Goal: Transaction & Acquisition: Download file/media

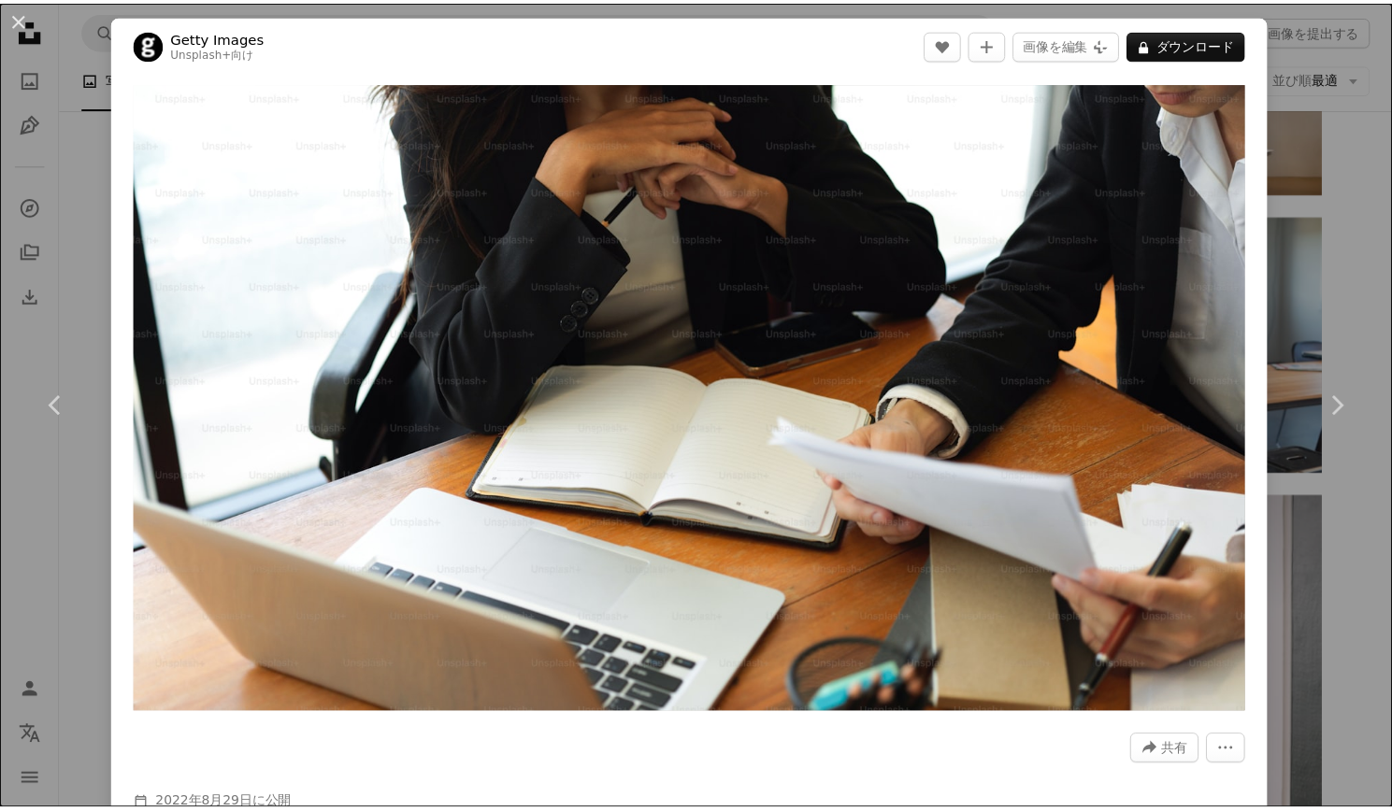
scroll to position [3364, 0]
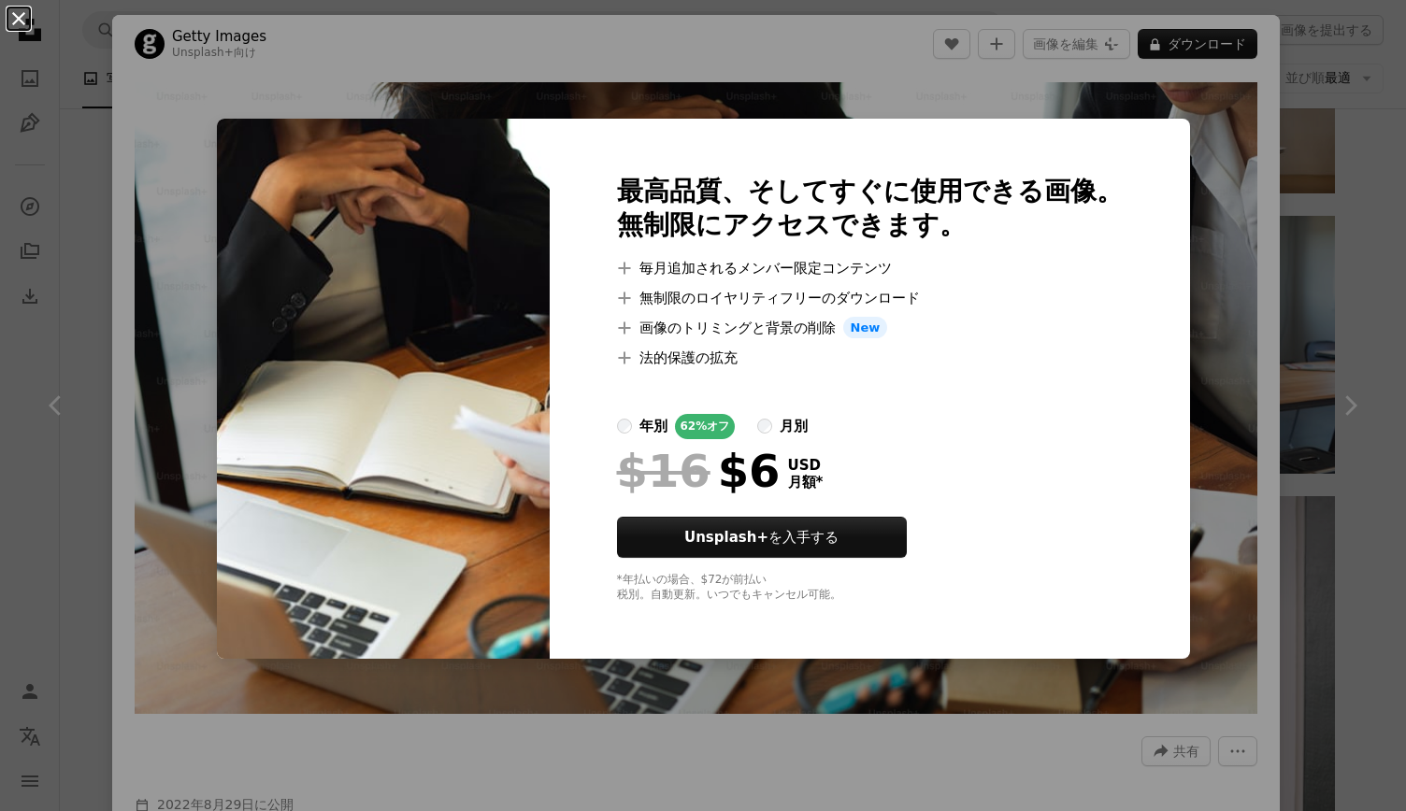
click at [21, 22] on button "An X shape" at bounding box center [18, 18] width 22 height 22
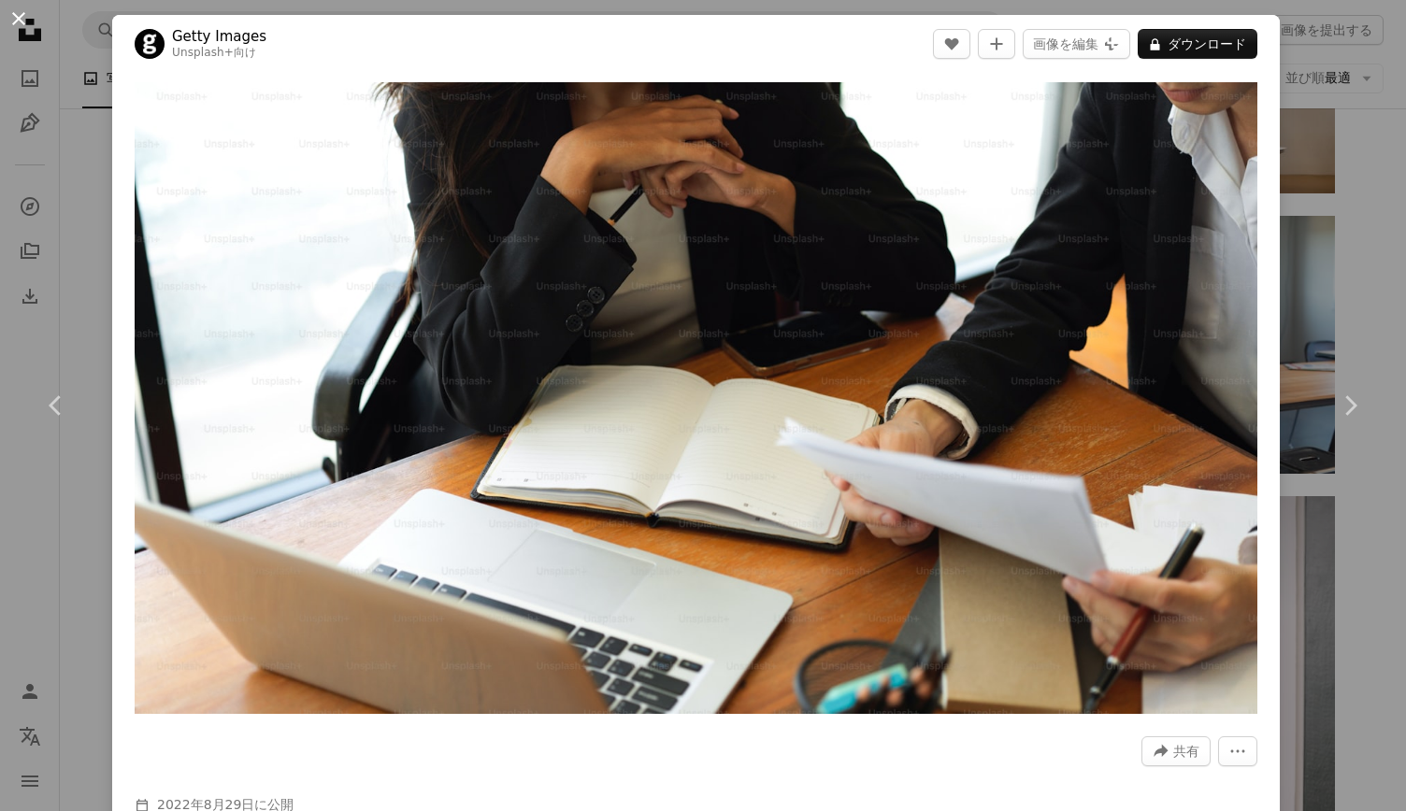
click at [17, 18] on button "An X shape" at bounding box center [18, 18] width 22 height 22
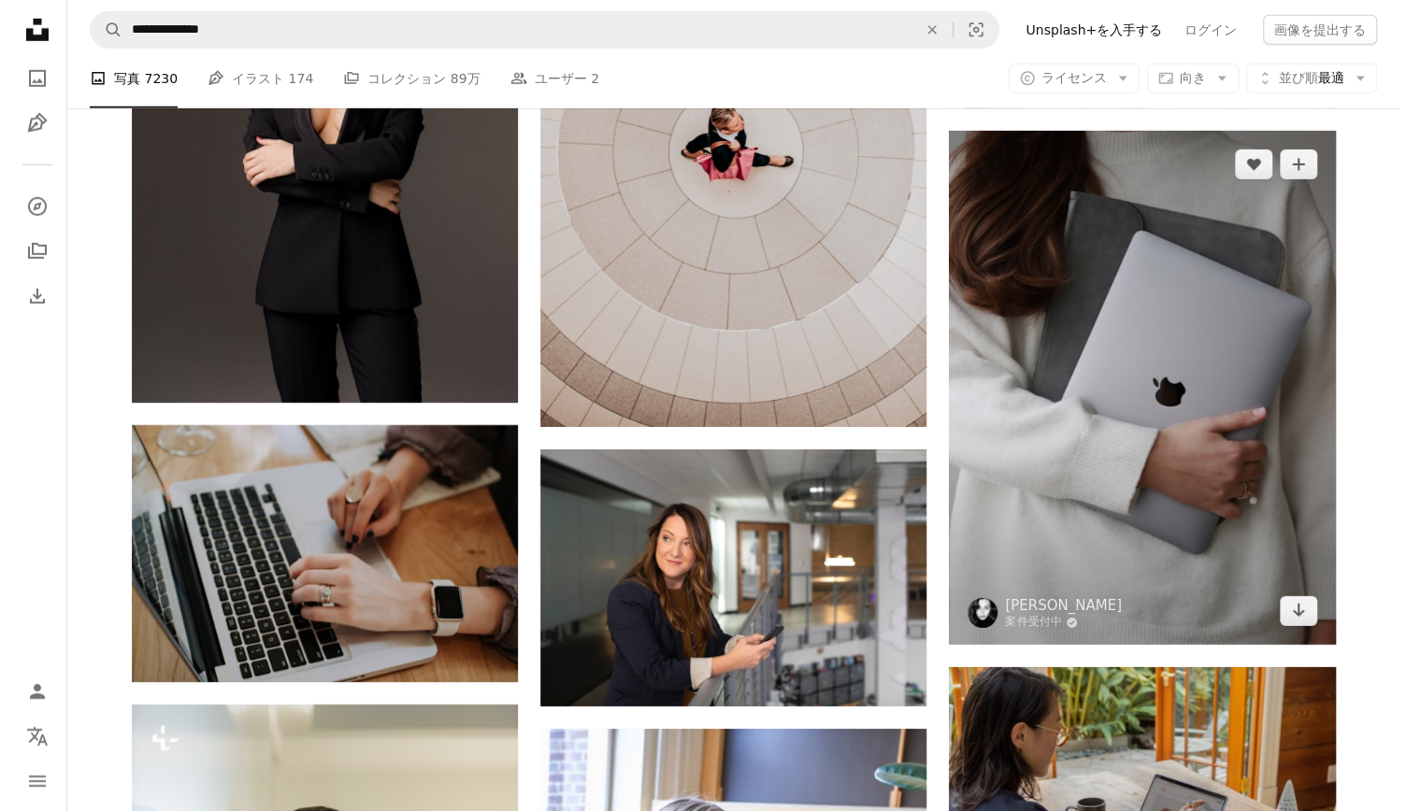
scroll to position [7570, 0]
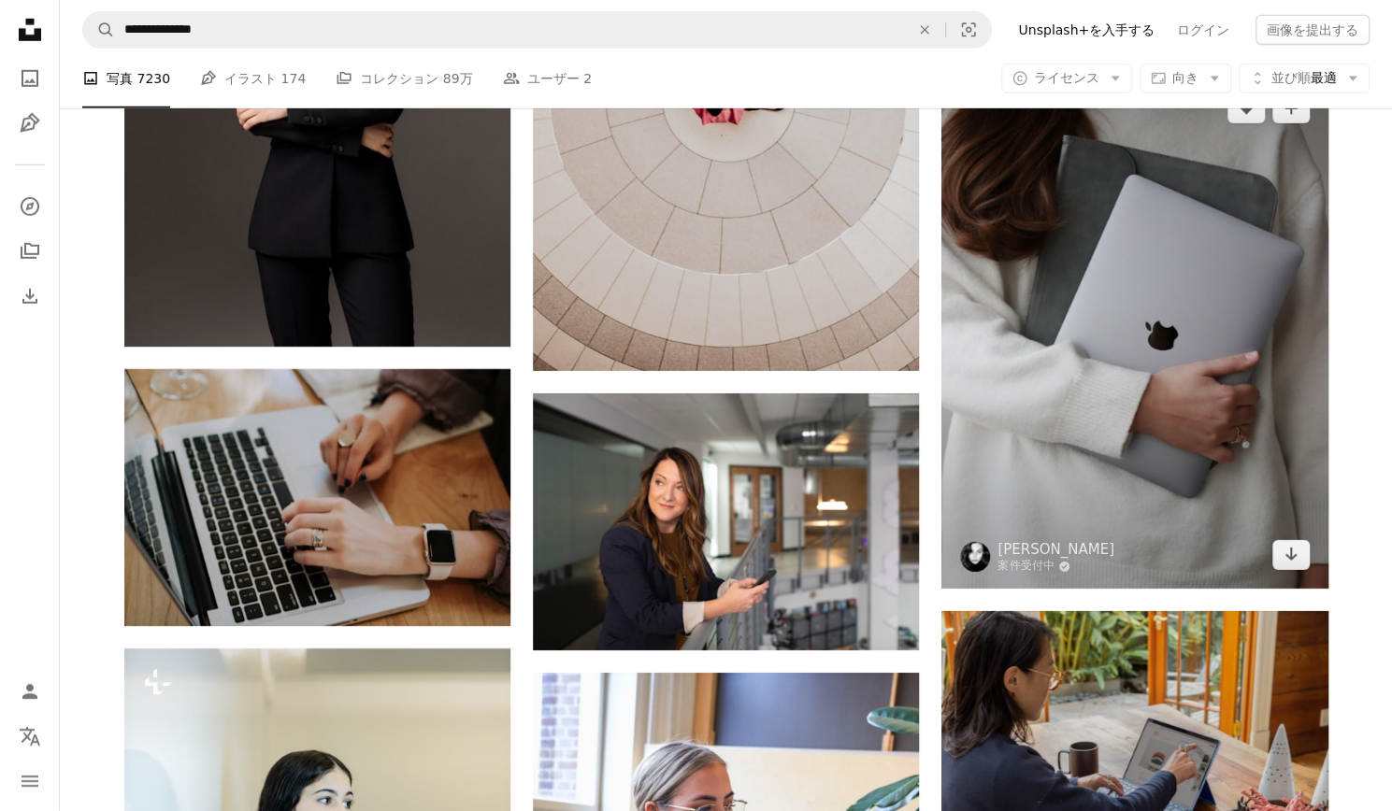
click at [1220, 513] on img at bounding box center [1134, 332] width 386 height 515
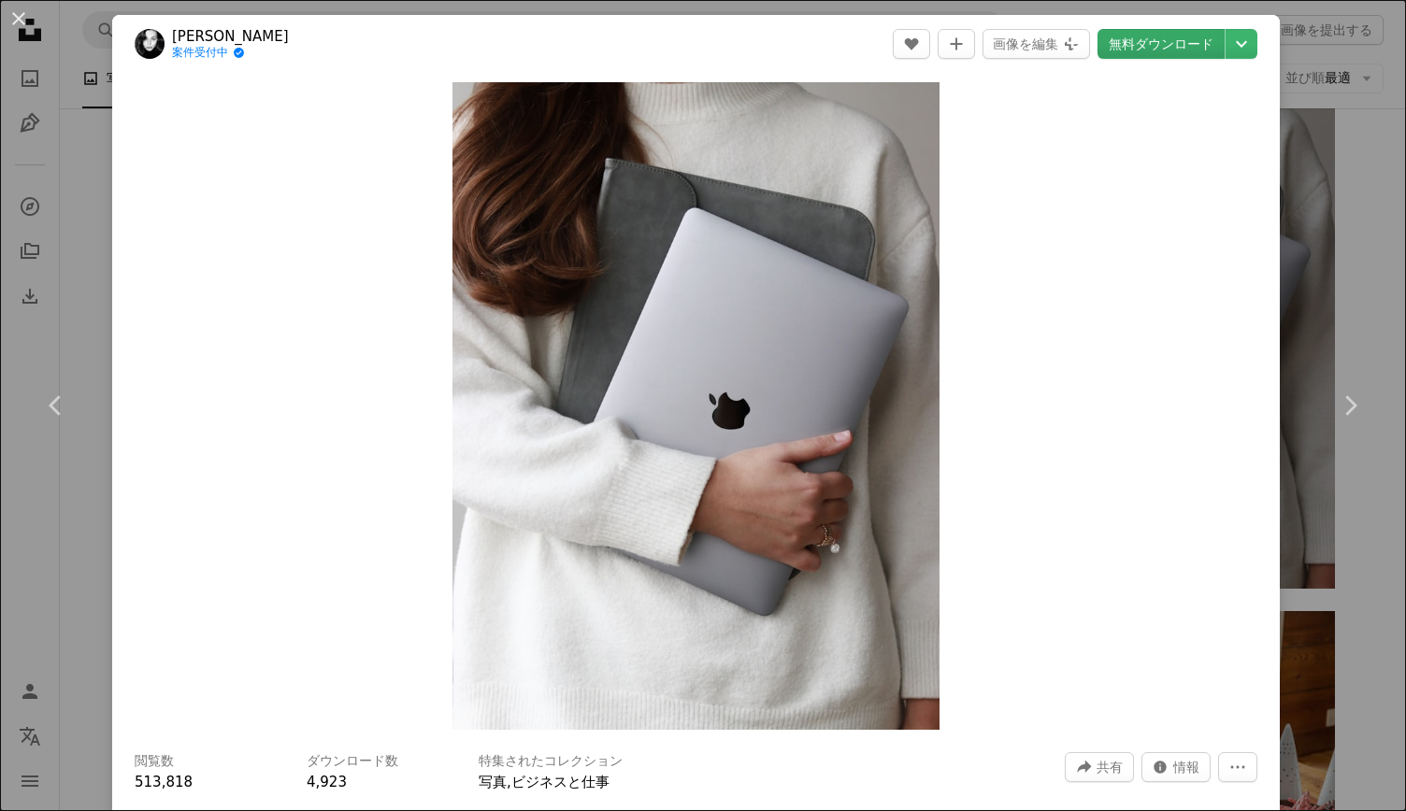
click at [1172, 33] on link "無料ダウンロード" at bounding box center [1160, 44] width 127 height 30
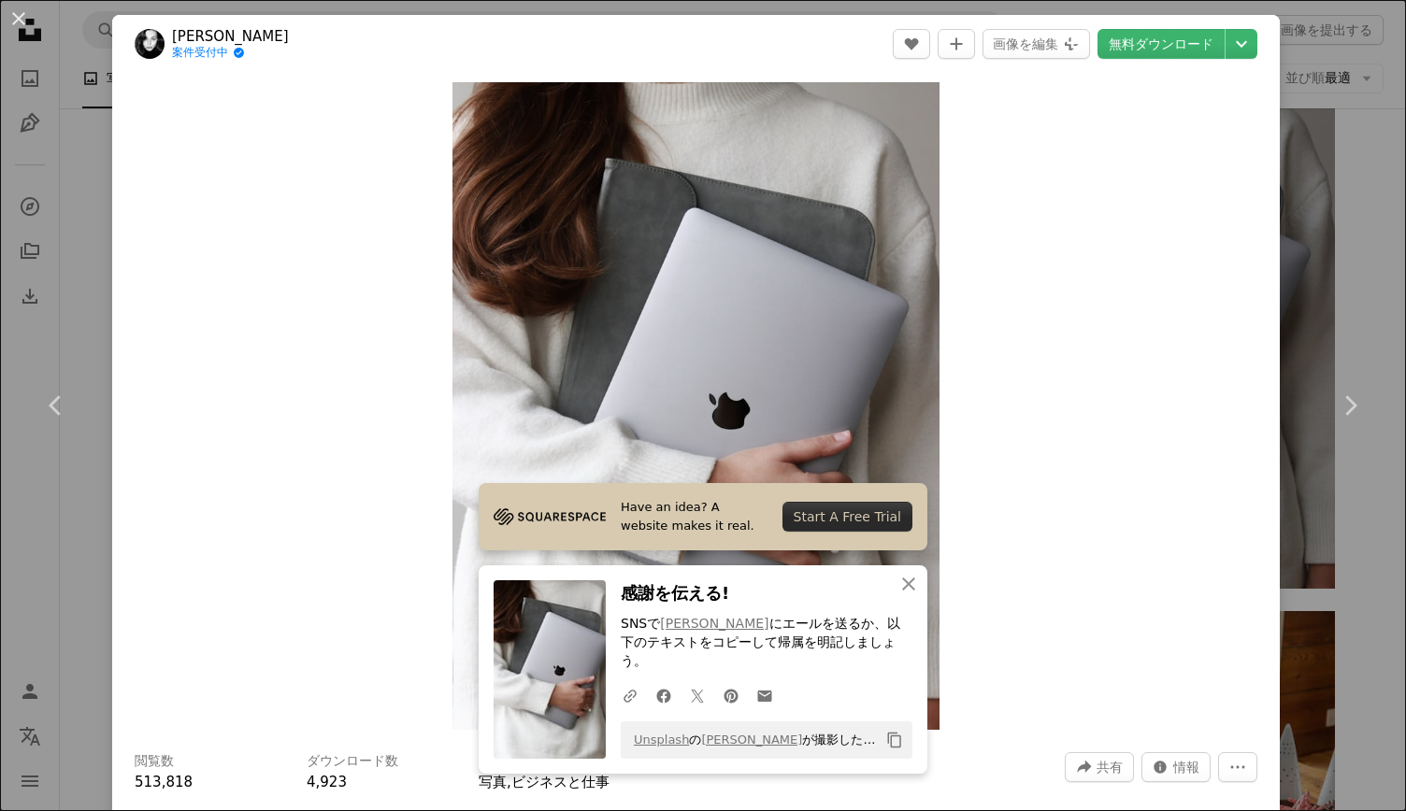
click at [1025, 388] on div "Zoom in" at bounding box center [695, 406] width 1167 height 666
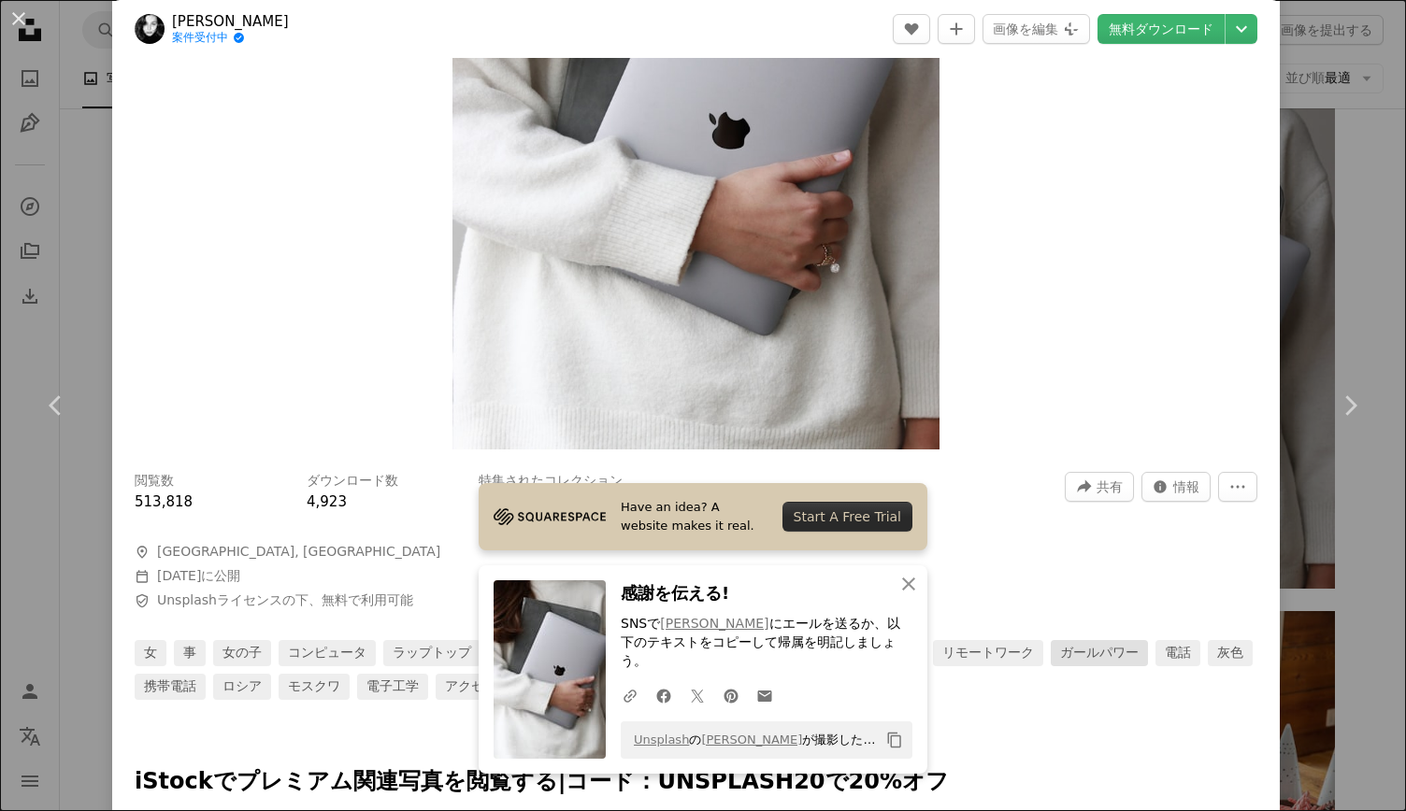
scroll to position [374, 0]
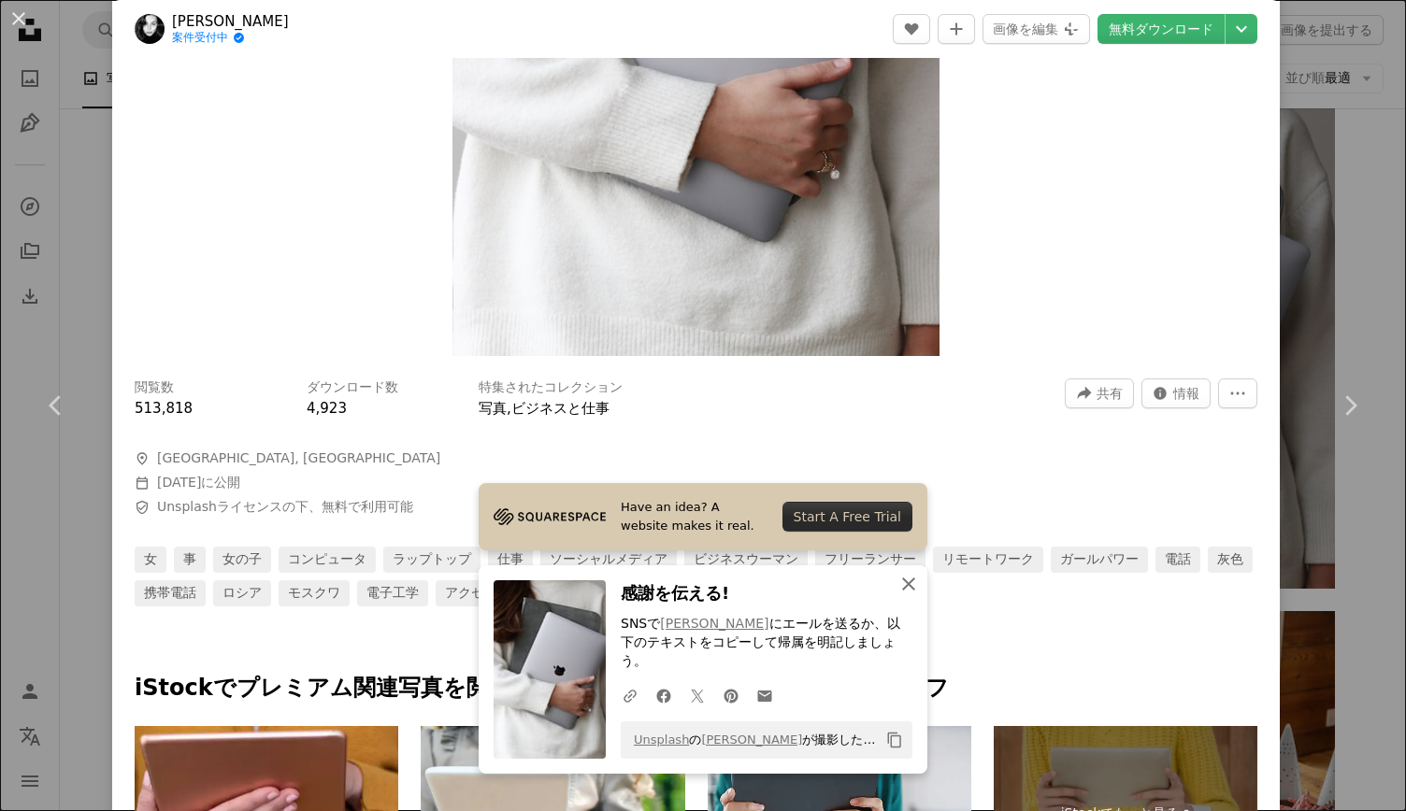
click at [899, 595] on icon "An X shape" at bounding box center [908, 584] width 22 height 22
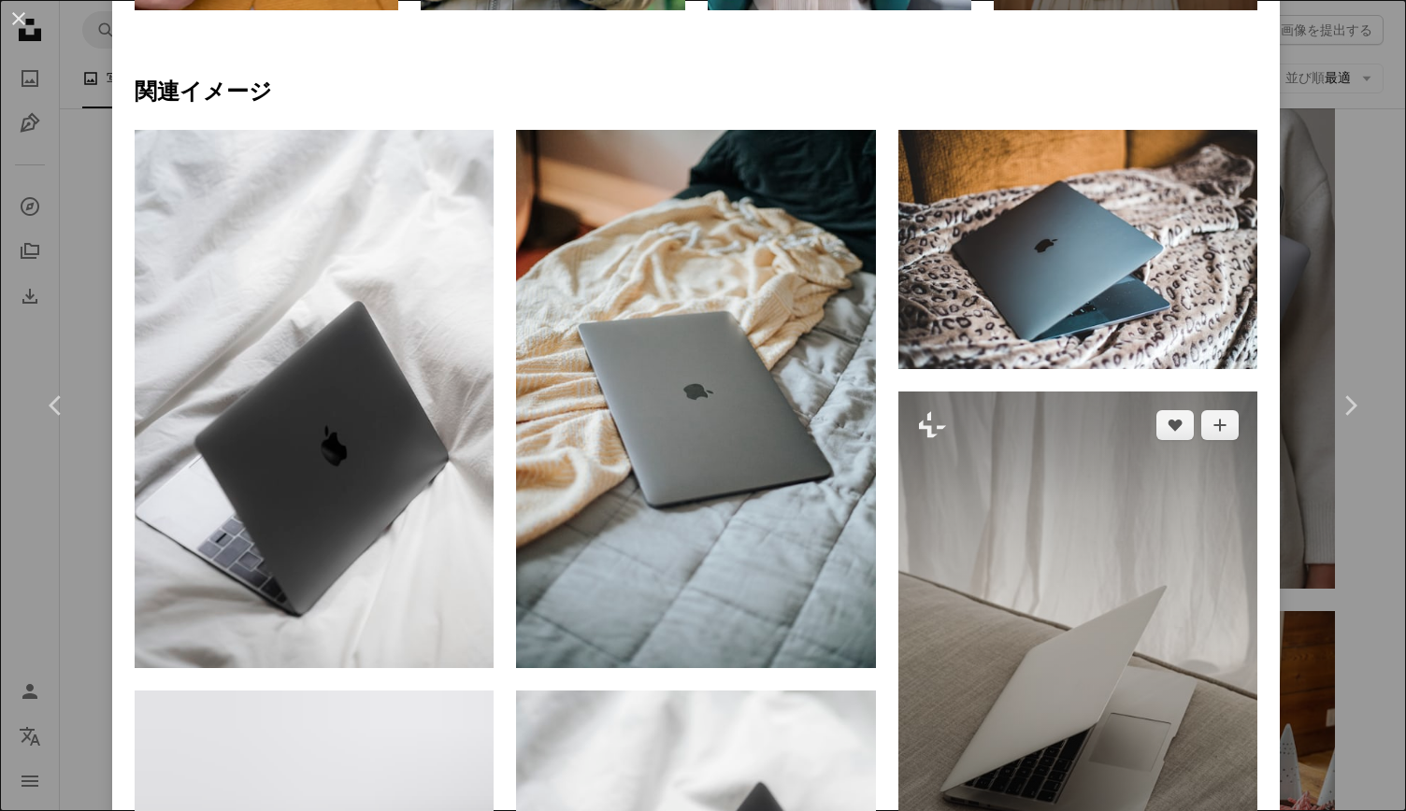
scroll to position [1308, 0]
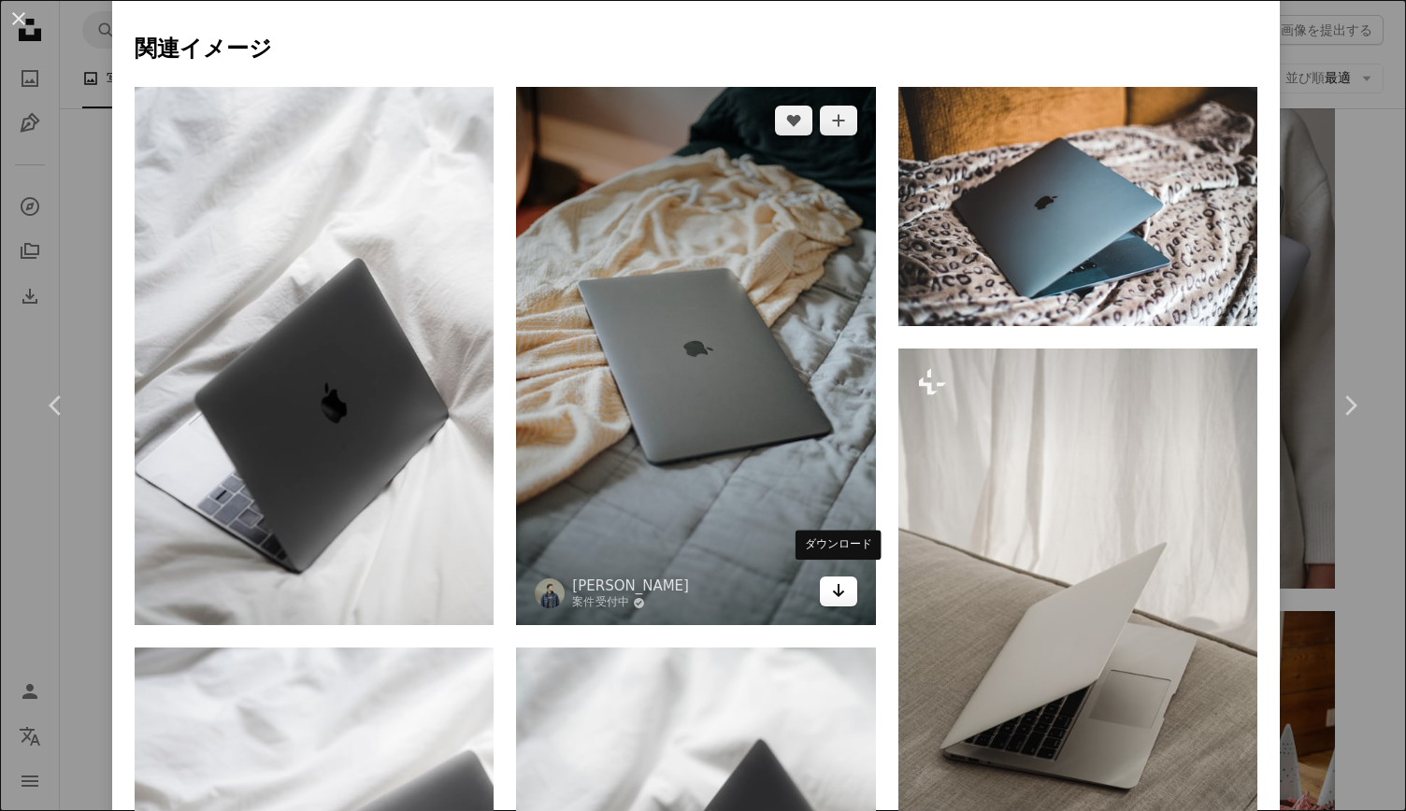
click at [837, 586] on link "Arrow pointing down" at bounding box center [838, 592] width 37 height 30
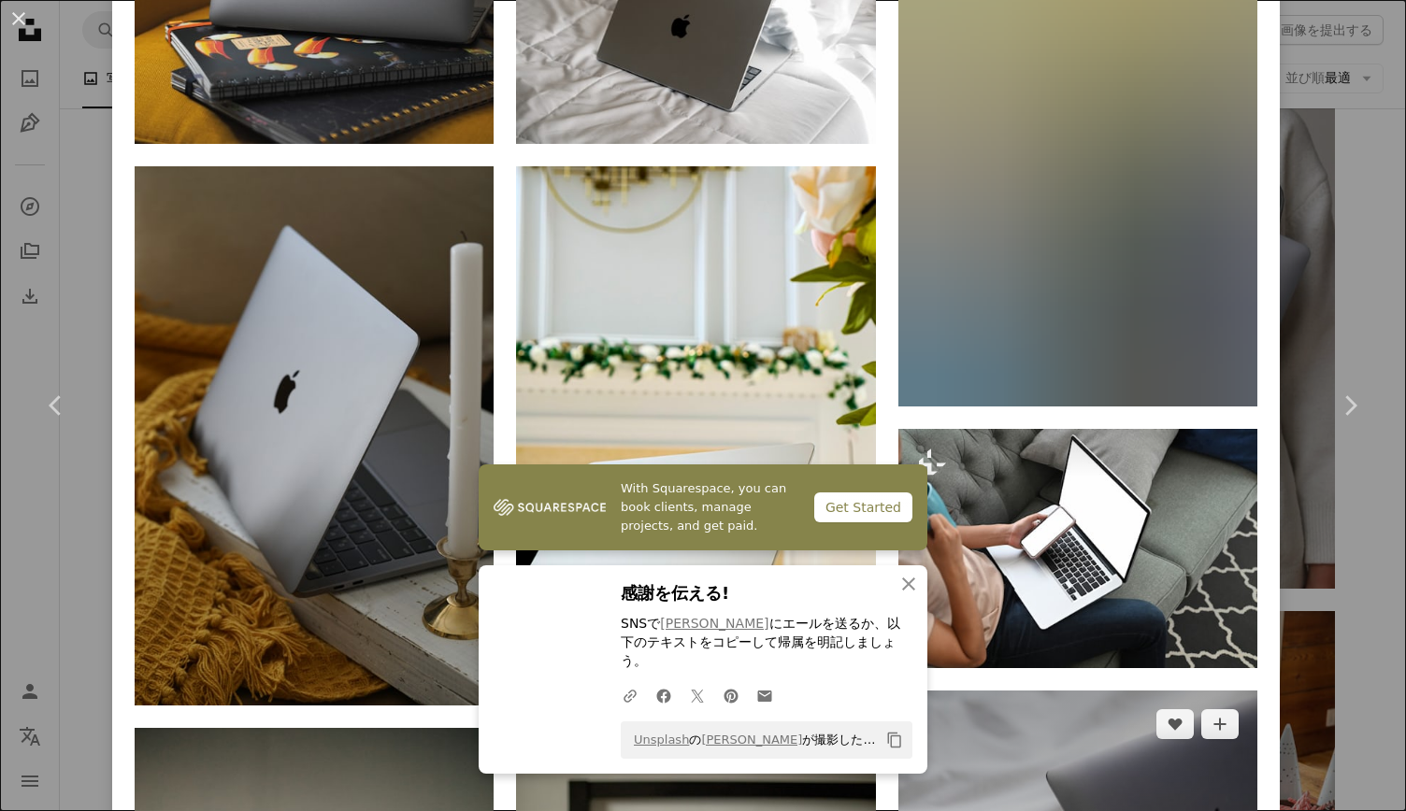
scroll to position [3364, 0]
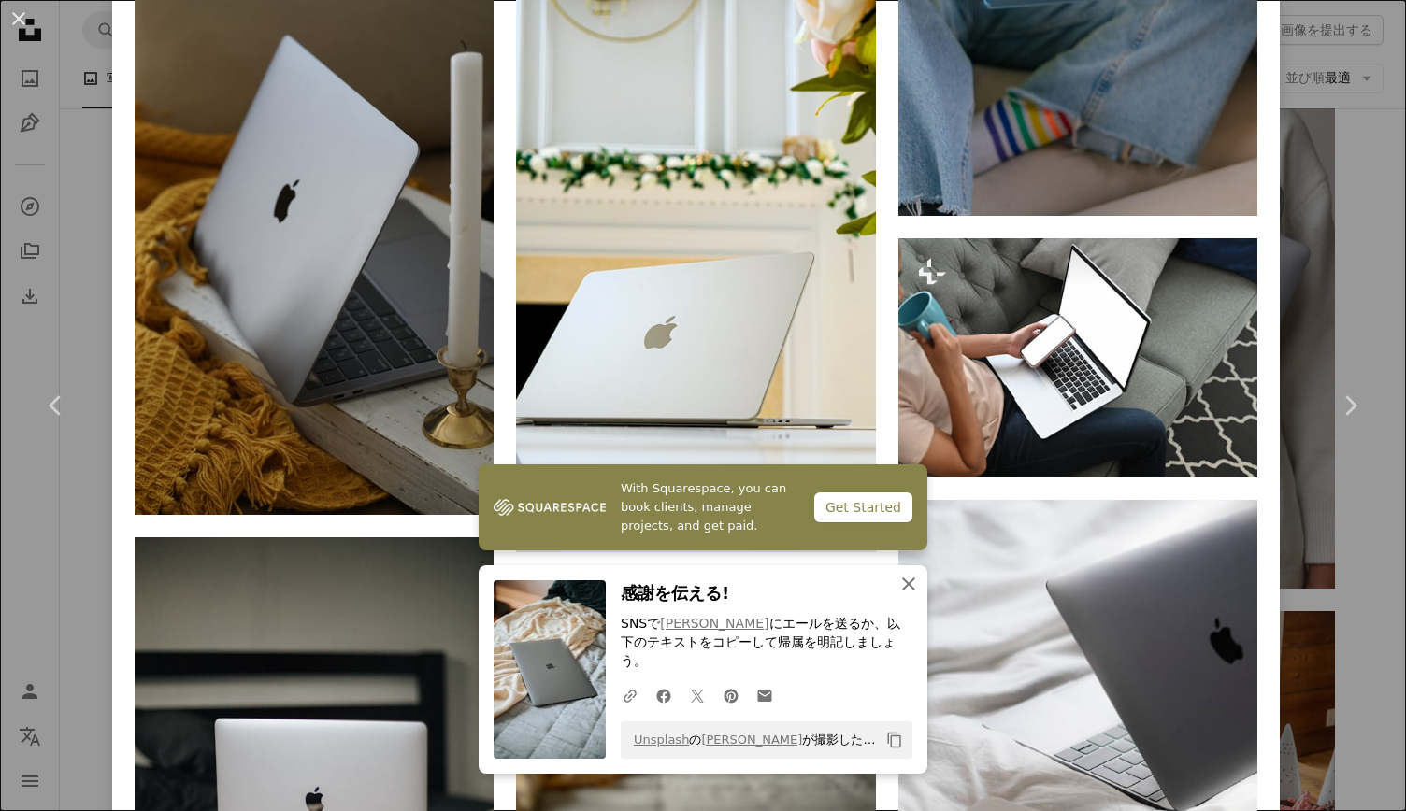
click at [903, 591] on icon "button" at bounding box center [908, 584] width 13 height 13
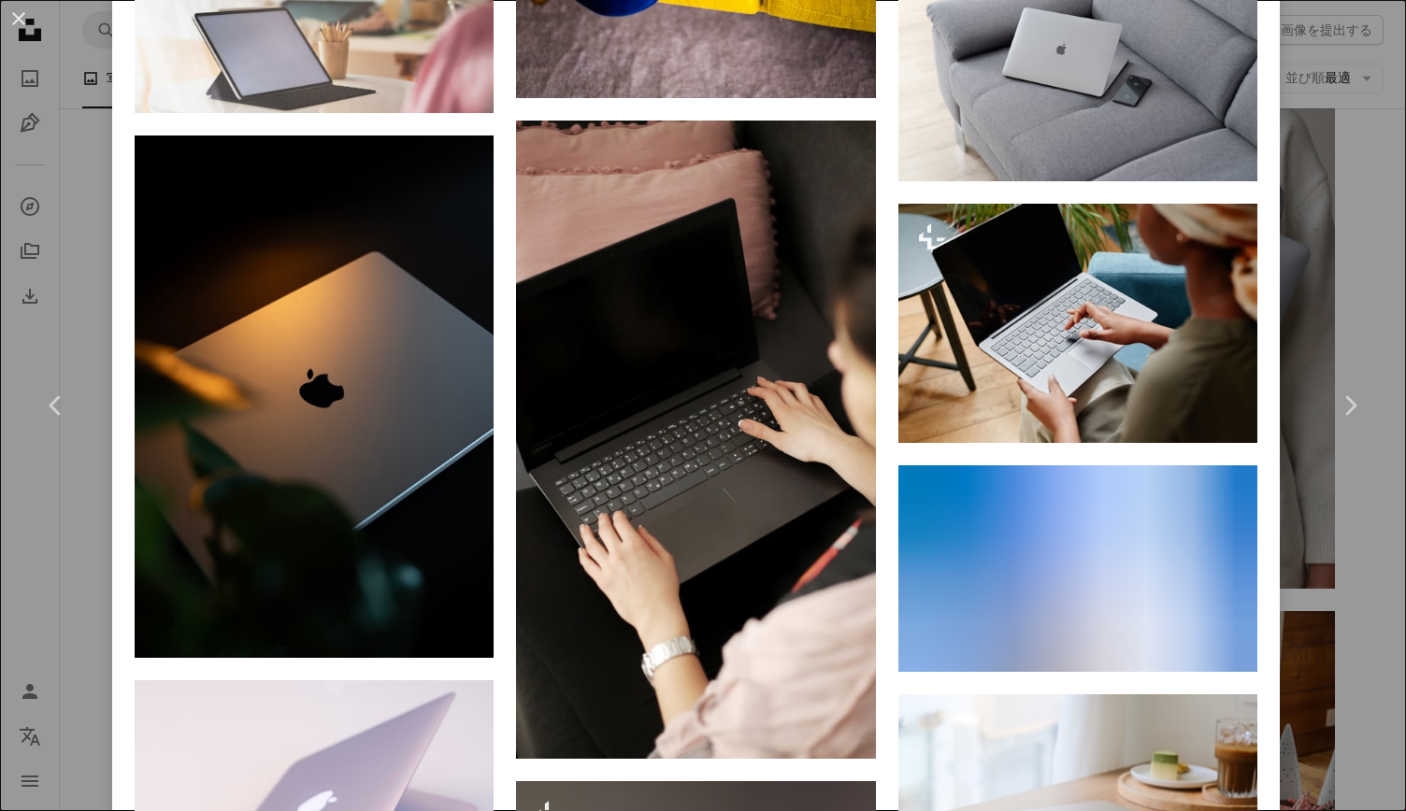
scroll to position [5421, 0]
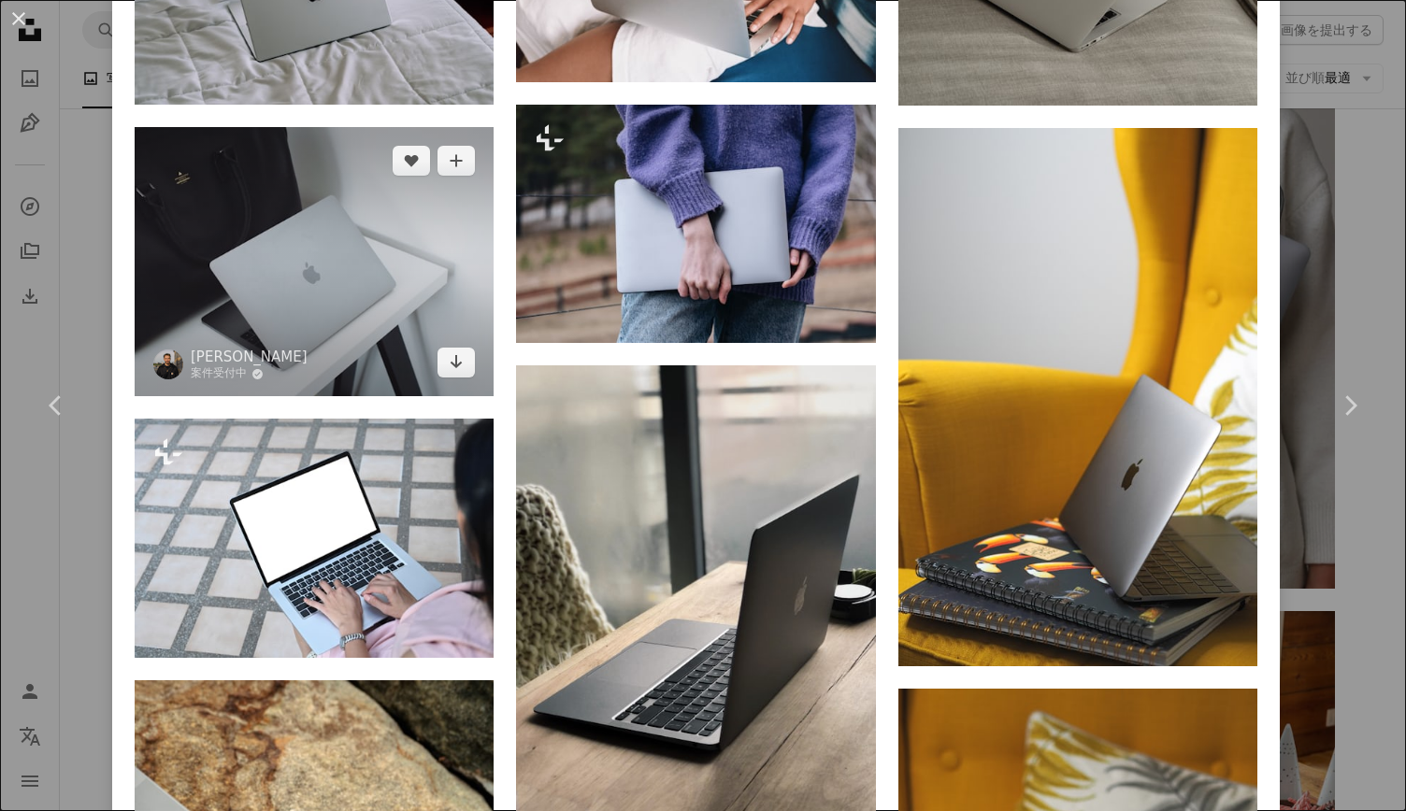
click at [400, 296] on img at bounding box center [314, 261] width 359 height 269
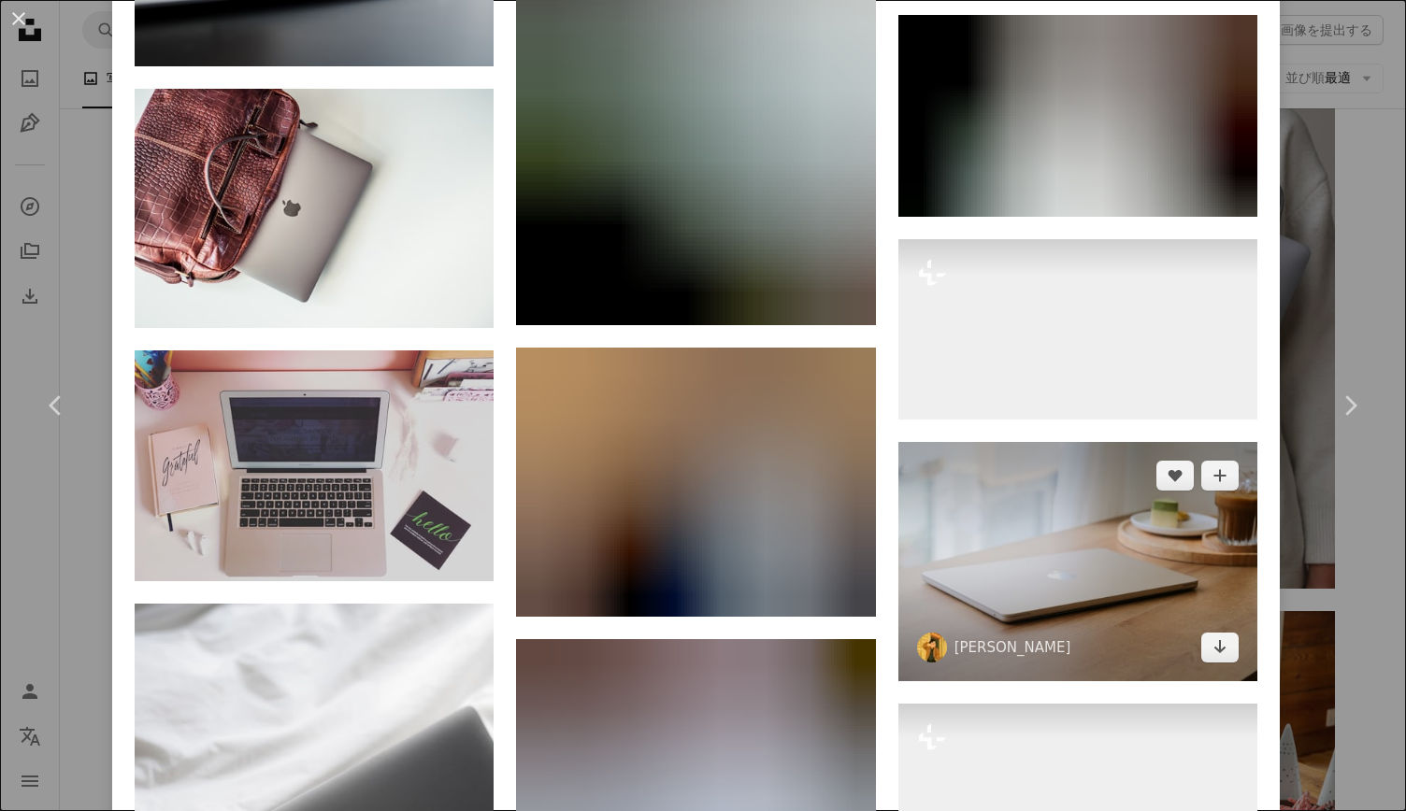
scroll to position [9720, 0]
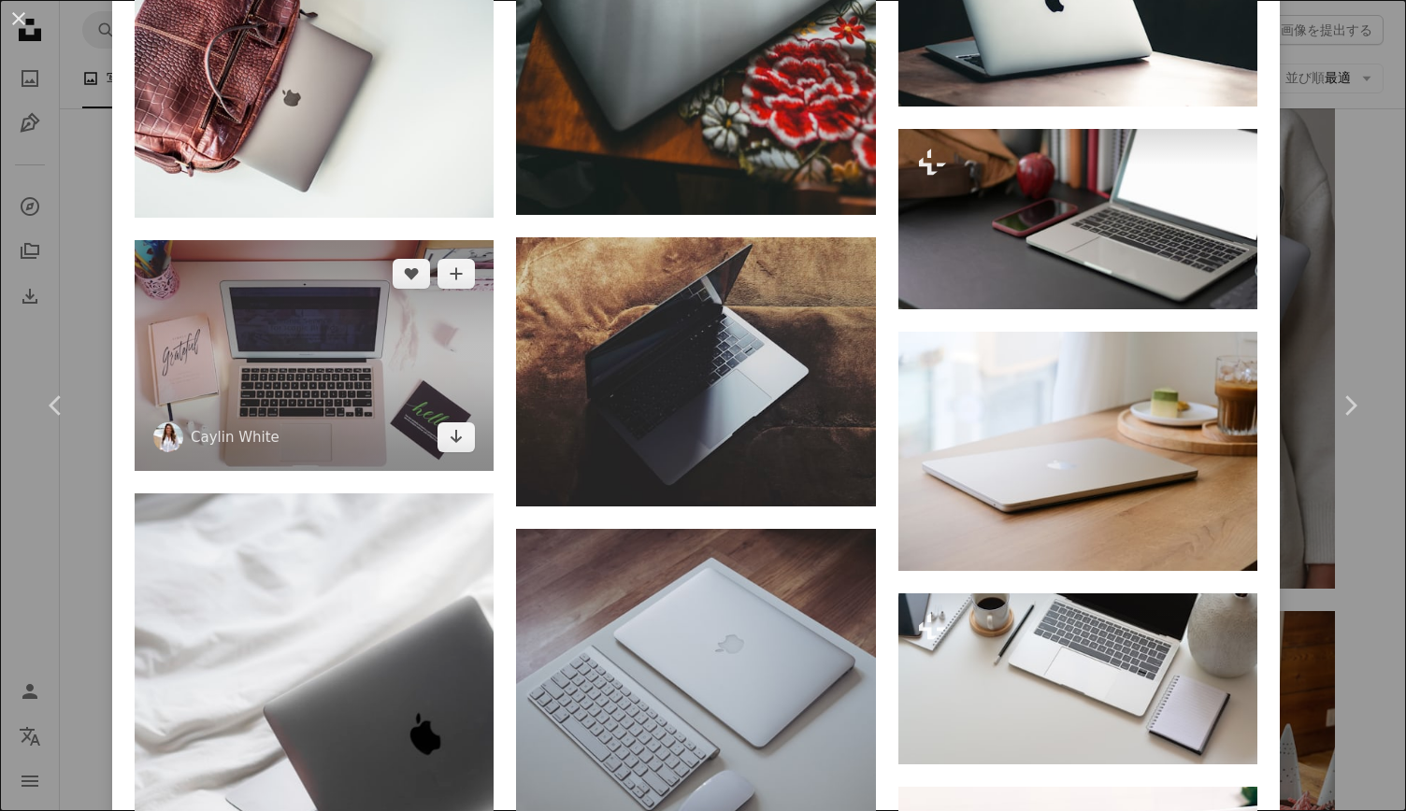
click at [427, 240] on img at bounding box center [314, 355] width 359 height 231
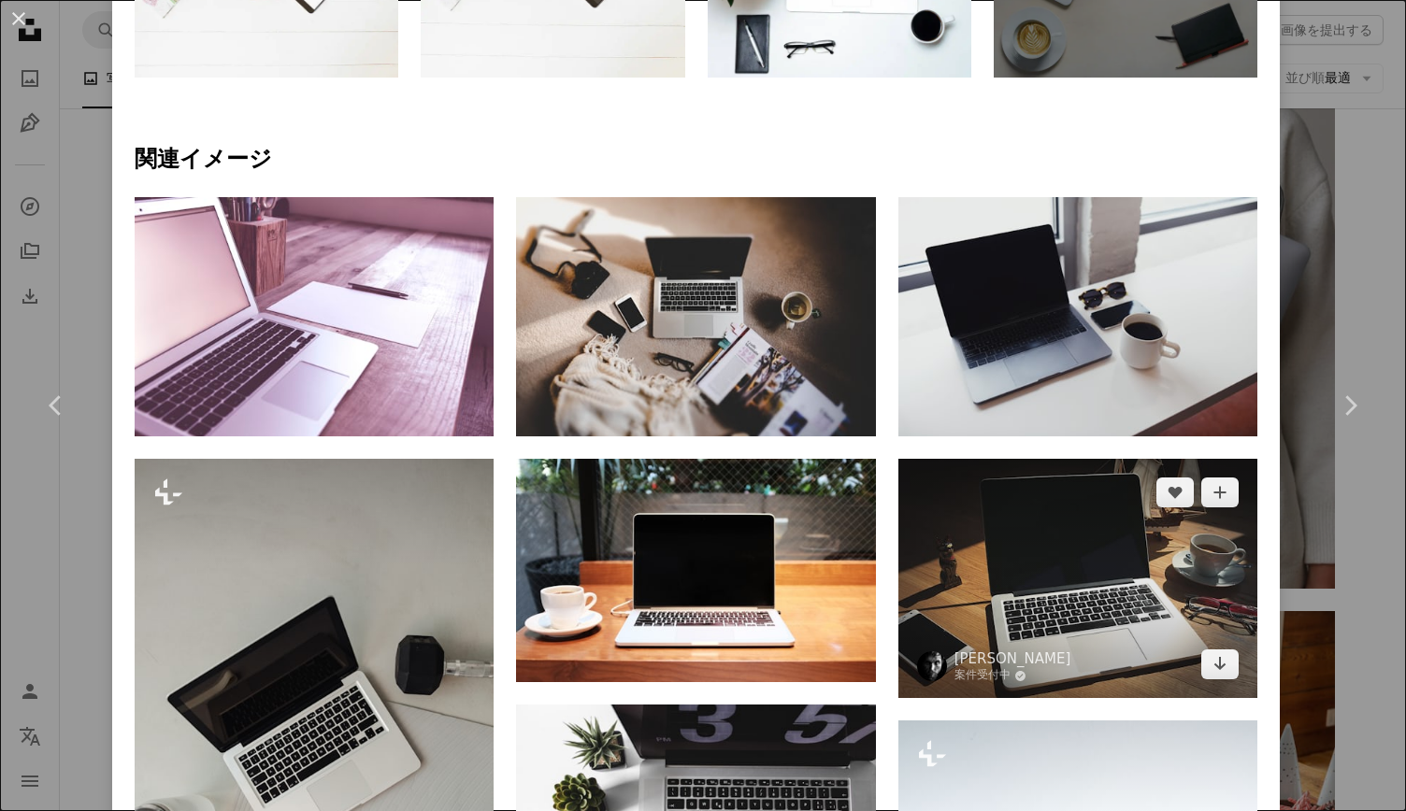
scroll to position [1215, 0]
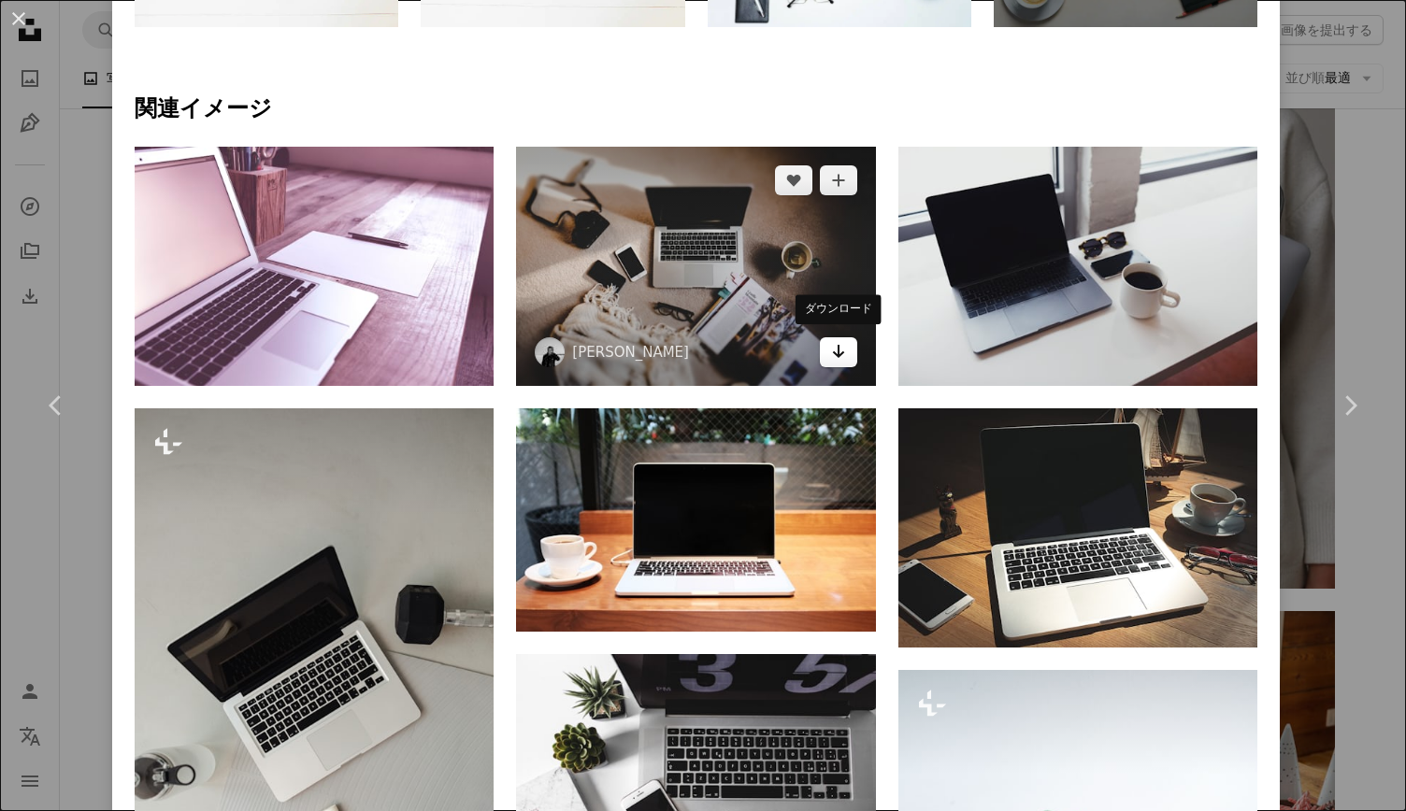
click at [836, 345] on icon "Arrow pointing down" at bounding box center [838, 351] width 15 height 22
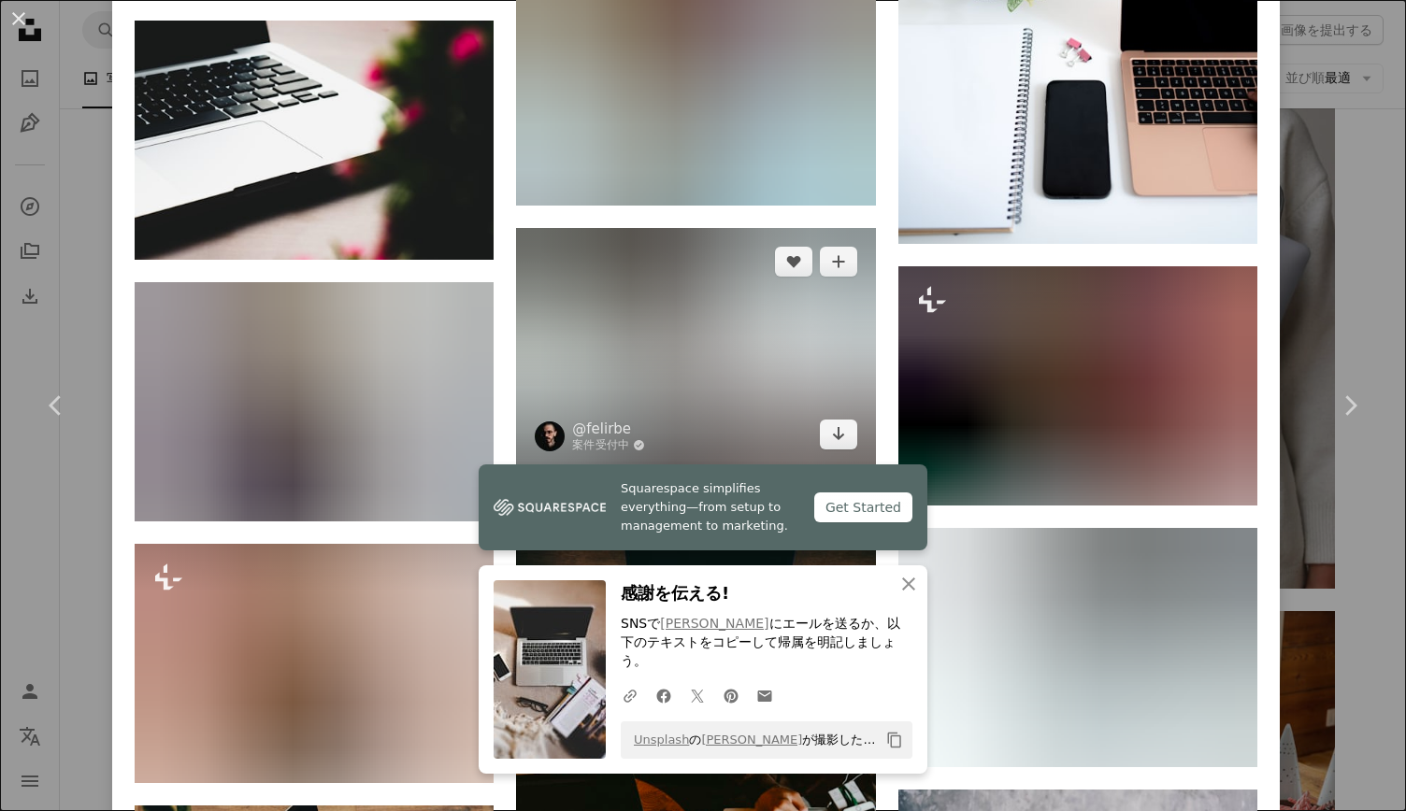
scroll to position [2150, 0]
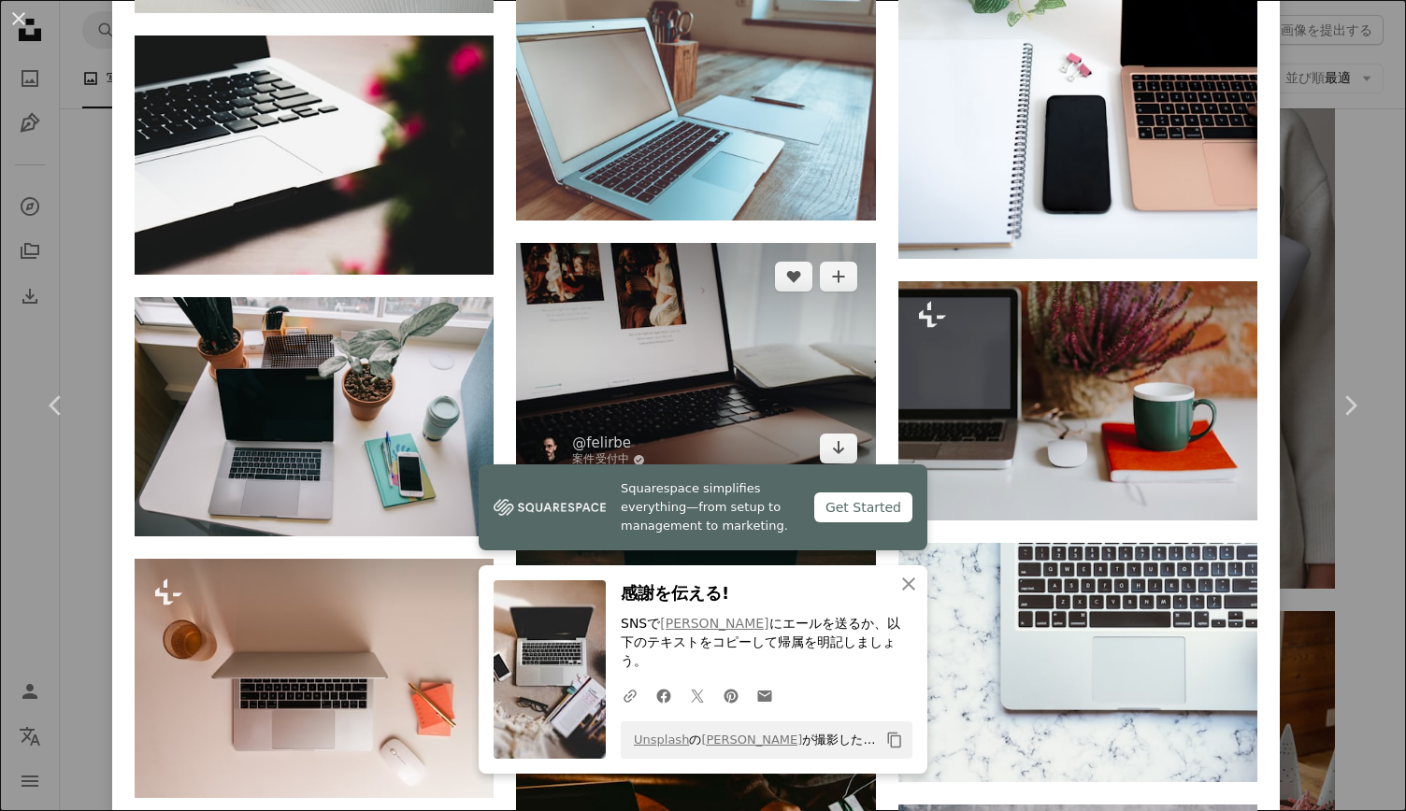
click at [763, 364] on img at bounding box center [695, 362] width 359 height 239
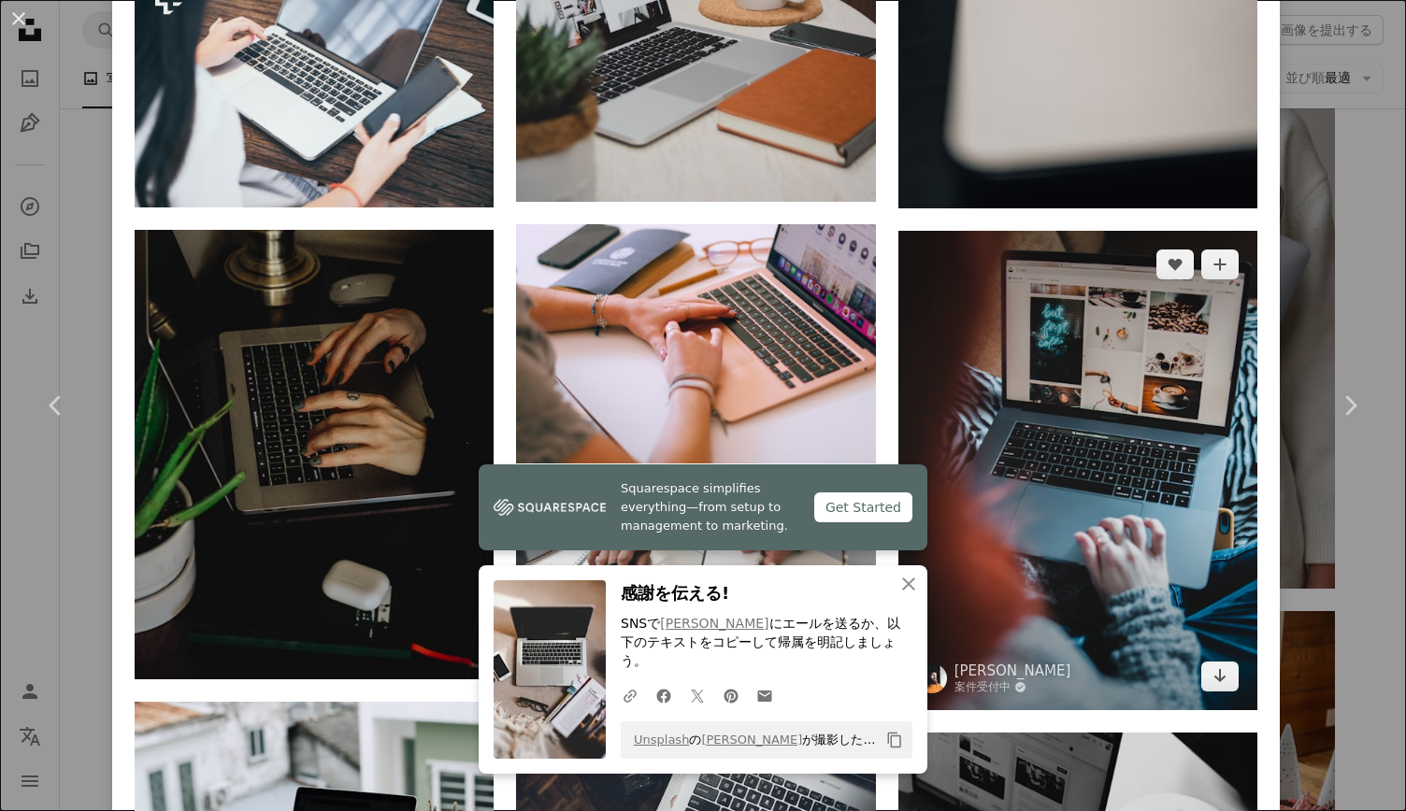
scroll to position [2523, 0]
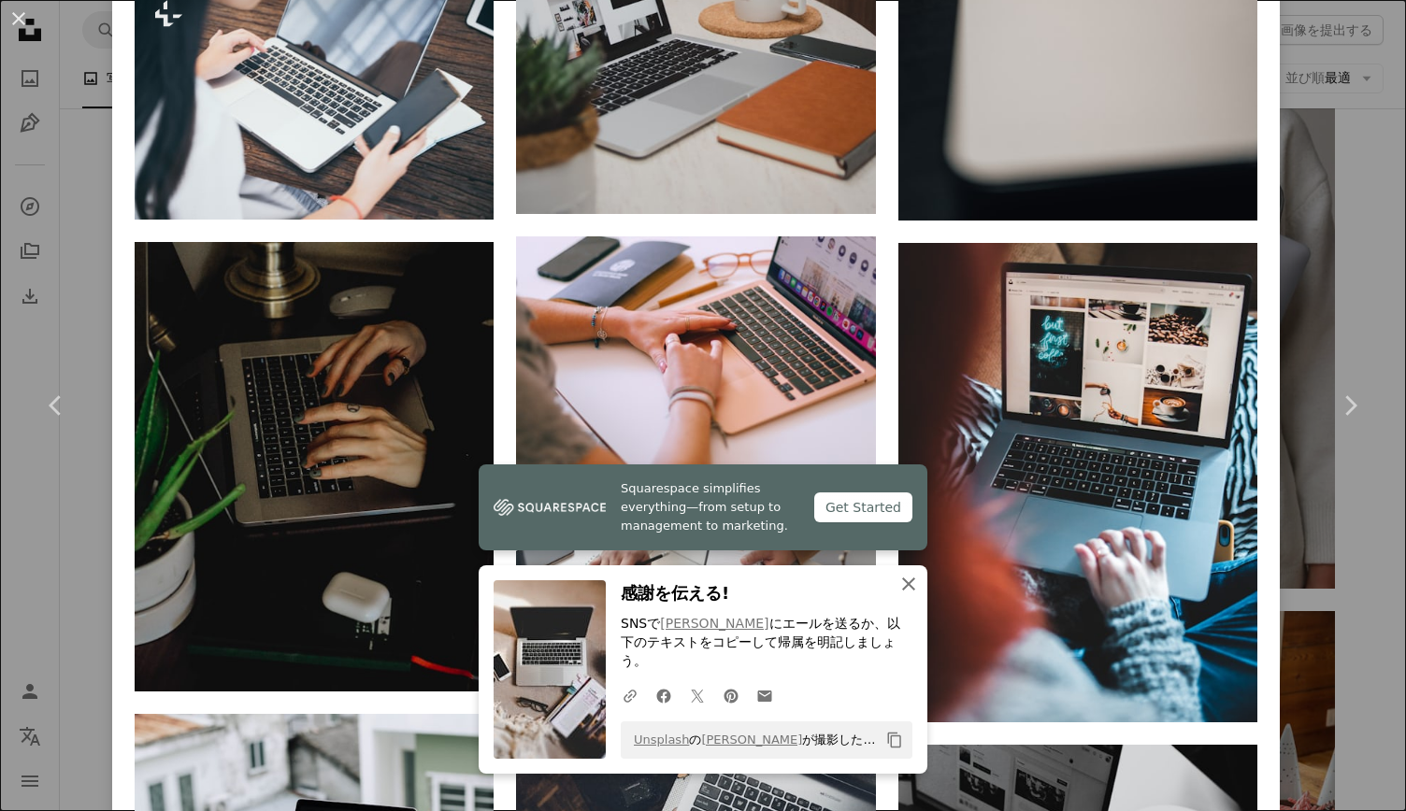
click at [904, 591] on icon "button" at bounding box center [908, 584] width 13 height 13
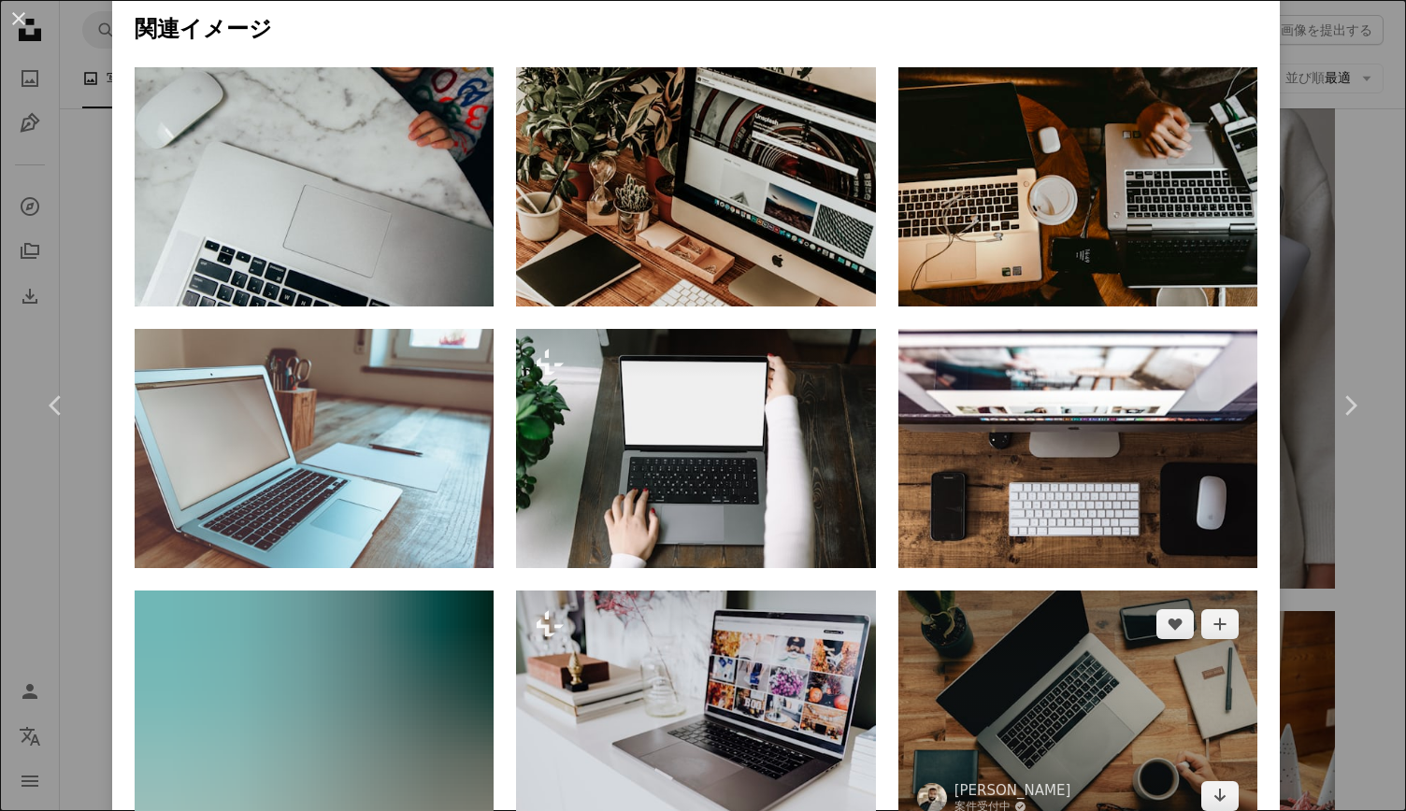
scroll to position [1308, 0]
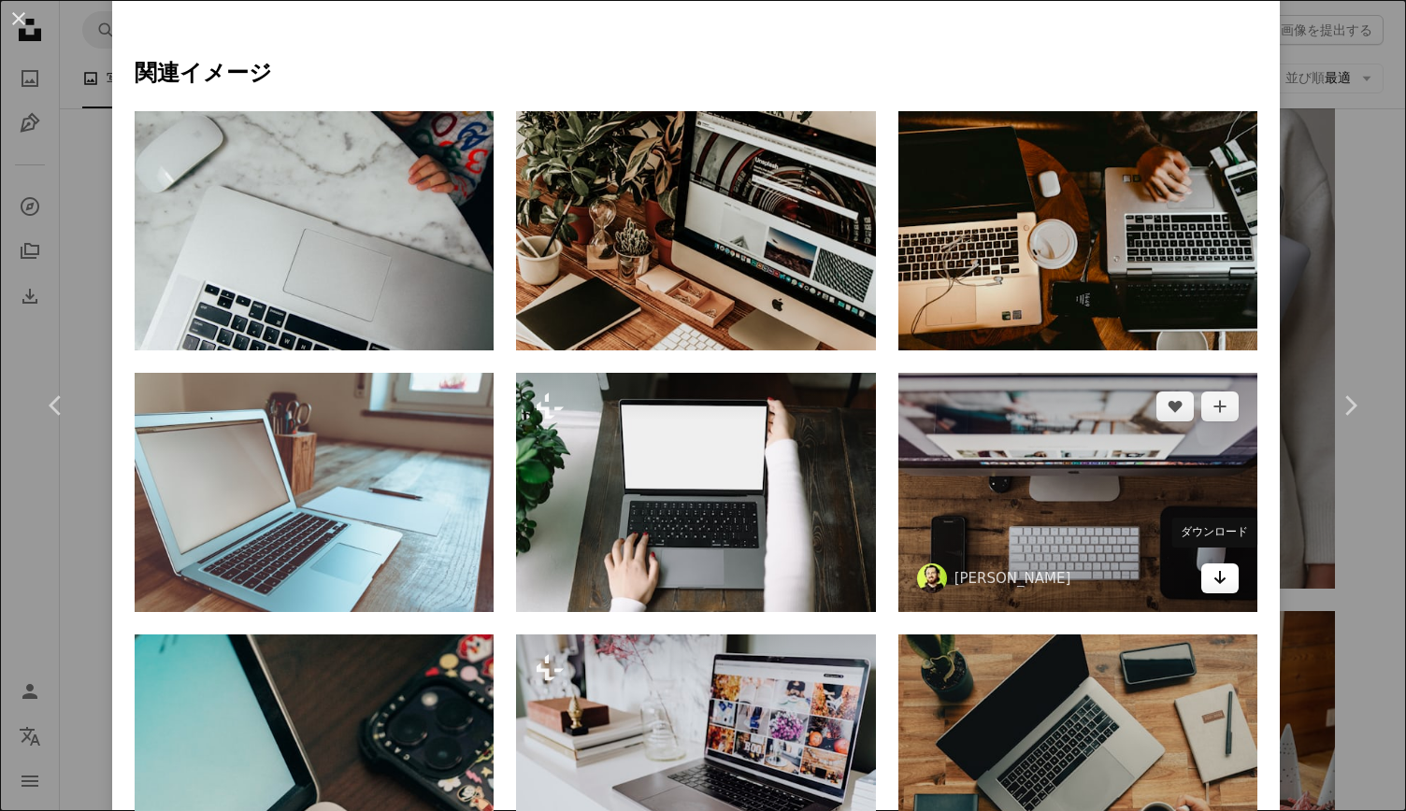
click at [1220, 566] on link "Arrow pointing down" at bounding box center [1219, 579] width 37 height 30
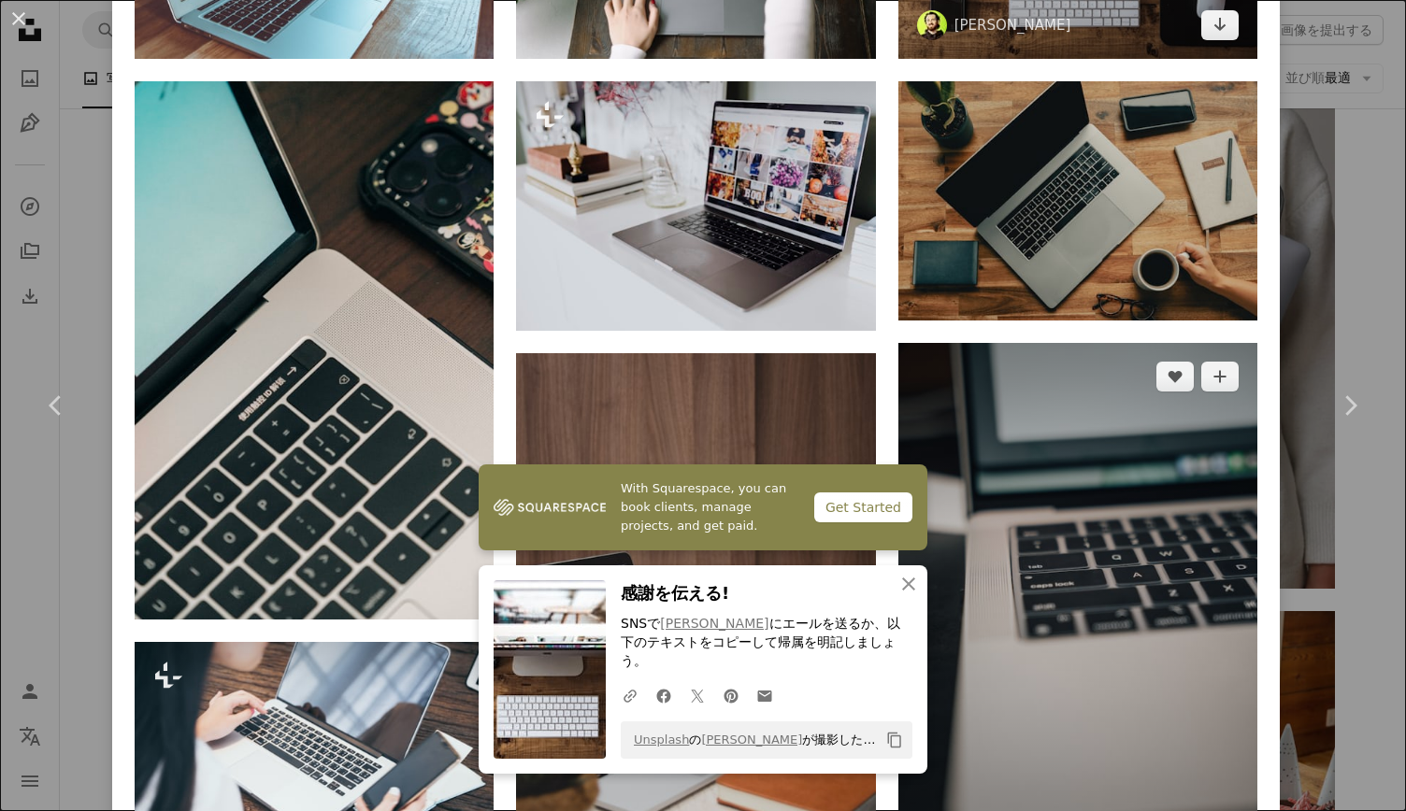
scroll to position [1963, 0]
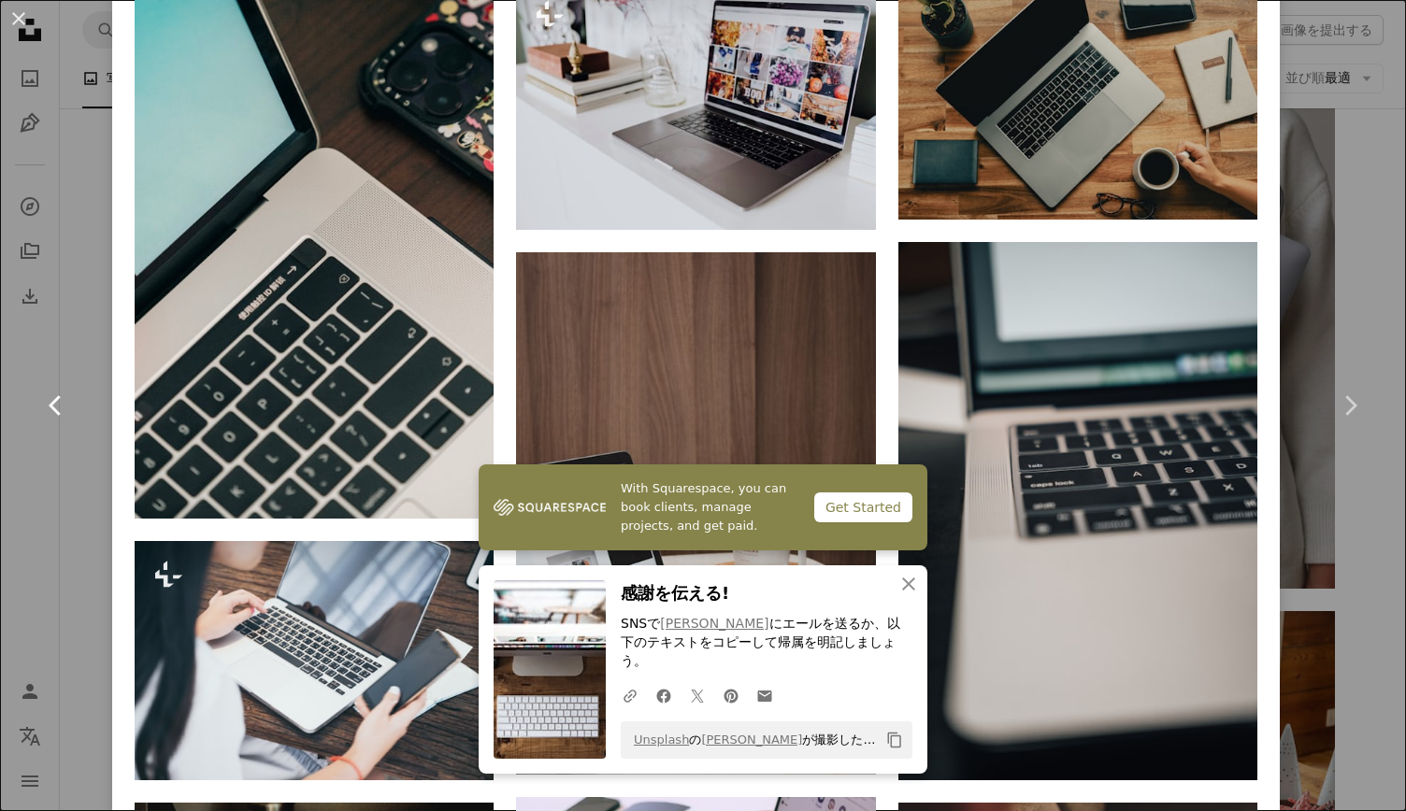
click at [54, 407] on icon "Chevron left" at bounding box center [56, 406] width 30 height 30
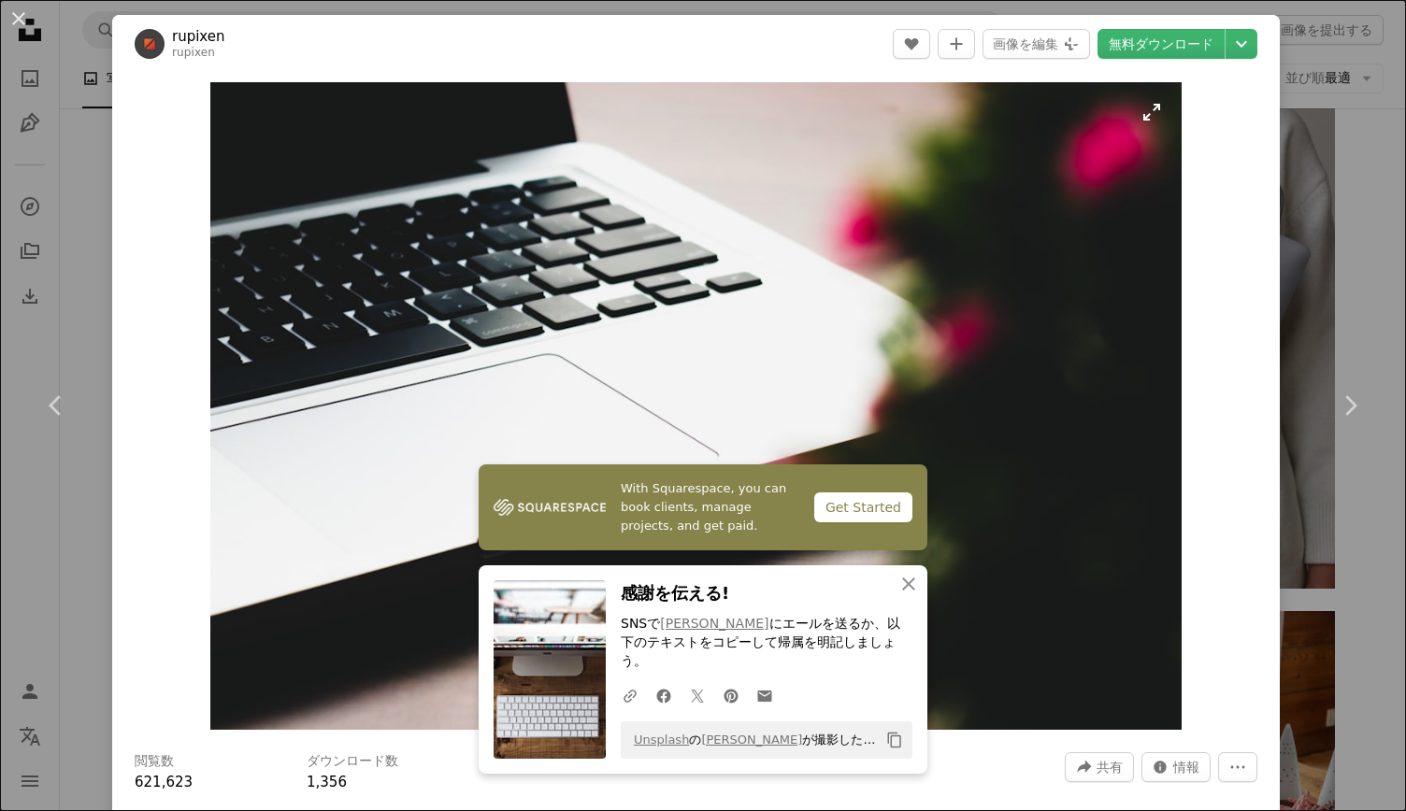
scroll to position [93, 0]
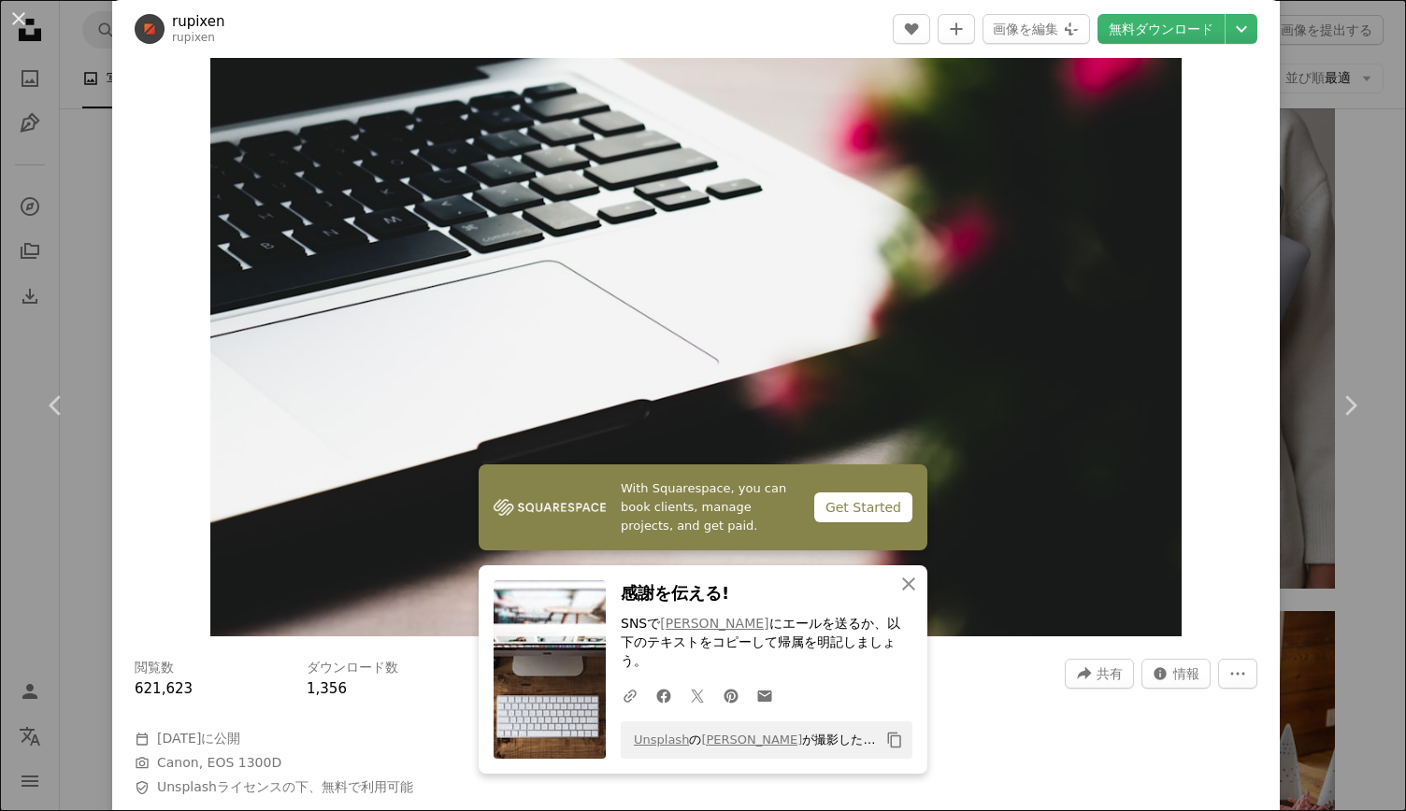
click at [1264, 356] on div "Zoom in" at bounding box center [695, 312] width 1167 height 666
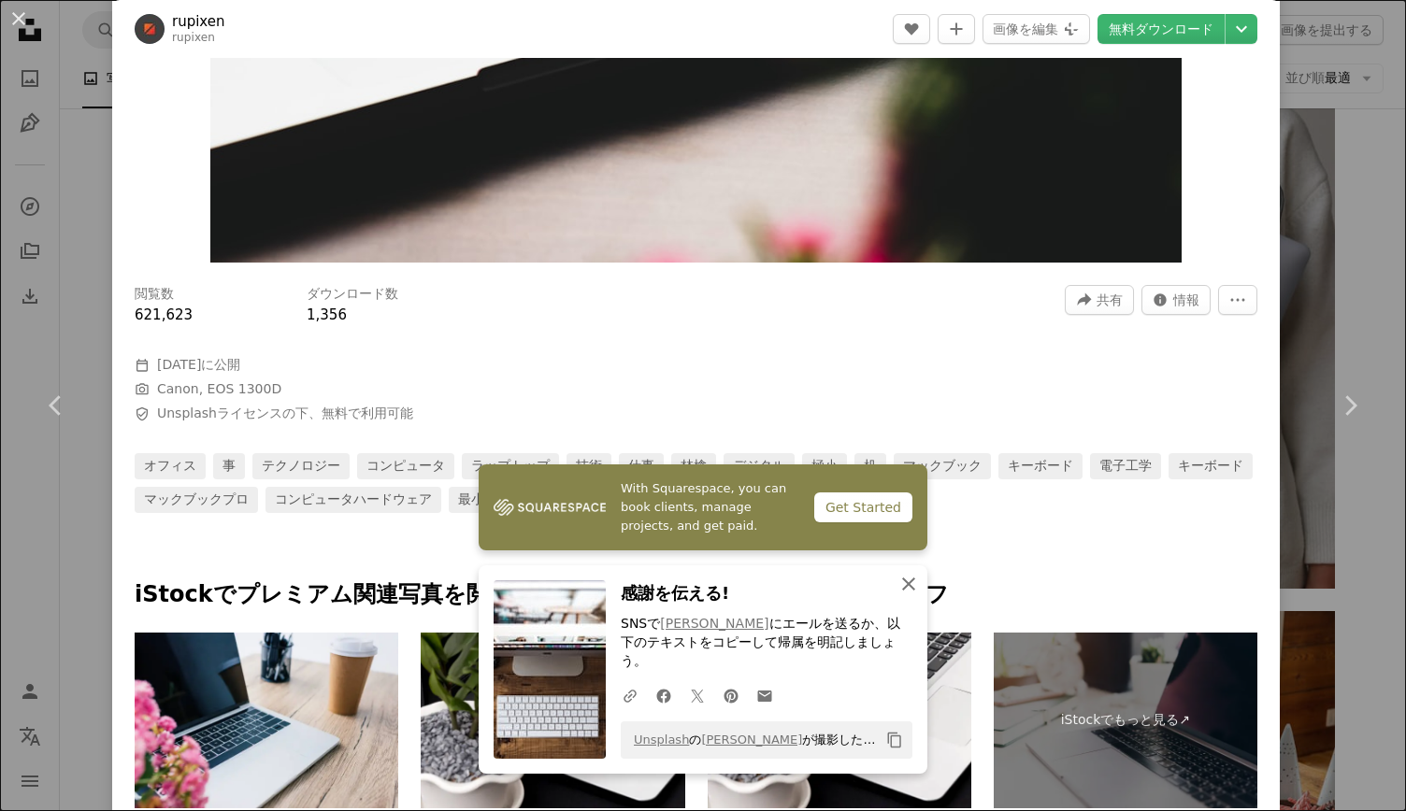
click at [897, 595] on icon "An X shape" at bounding box center [908, 584] width 22 height 22
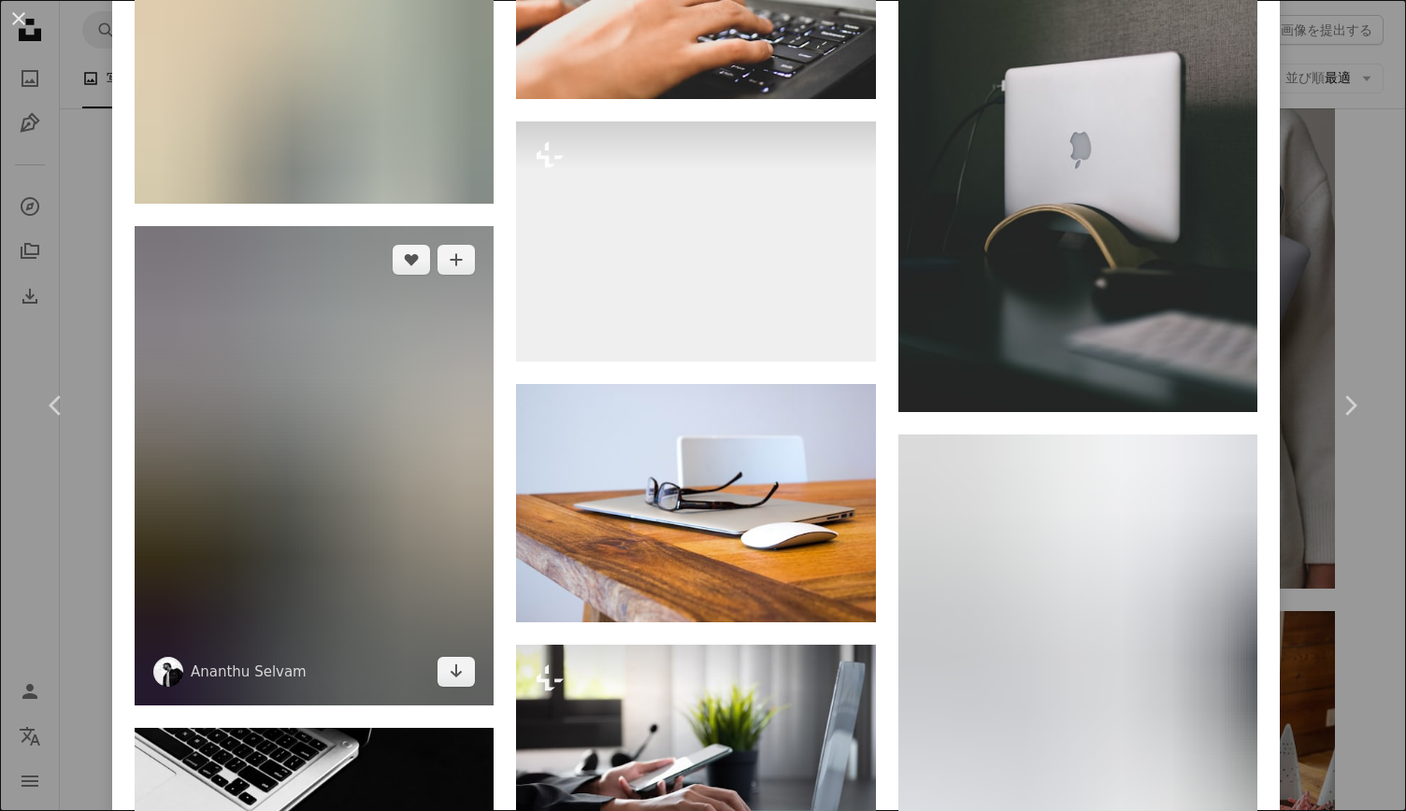
scroll to position [27499, 0]
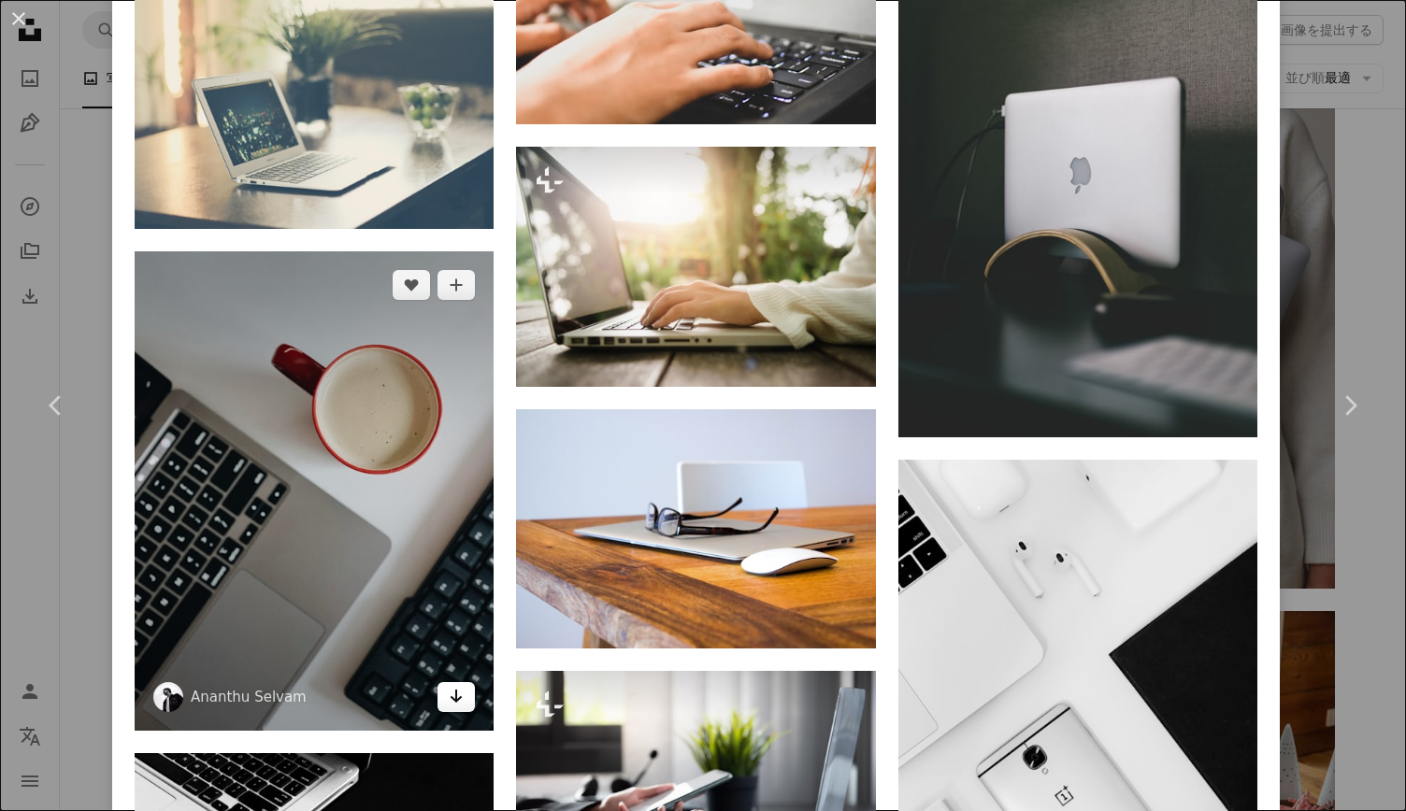
click at [449, 685] on icon "Arrow pointing down" at bounding box center [456, 696] width 15 height 22
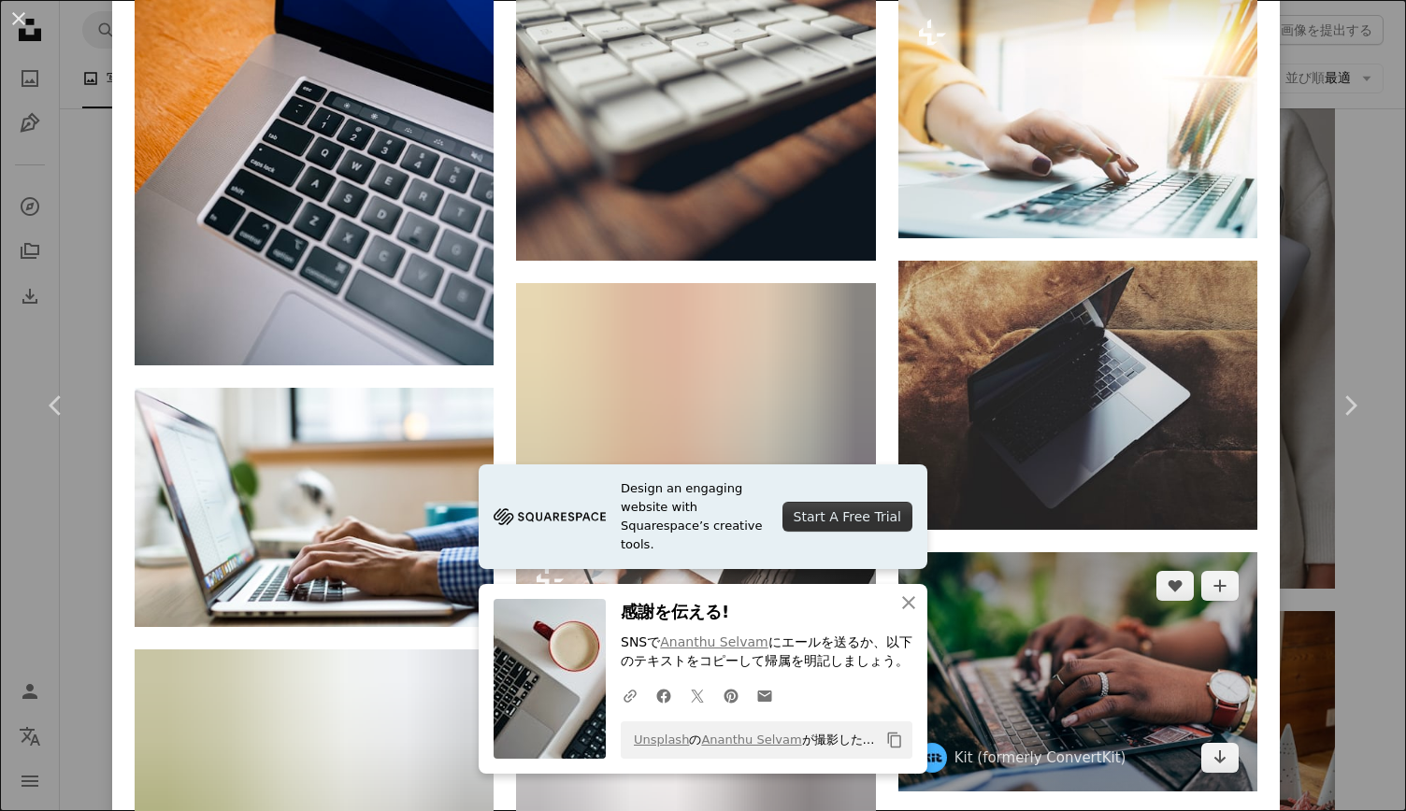
scroll to position [29088, 0]
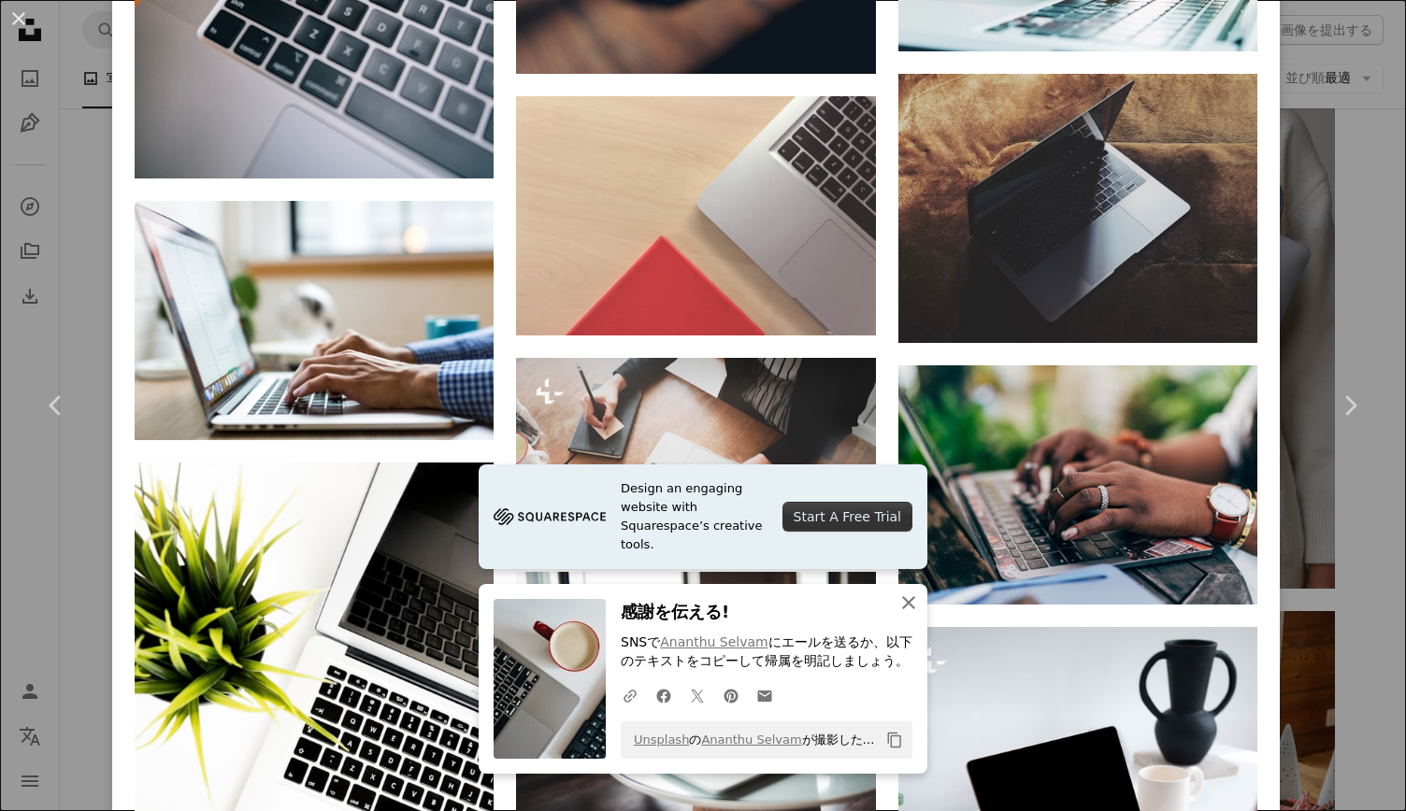
click at [900, 593] on icon "An X shape" at bounding box center [908, 603] width 22 height 22
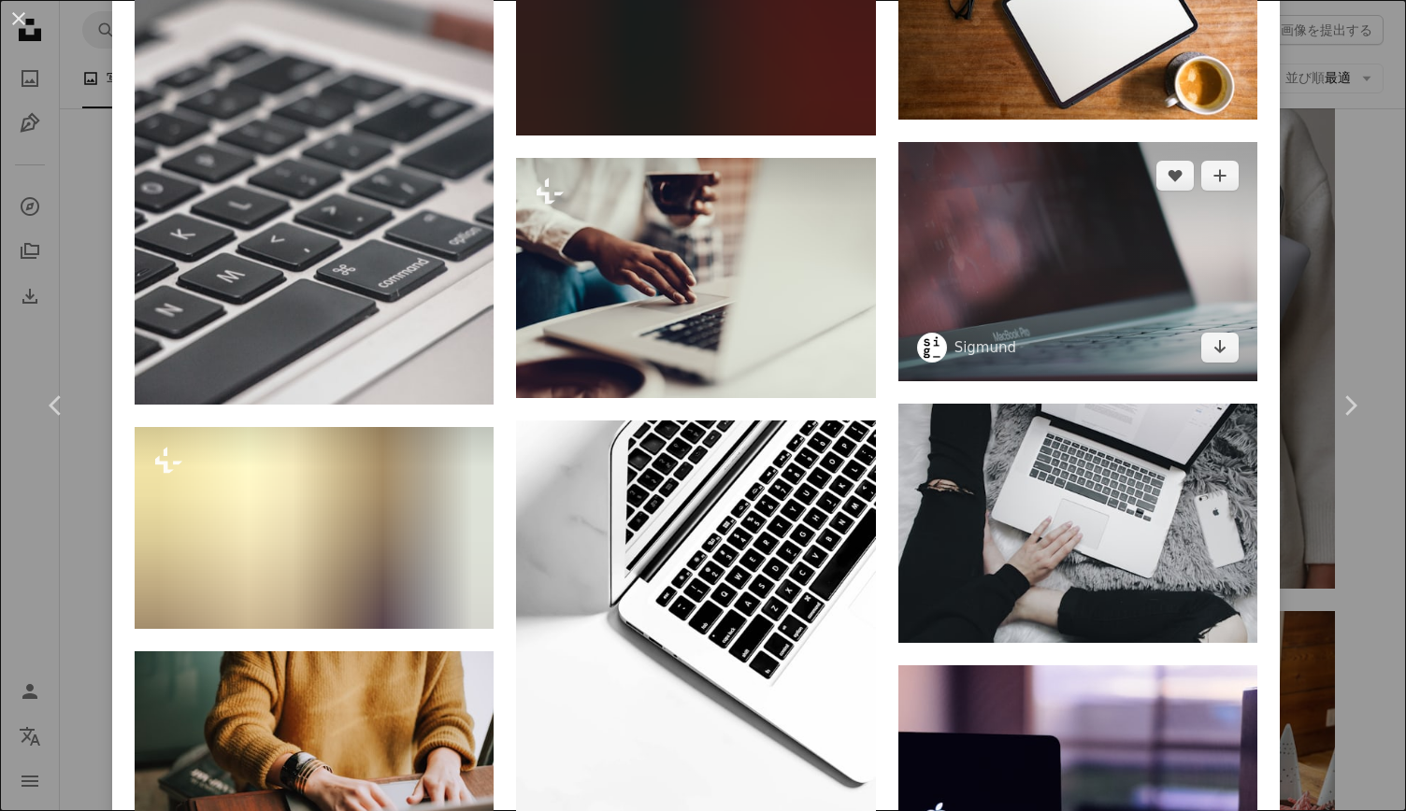
scroll to position [30568, 0]
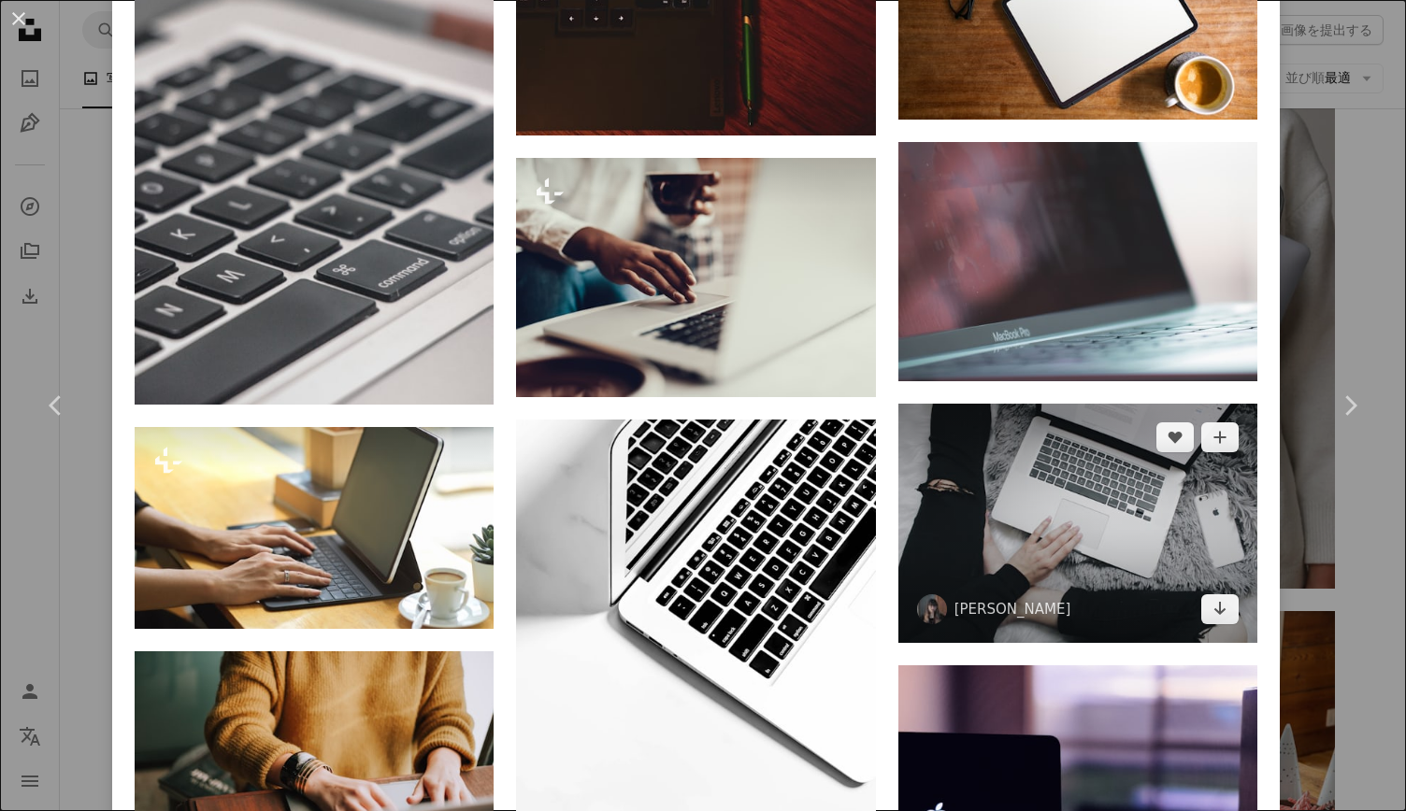
click at [1082, 404] on img at bounding box center [1077, 523] width 359 height 239
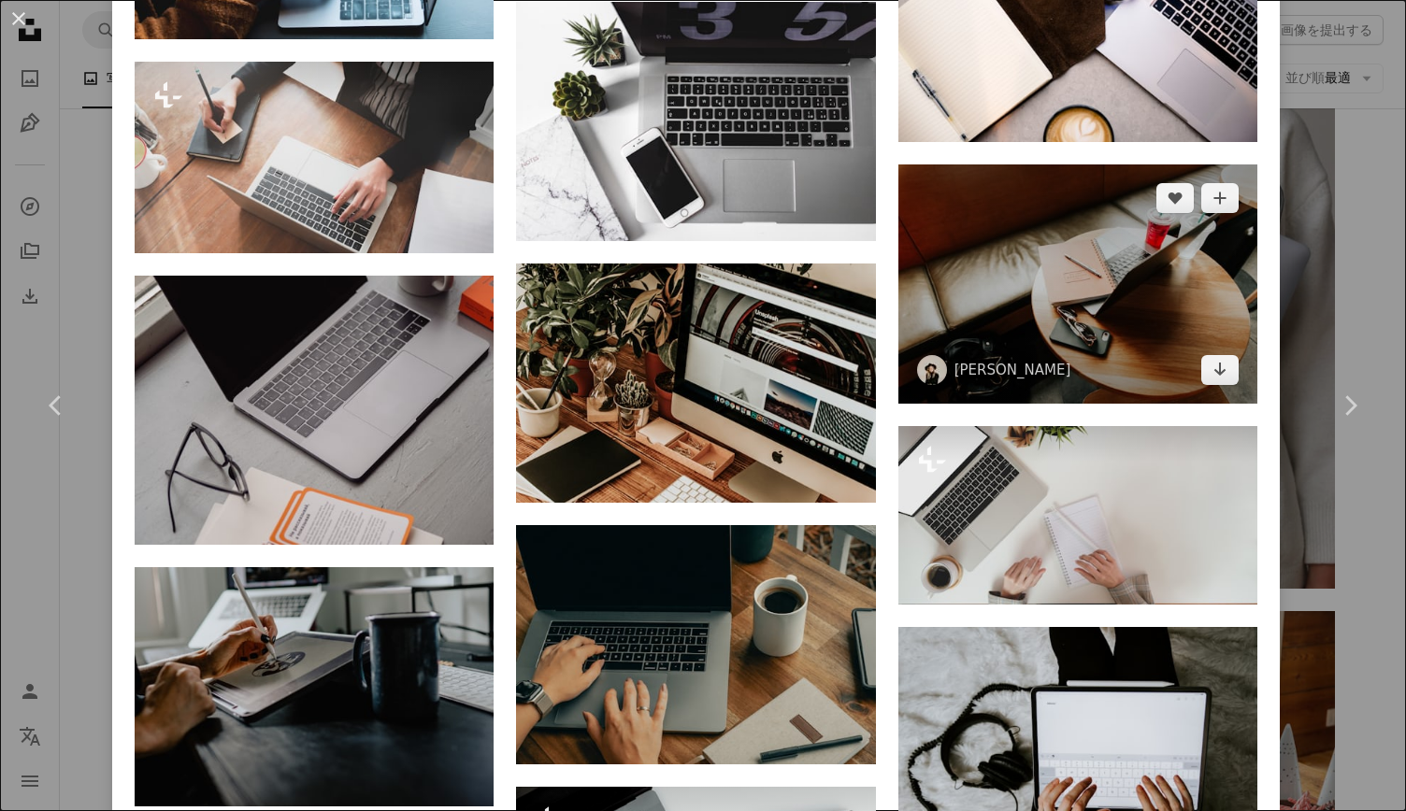
scroll to position [4019, 0]
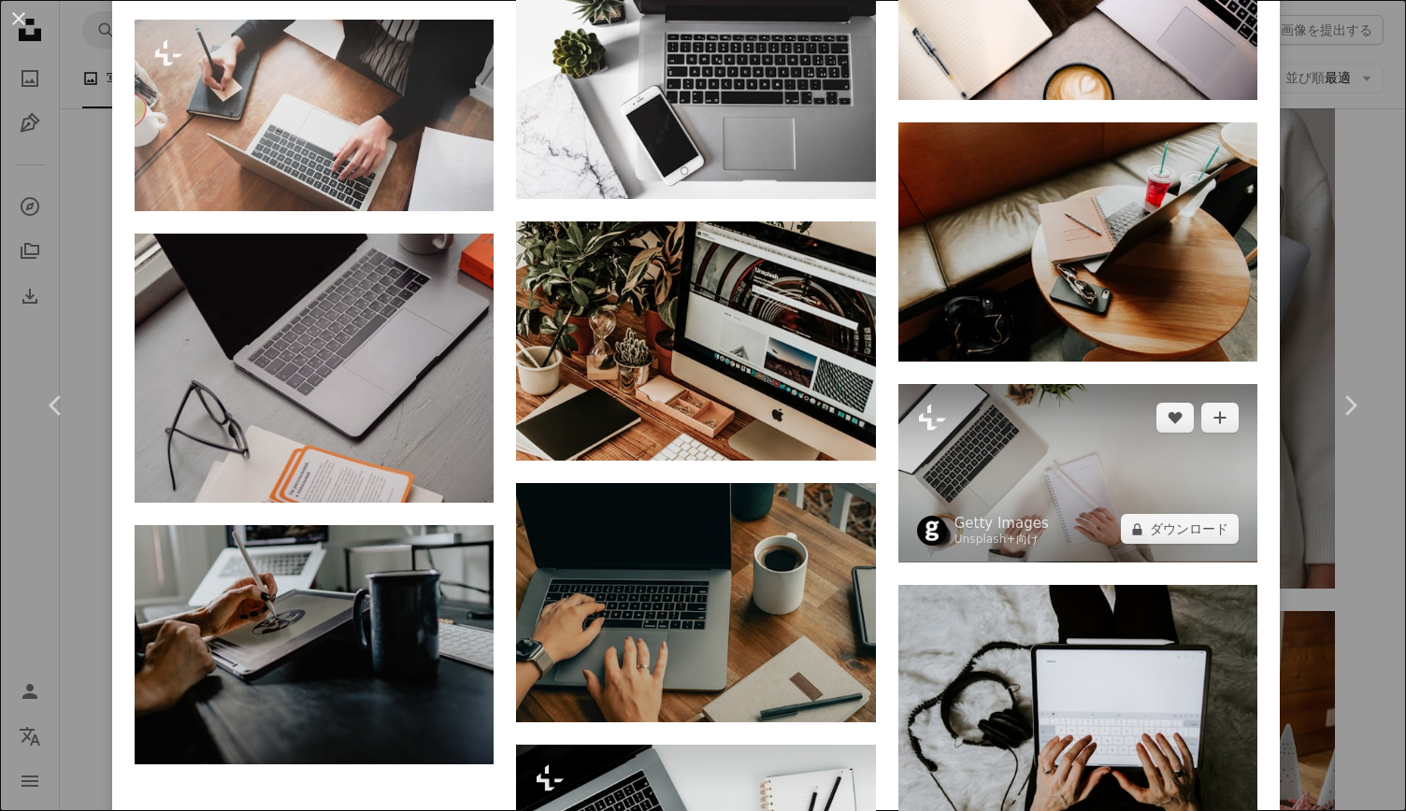
click at [1067, 429] on img at bounding box center [1077, 473] width 359 height 179
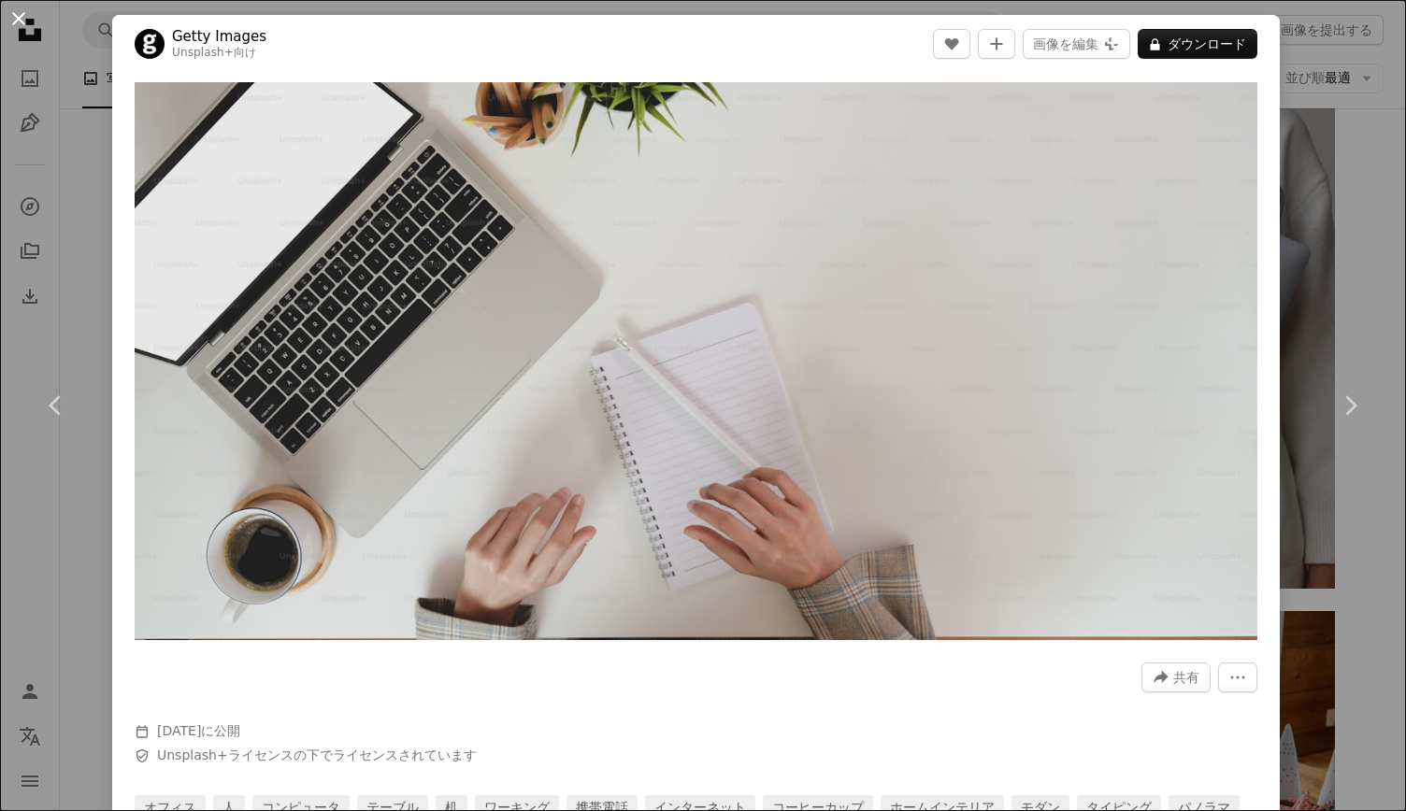
click at [28, 12] on button "An X shape" at bounding box center [18, 18] width 22 height 22
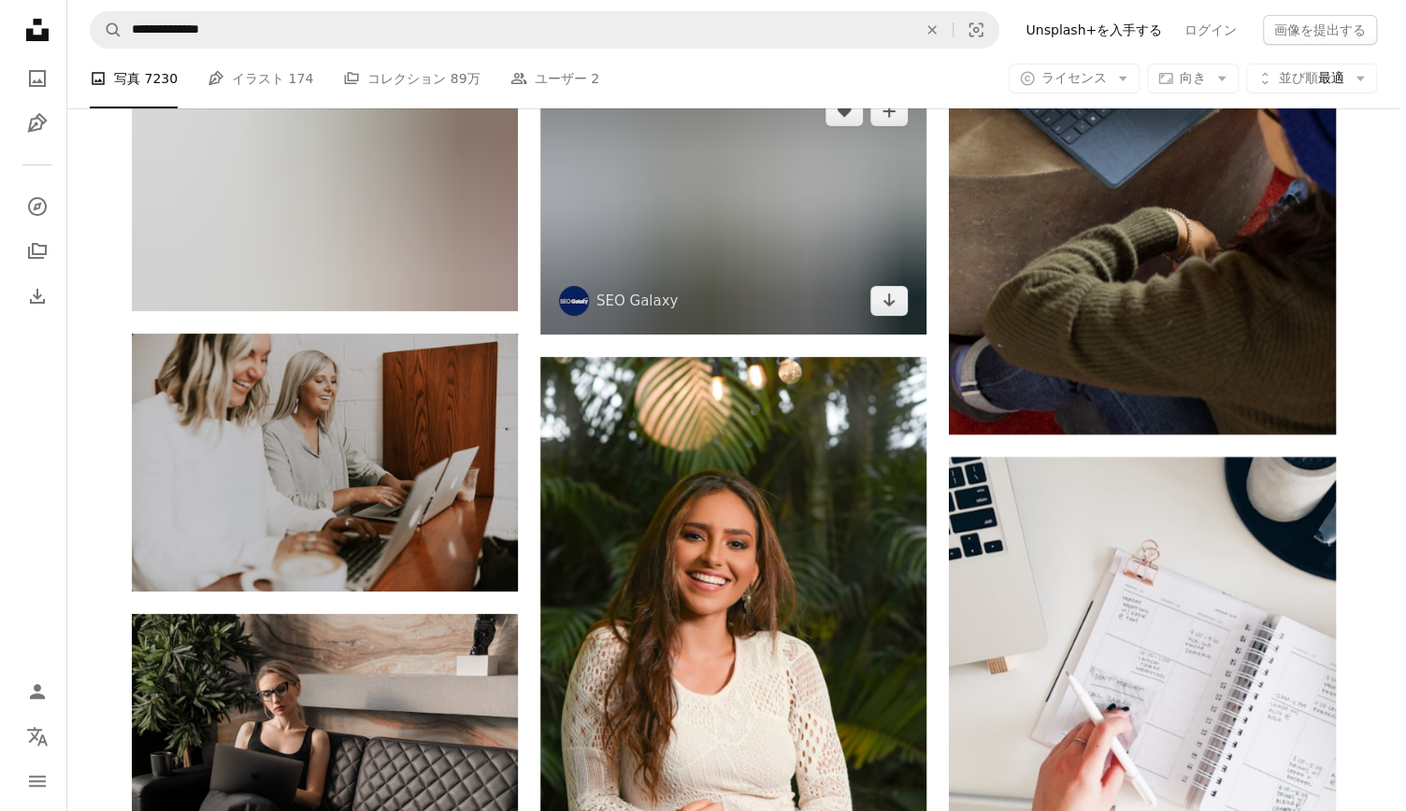
scroll to position [12617, 0]
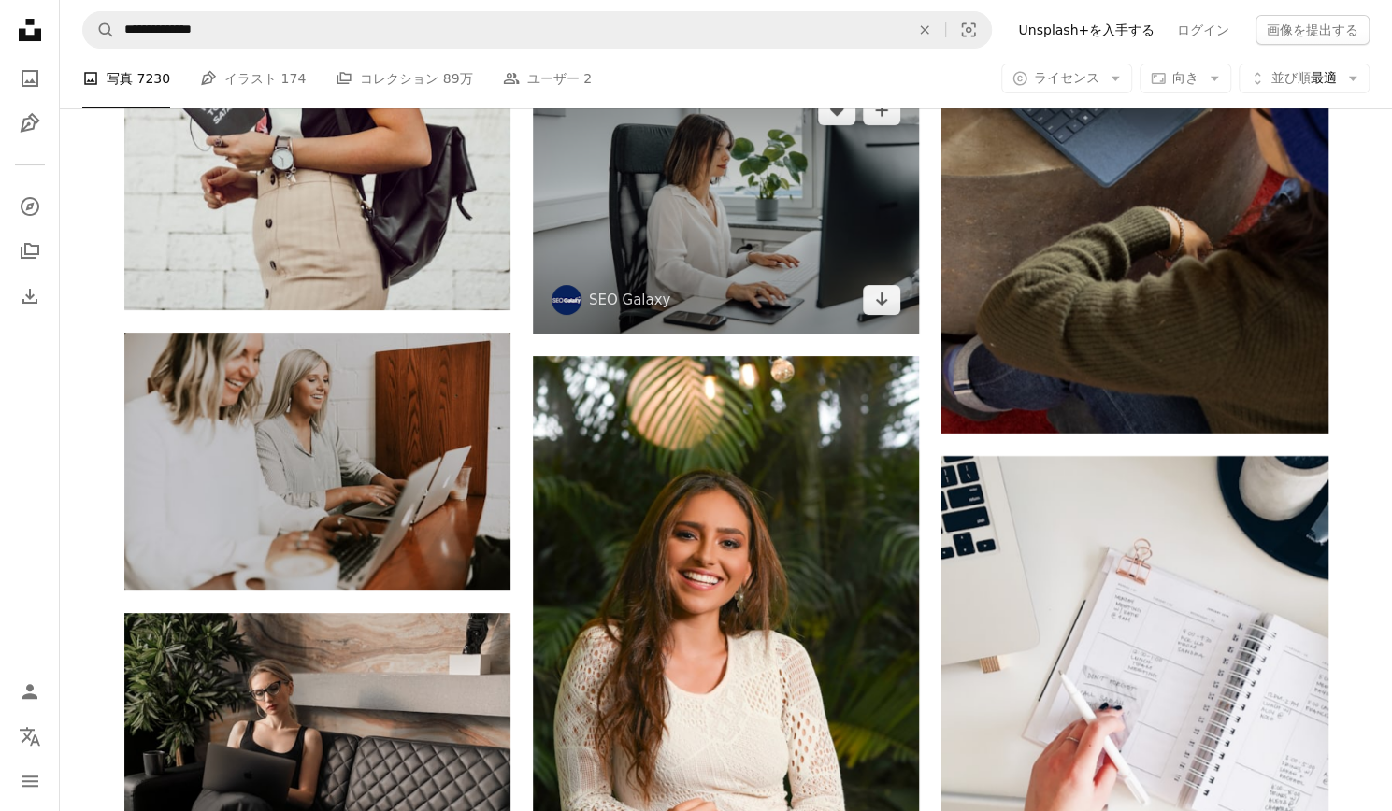
click at [736, 212] on img at bounding box center [726, 205] width 386 height 257
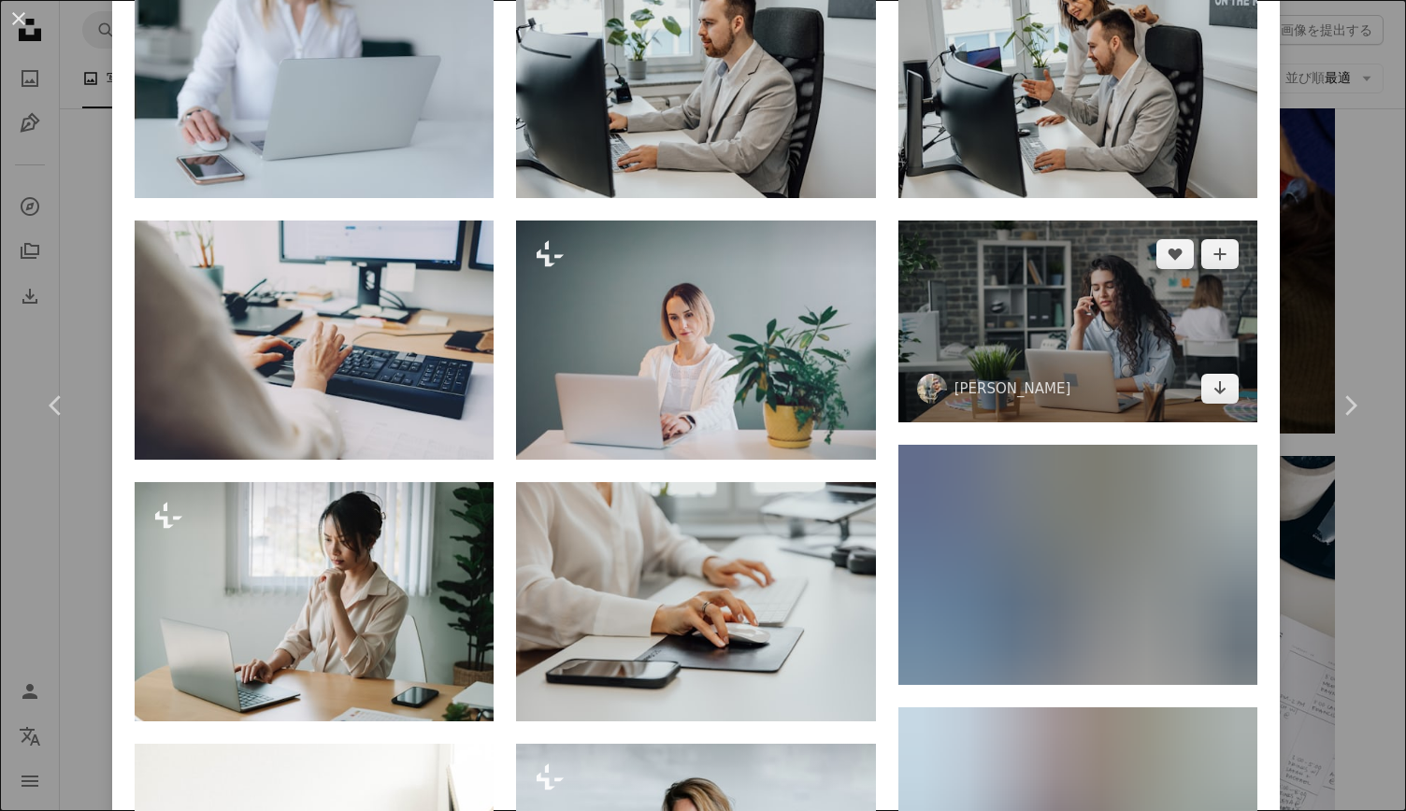
scroll to position [1495, 0]
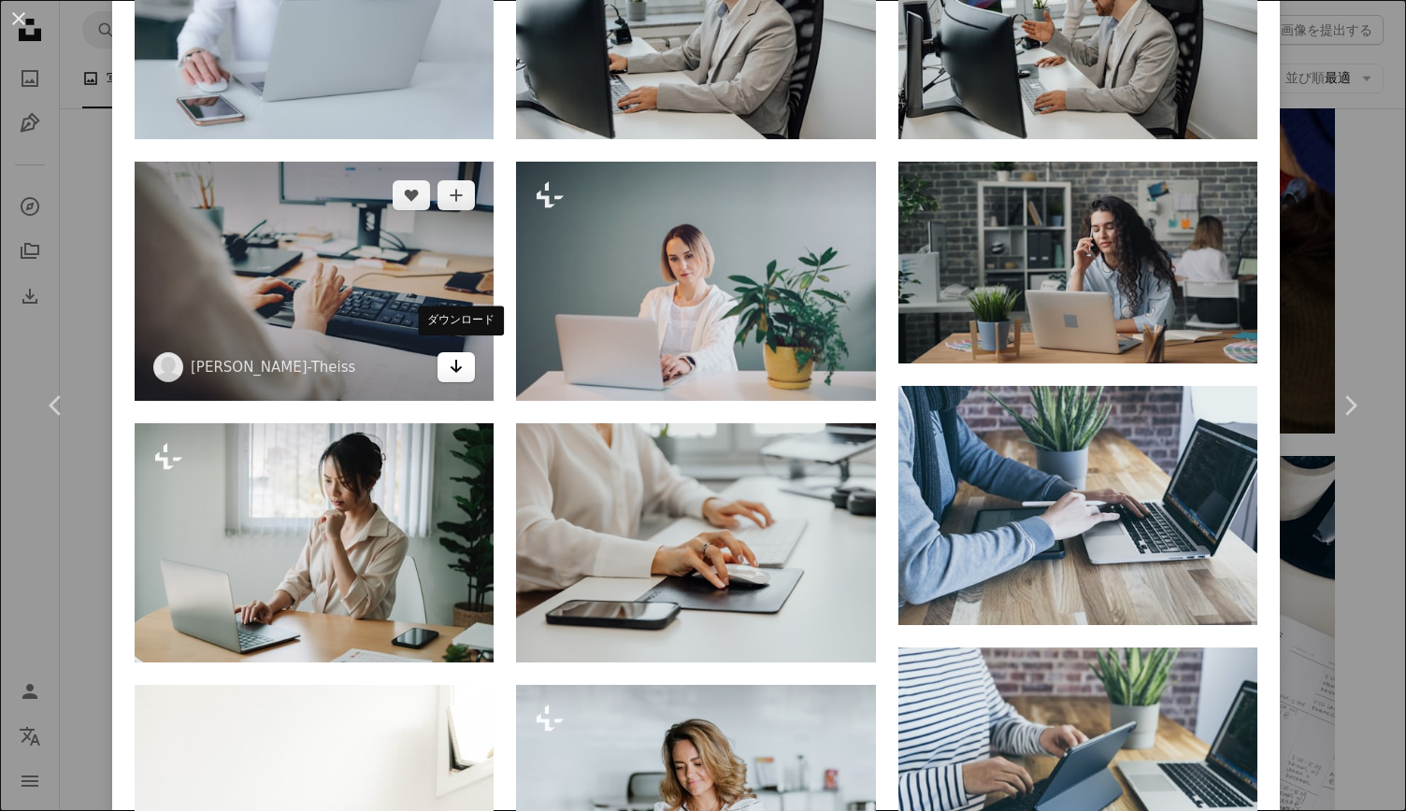
click at [452, 360] on icon "ダウンロード" at bounding box center [456, 366] width 12 height 13
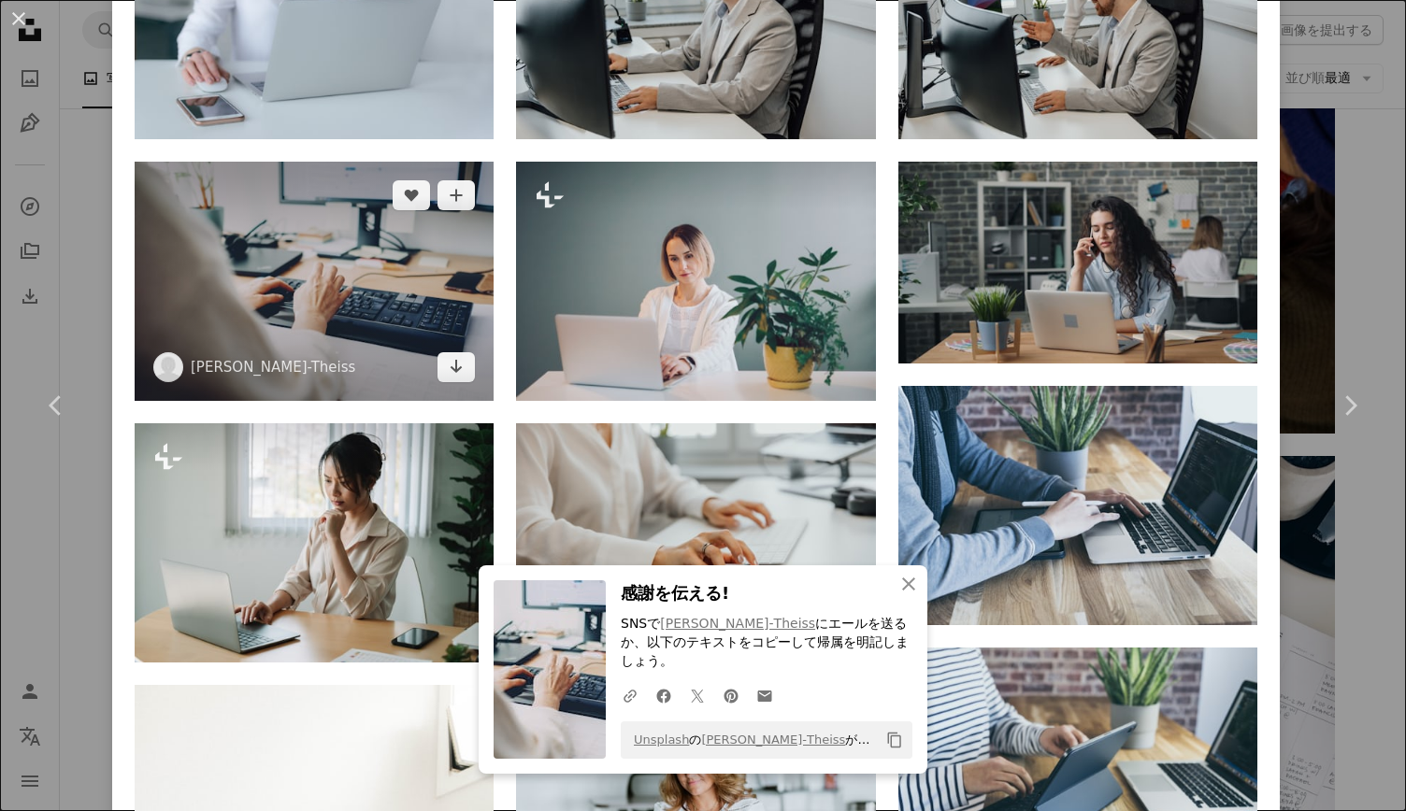
click at [297, 242] on img at bounding box center [314, 281] width 359 height 239
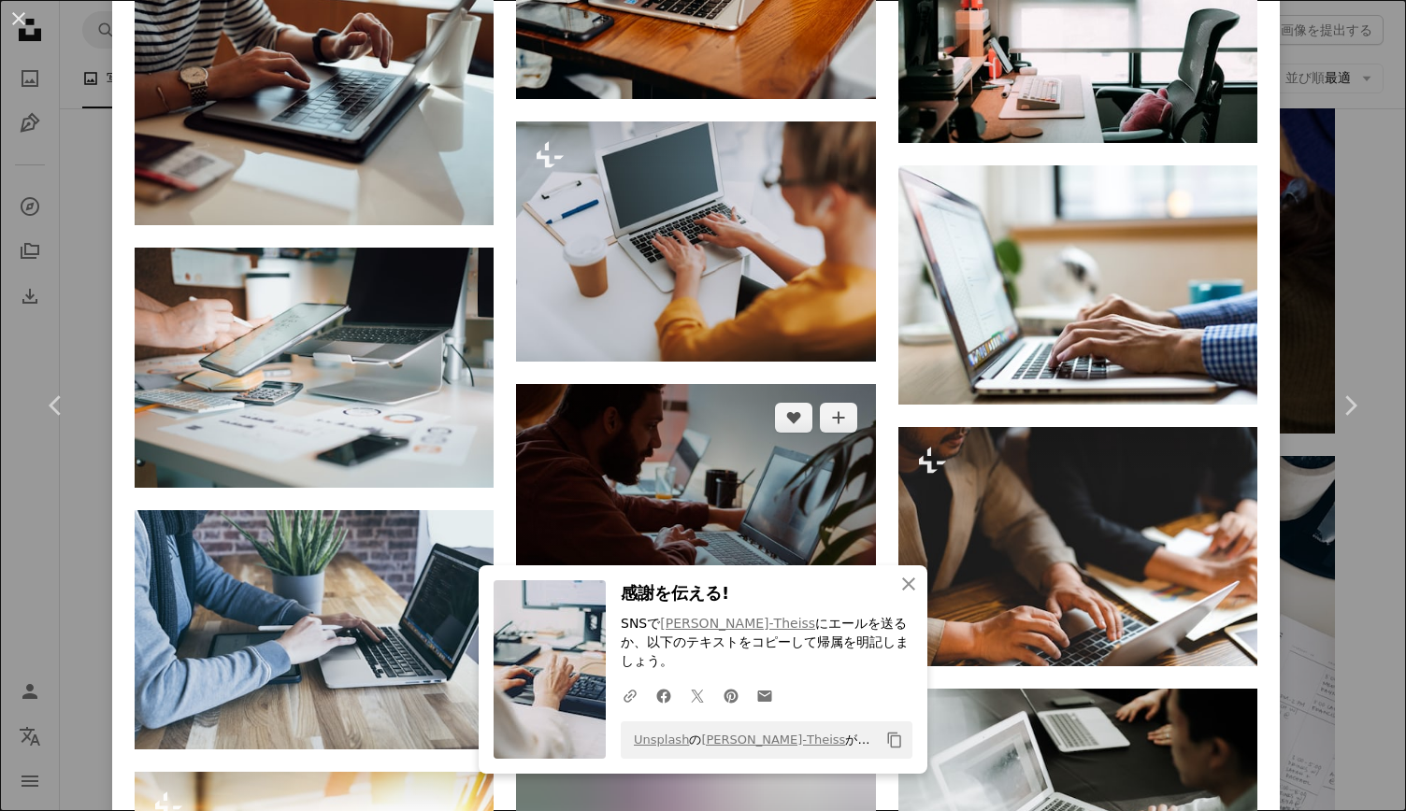
scroll to position [4533, 0]
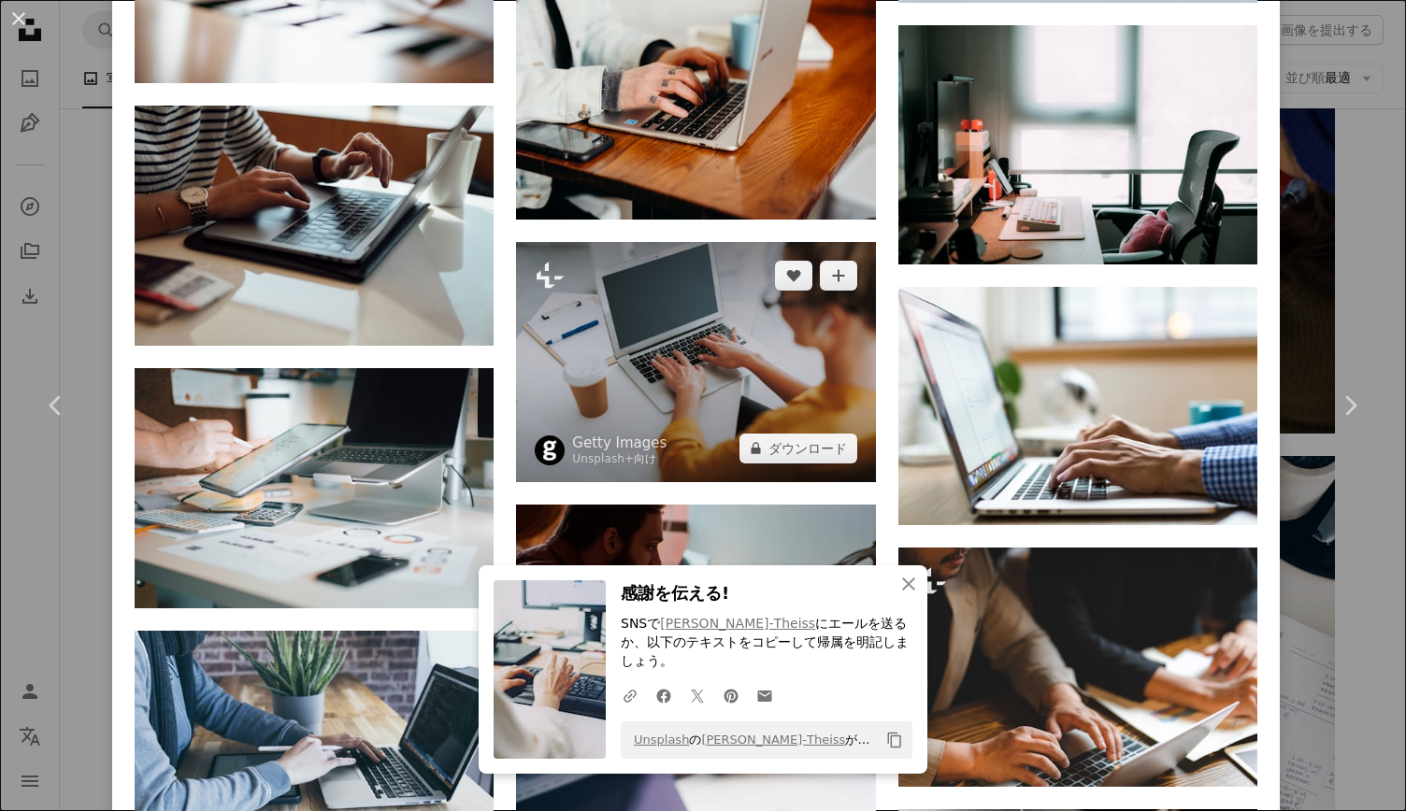
click at [731, 252] on img at bounding box center [695, 362] width 359 height 240
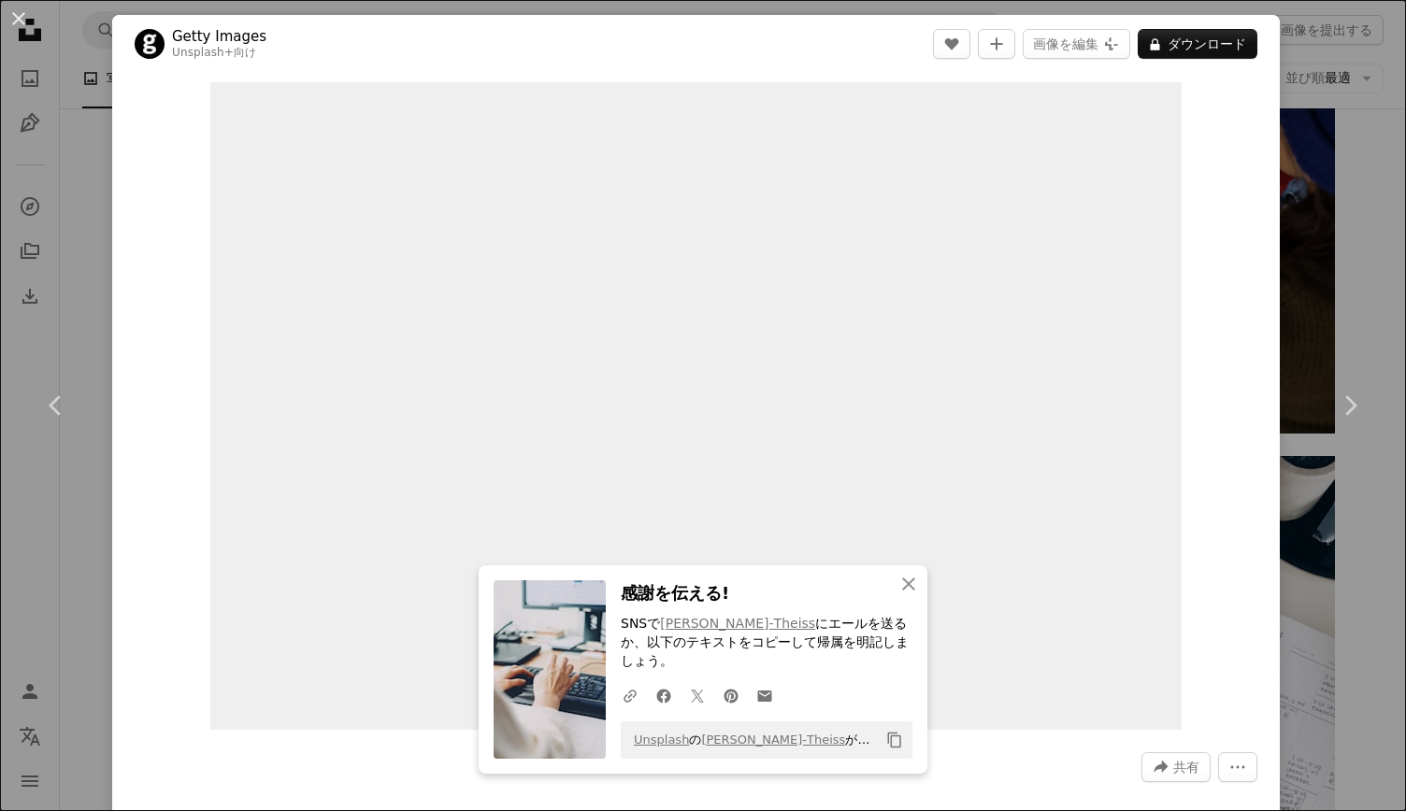
scroll to position [187, 0]
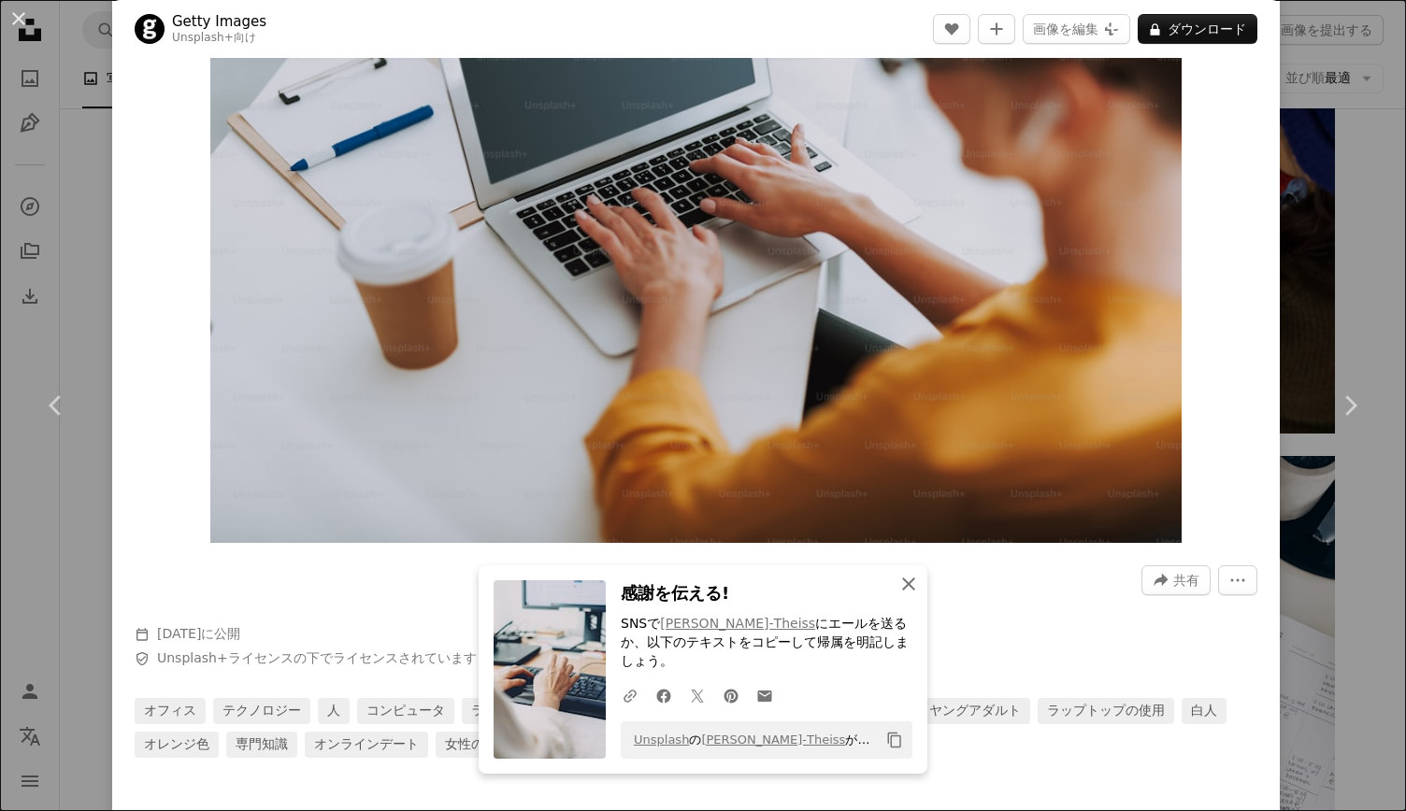
click at [897, 595] on icon "An X shape" at bounding box center [908, 584] width 22 height 22
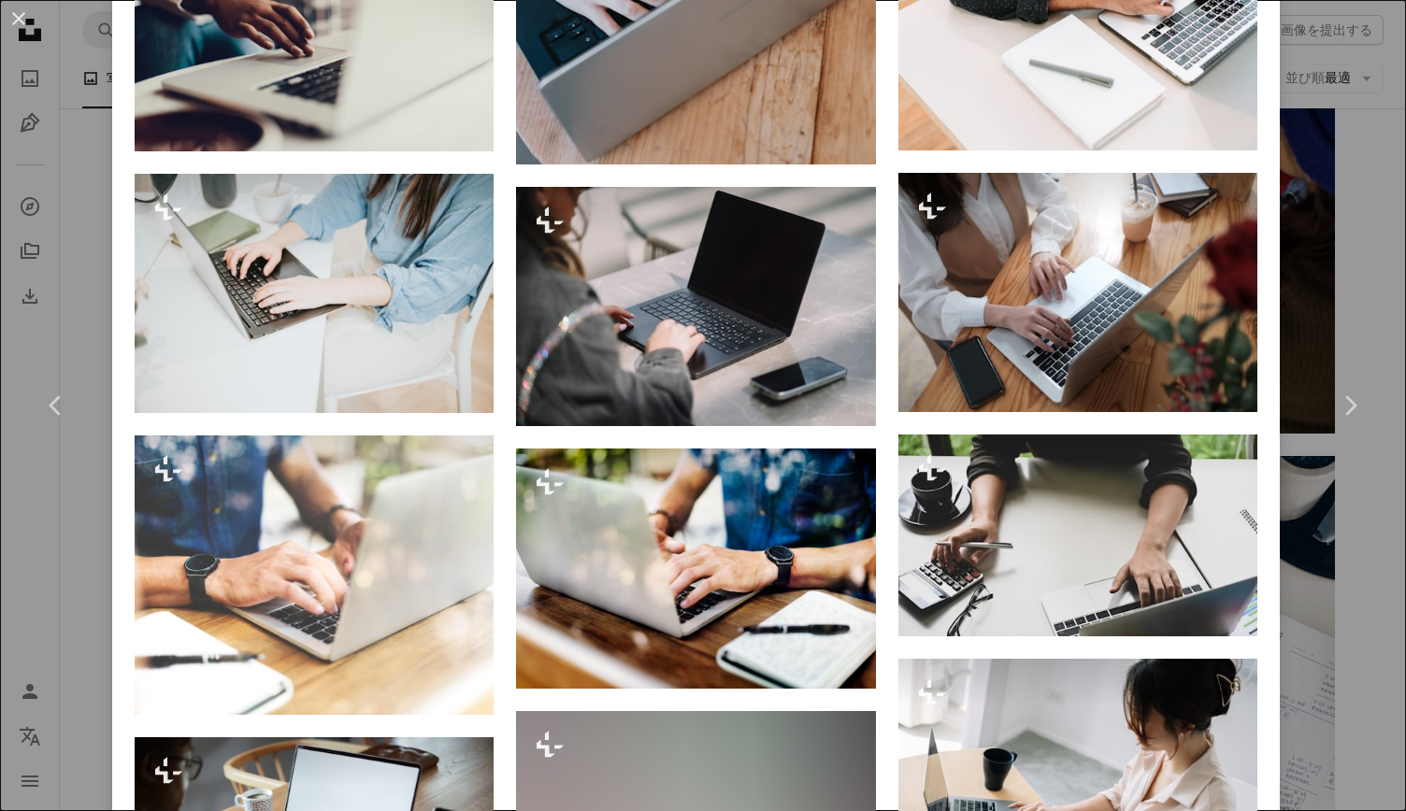
scroll to position [3832, 0]
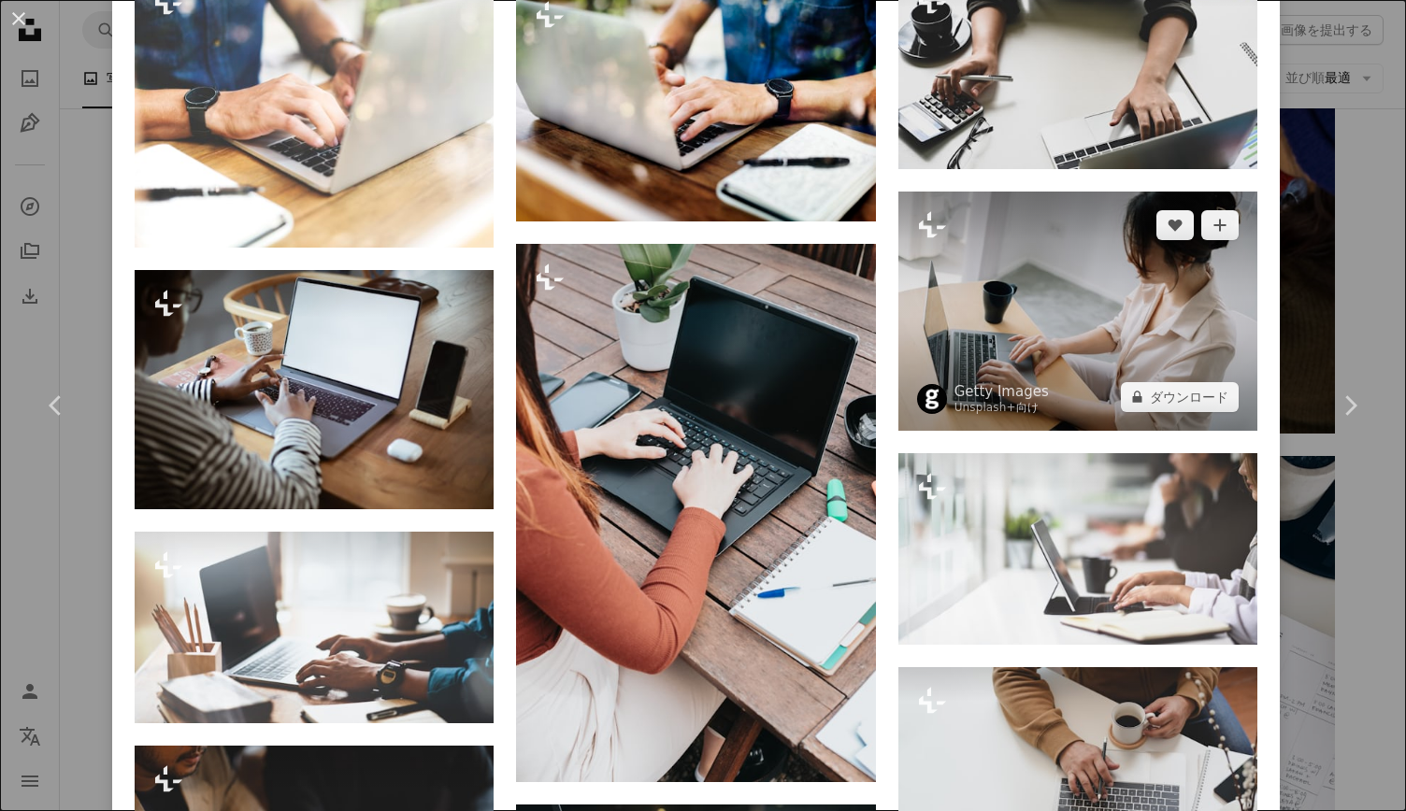
click at [1126, 287] on img at bounding box center [1077, 311] width 359 height 239
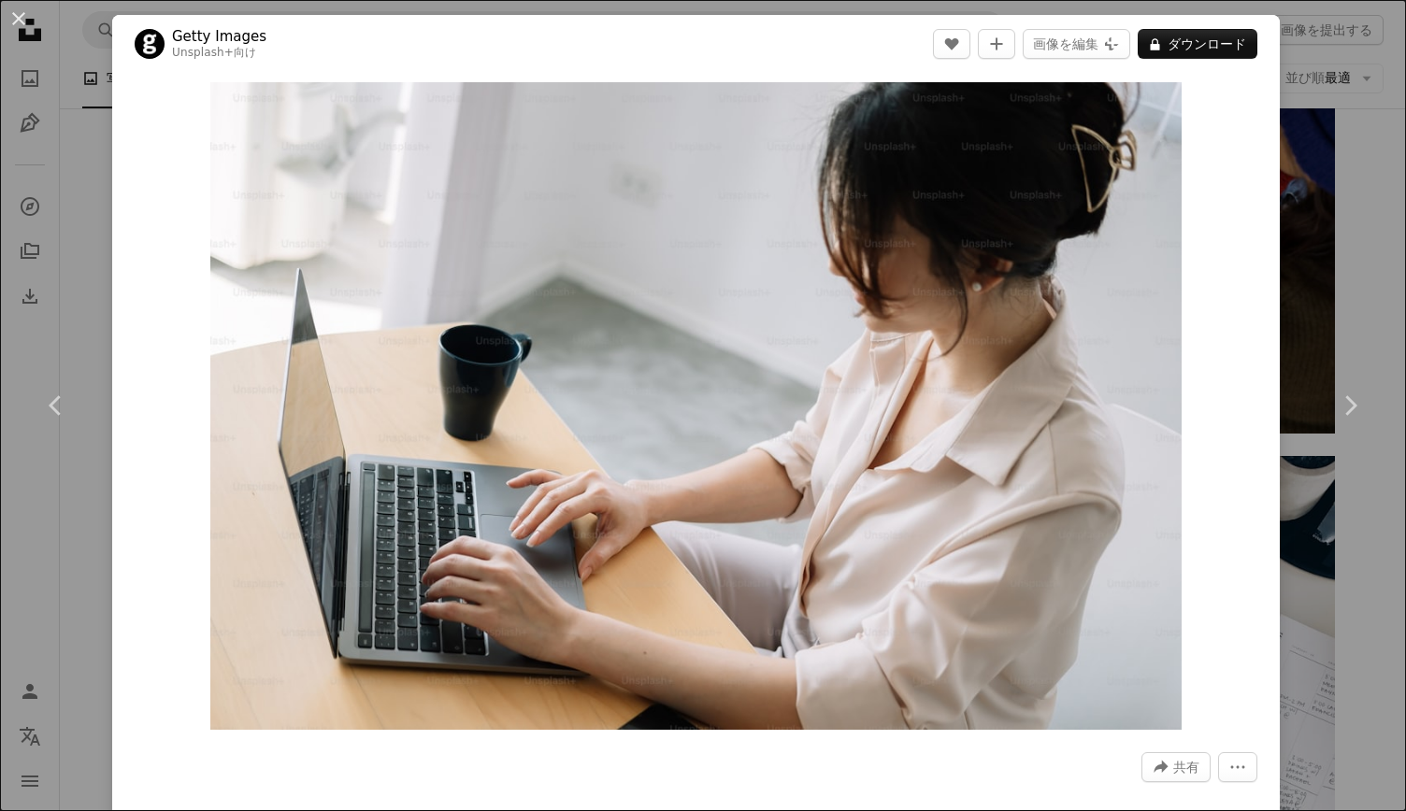
click at [8, 22] on button "An X shape" at bounding box center [18, 18] width 22 height 22
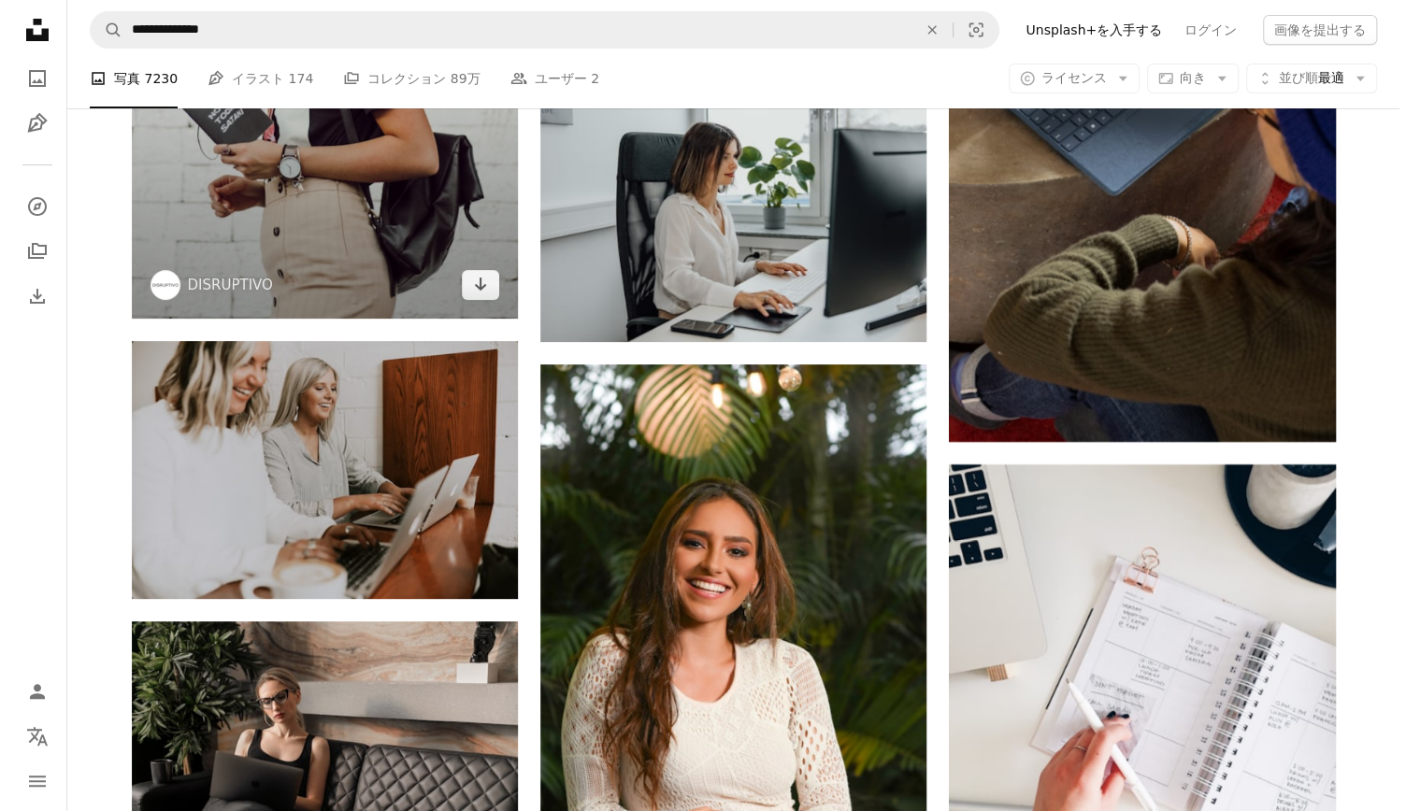
scroll to position [12617, 0]
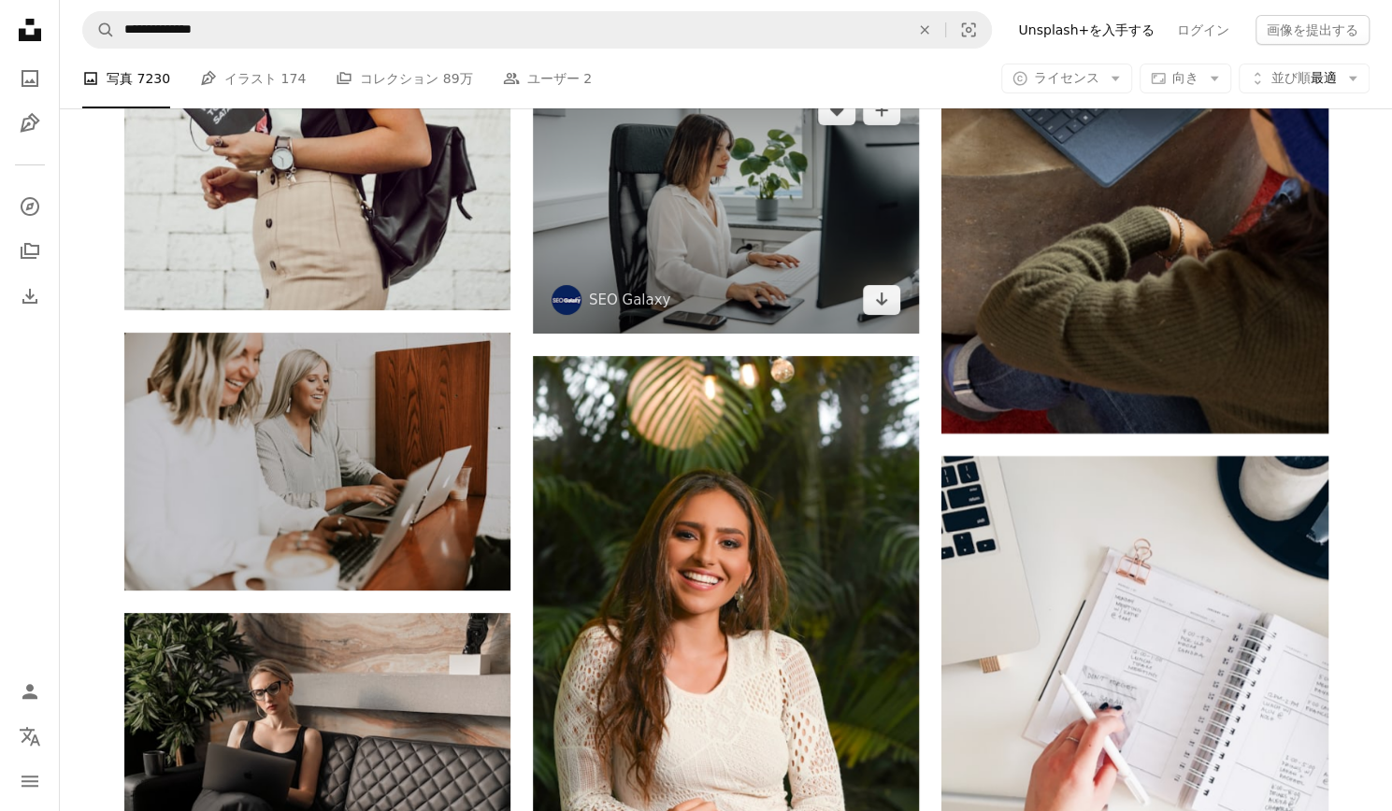
click at [583, 274] on img at bounding box center [726, 205] width 386 height 257
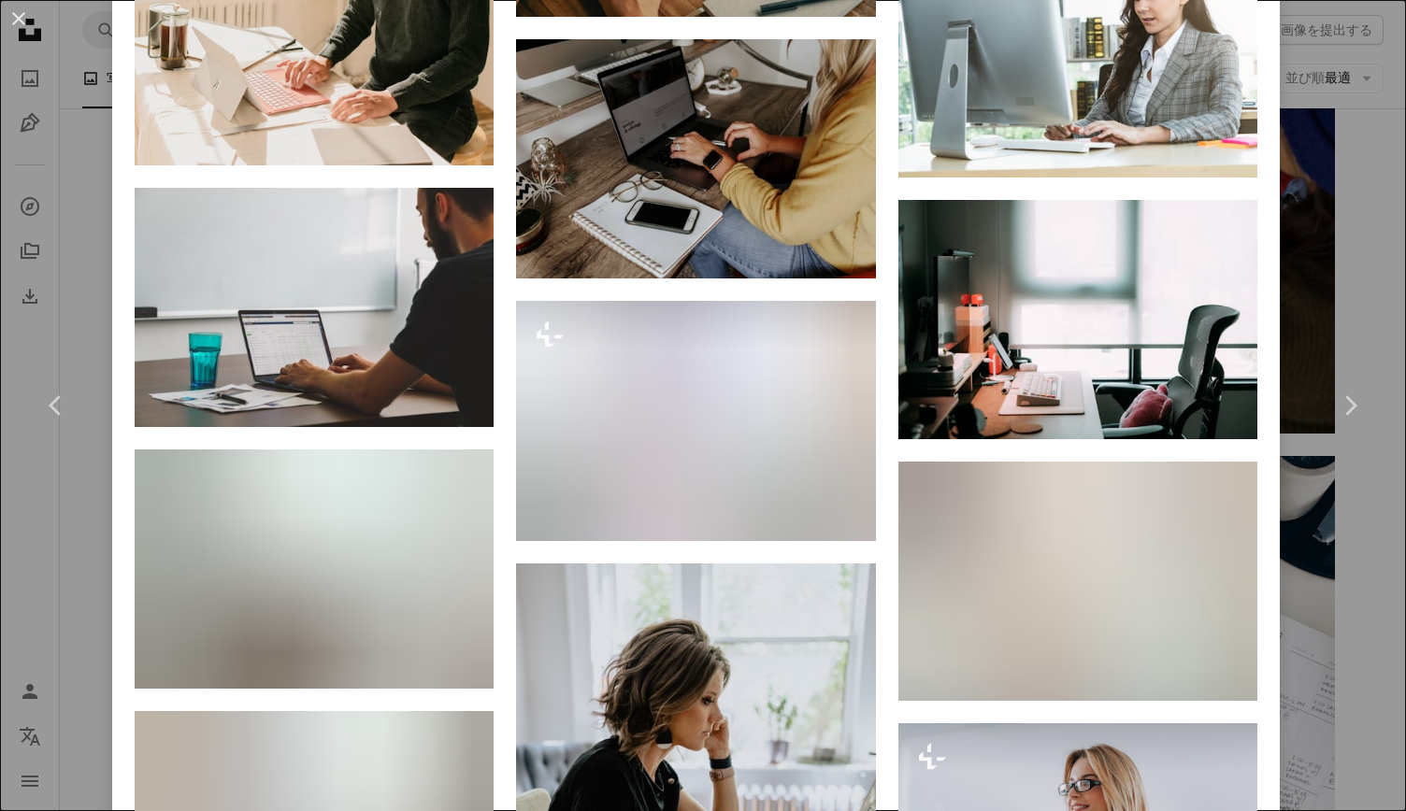
scroll to position [4953, 0]
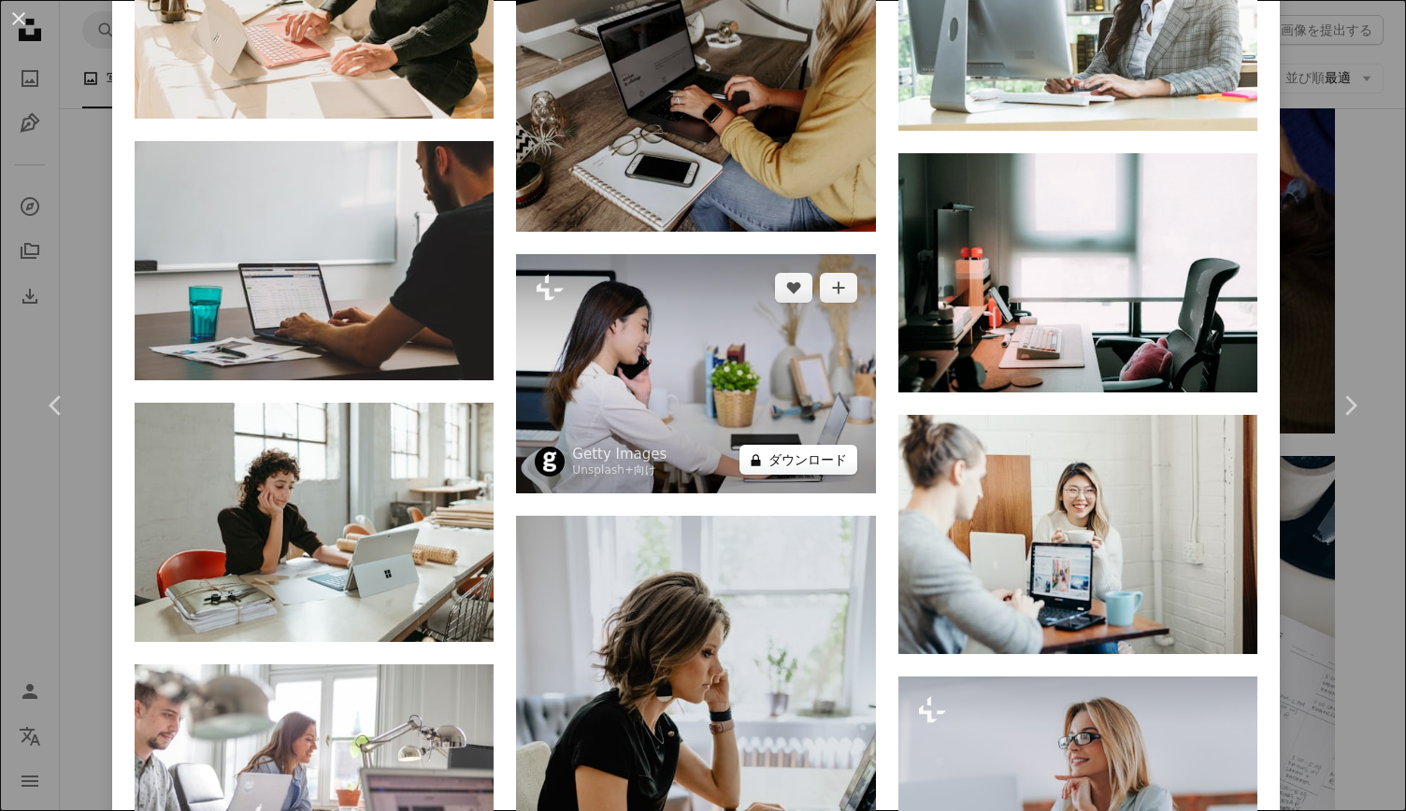
click at [796, 445] on button "A lock ダウンロード" at bounding box center [798, 460] width 118 height 30
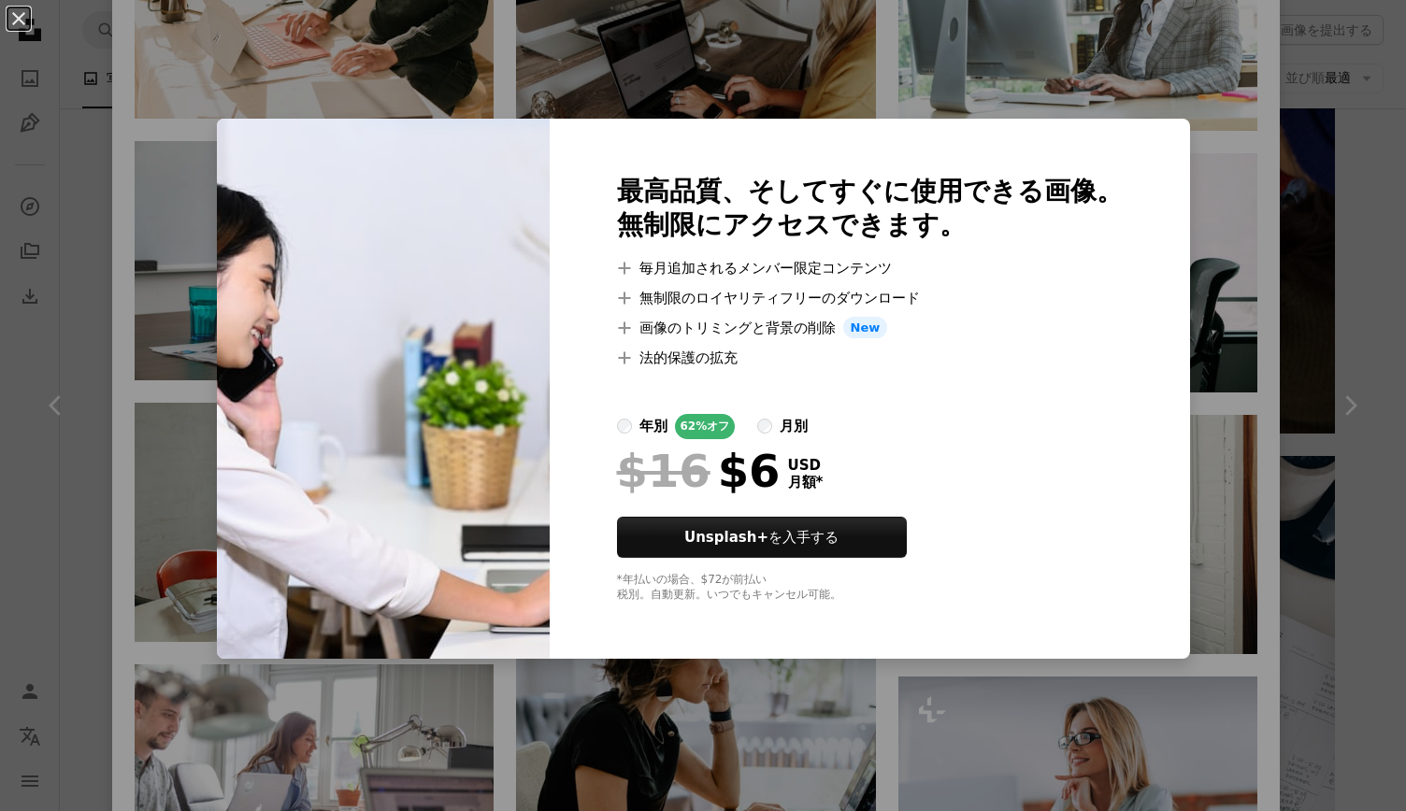
click at [1359, 476] on div "An X shape 最高品質、そしてすぐに使用できる画像。 無制限にアクセスできます。 A plus sign 毎月追加されるメンバー限定コンテンツ A p…" at bounding box center [703, 405] width 1406 height 811
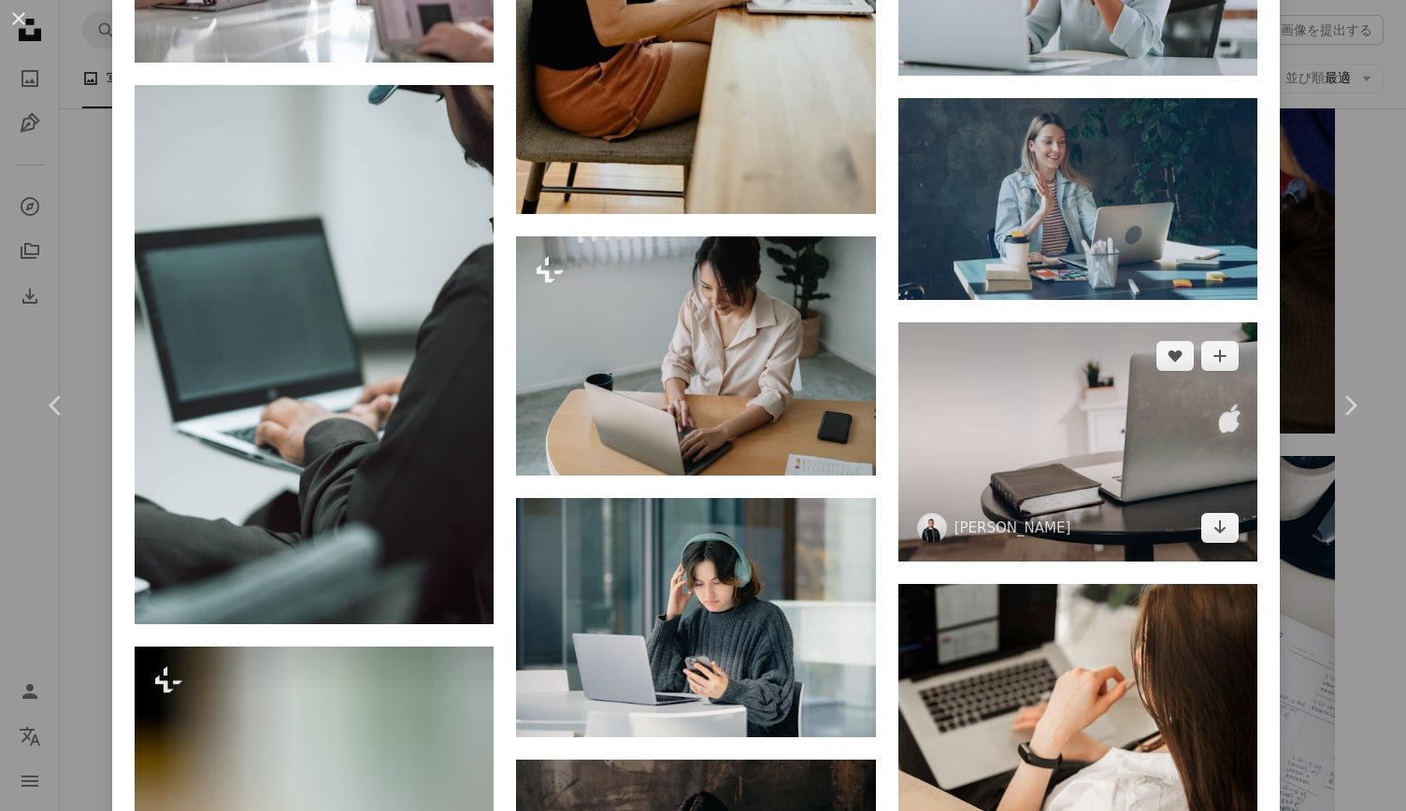
scroll to position [5981, 0]
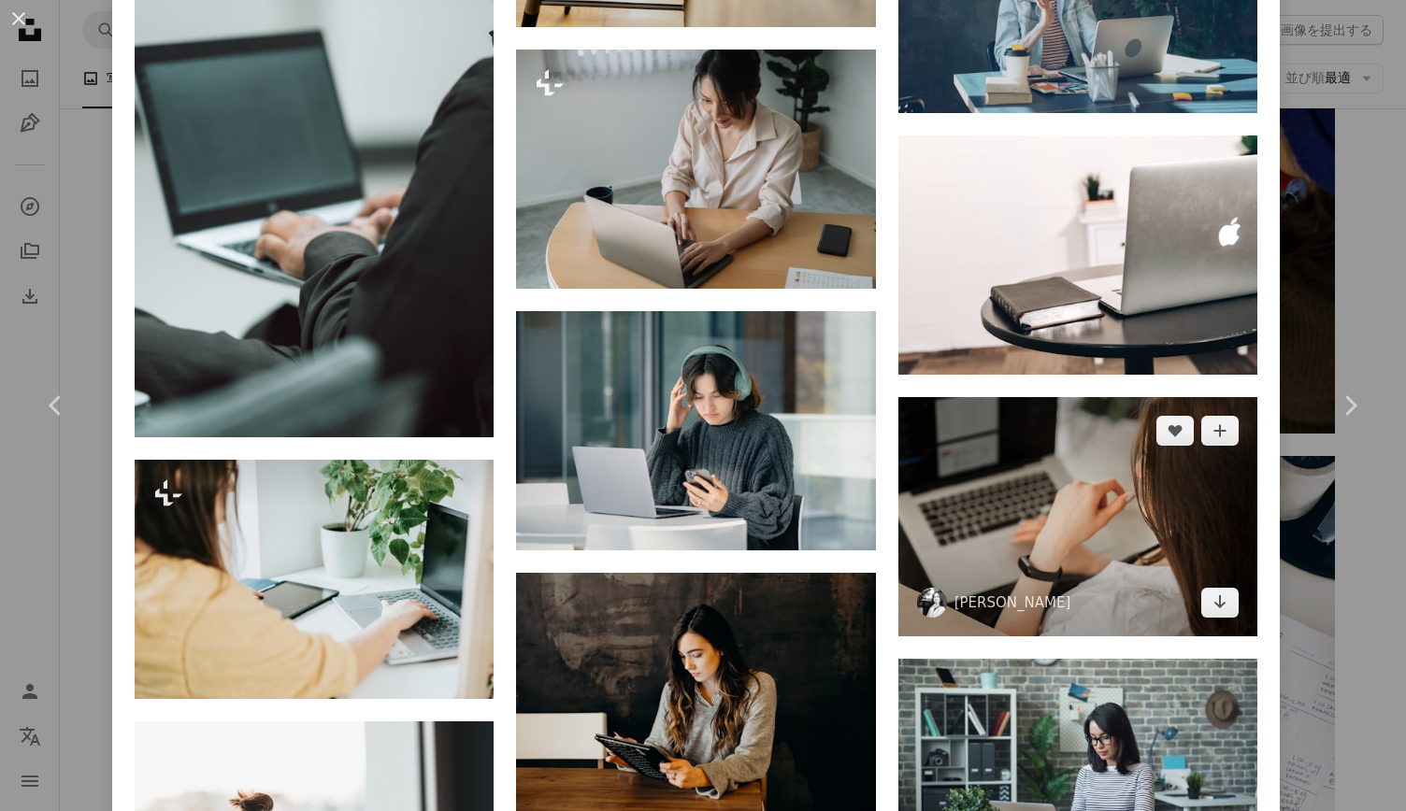
click at [1109, 407] on img at bounding box center [1077, 516] width 359 height 239
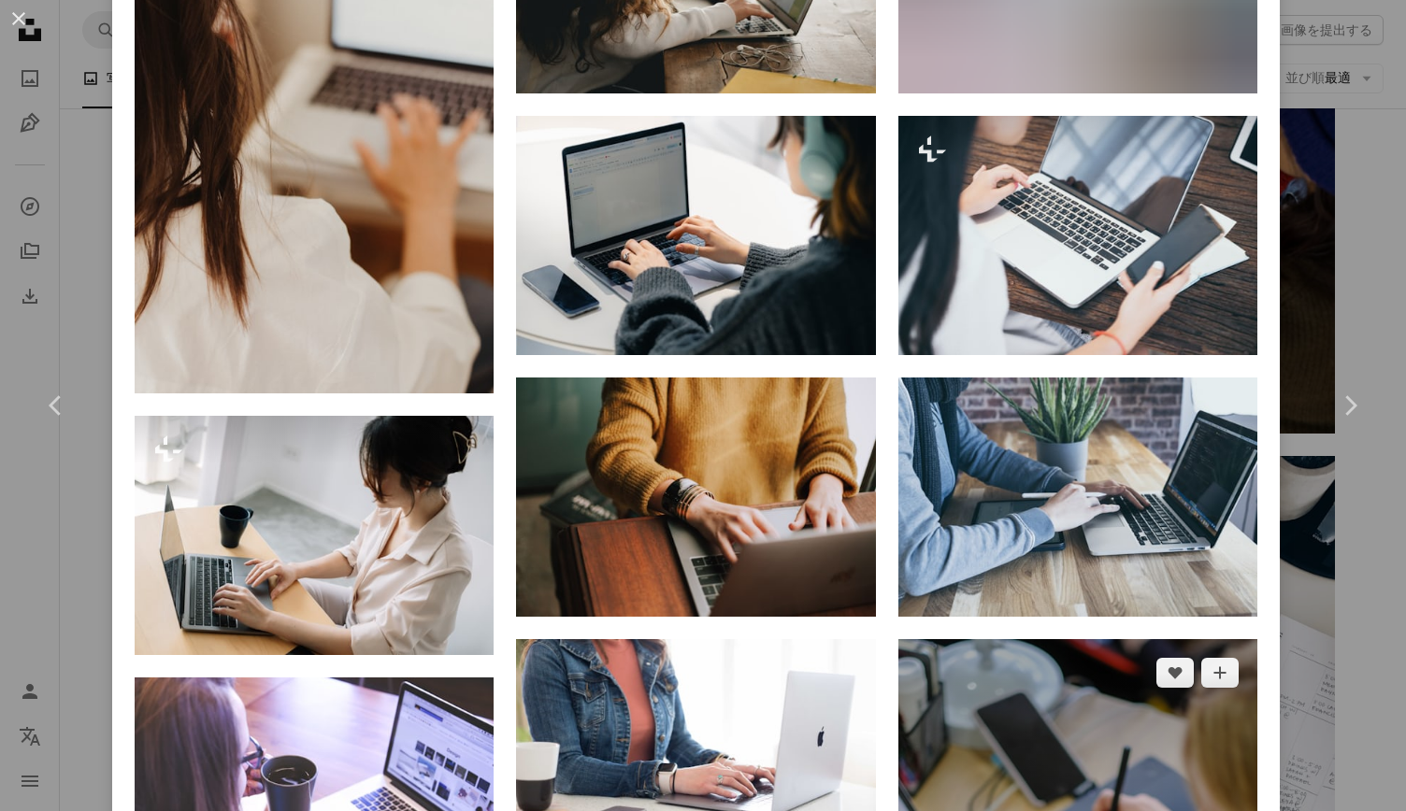
scroll to position [1495, 0]
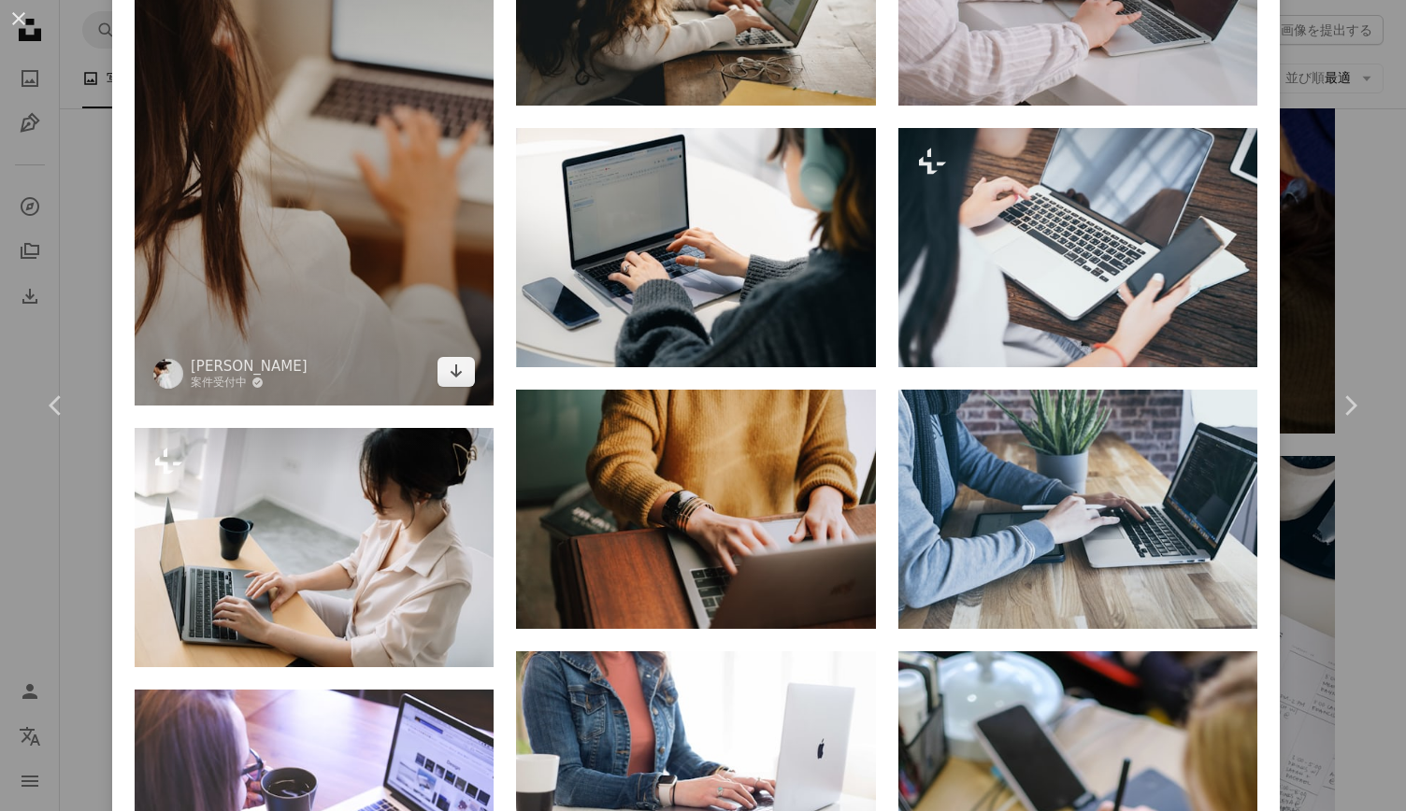
click at [265, 237] on img at bounding box center [314, 135] width 359 height 538
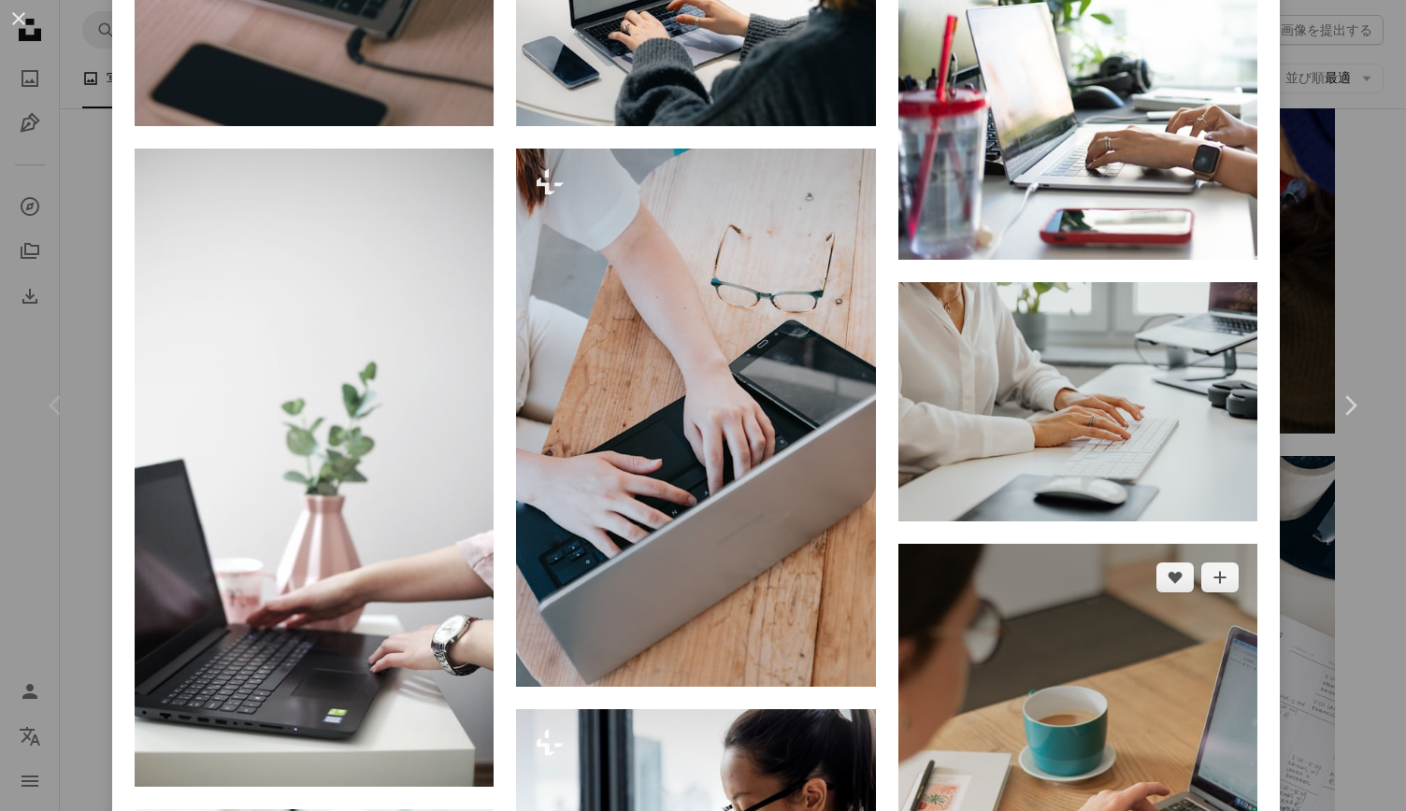
scroll to position [2630, 0]
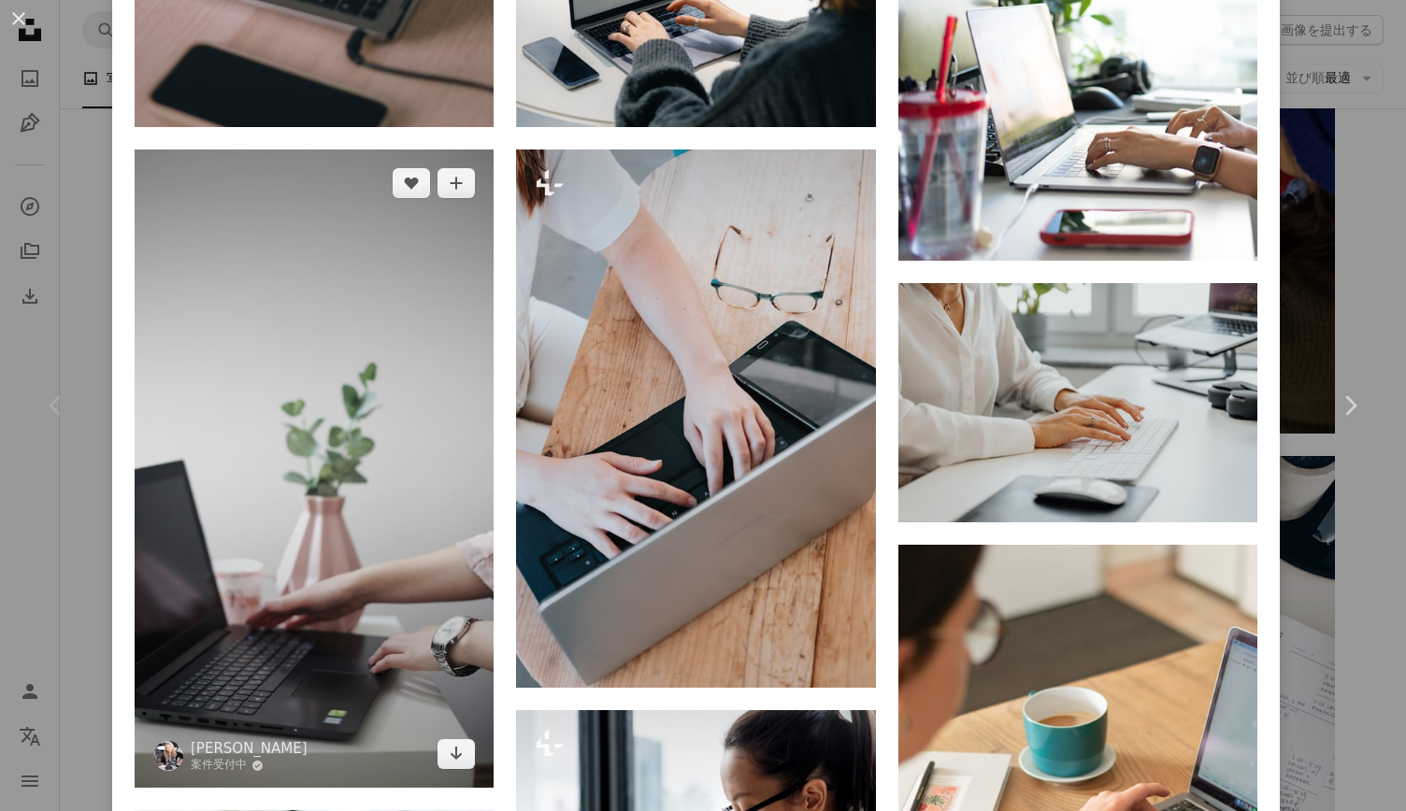
click at [340, 464] on img at bounding box center [314, 469] width 359 height 638
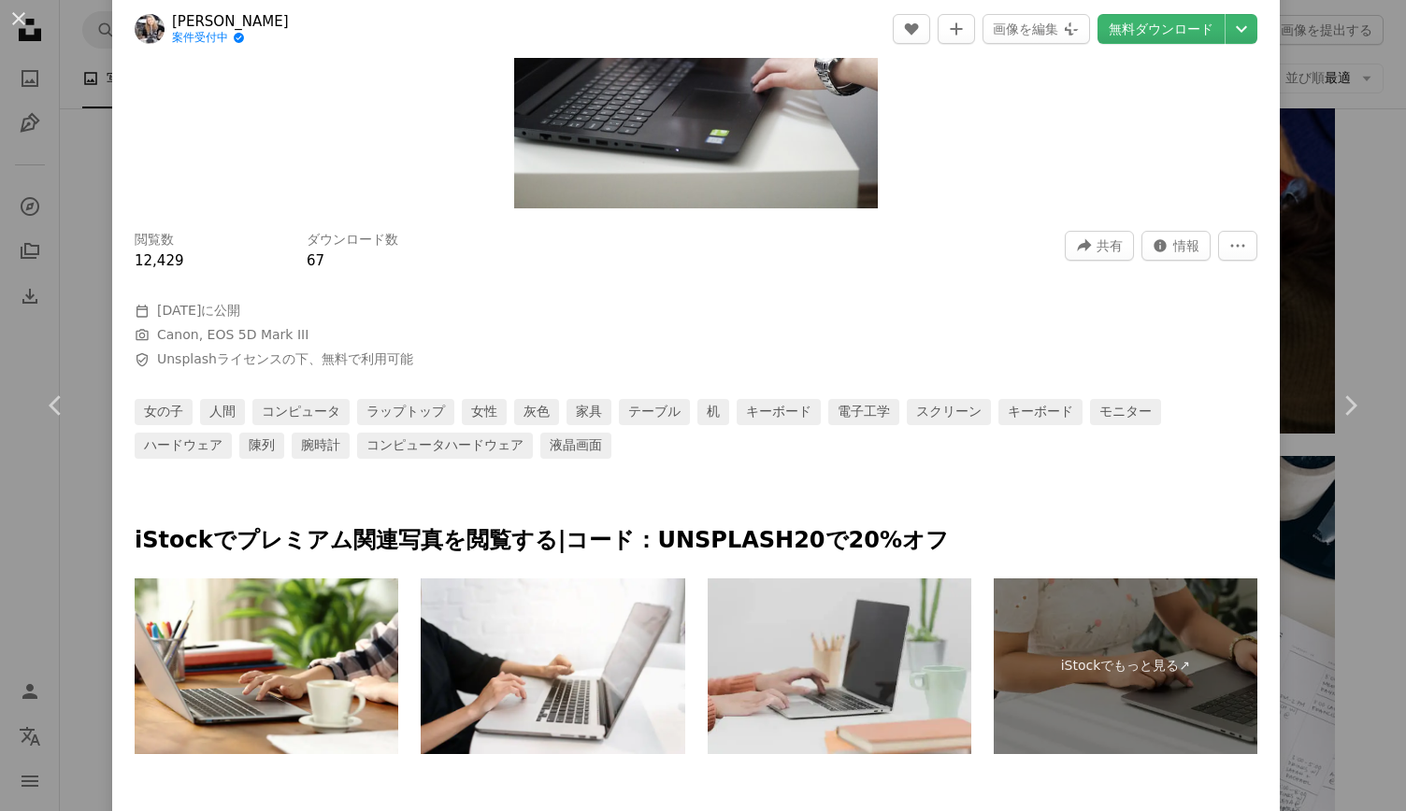
scroll to position [561, 0]
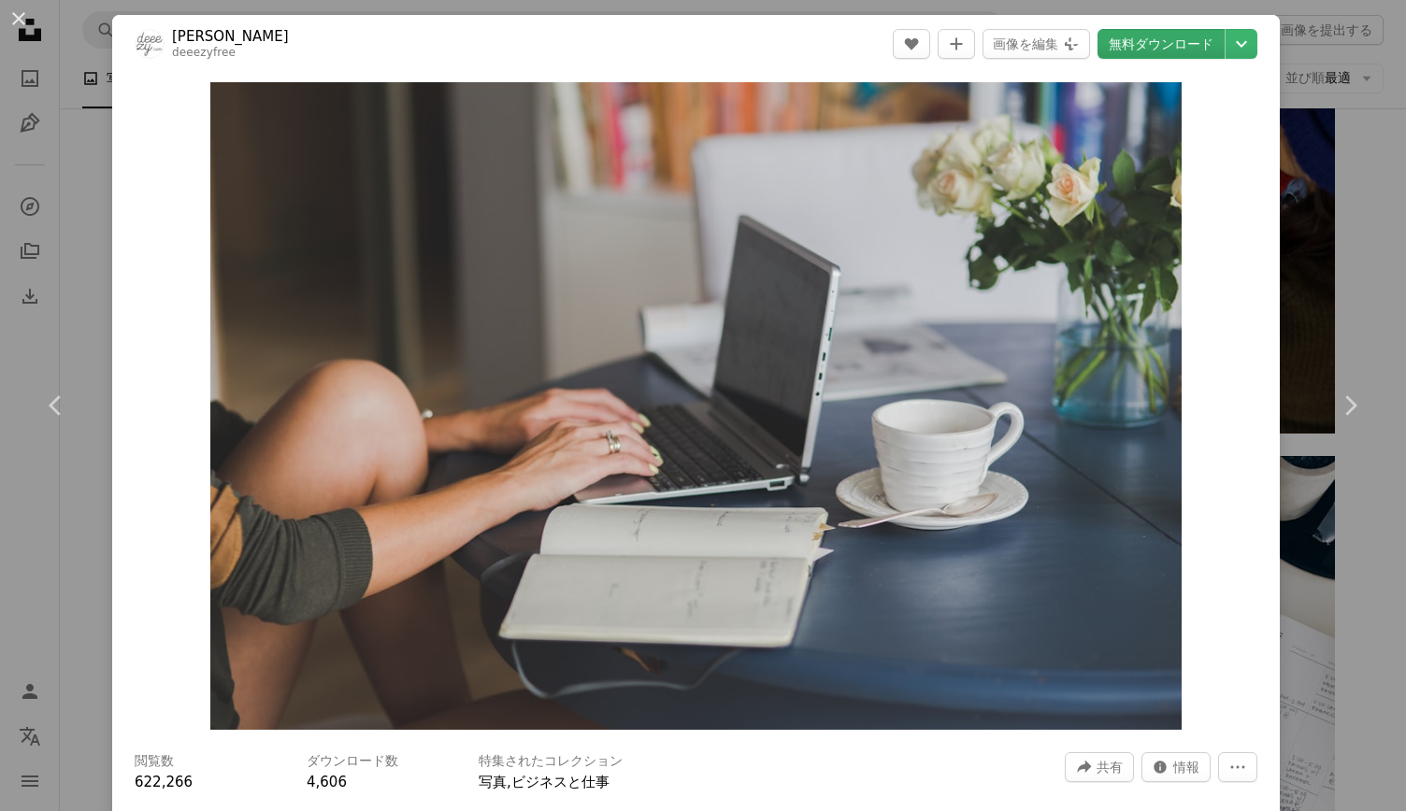
click at [1145, 37] on link "無料ダウンロード" at bounding box center [1160, 44] width 127 height 30
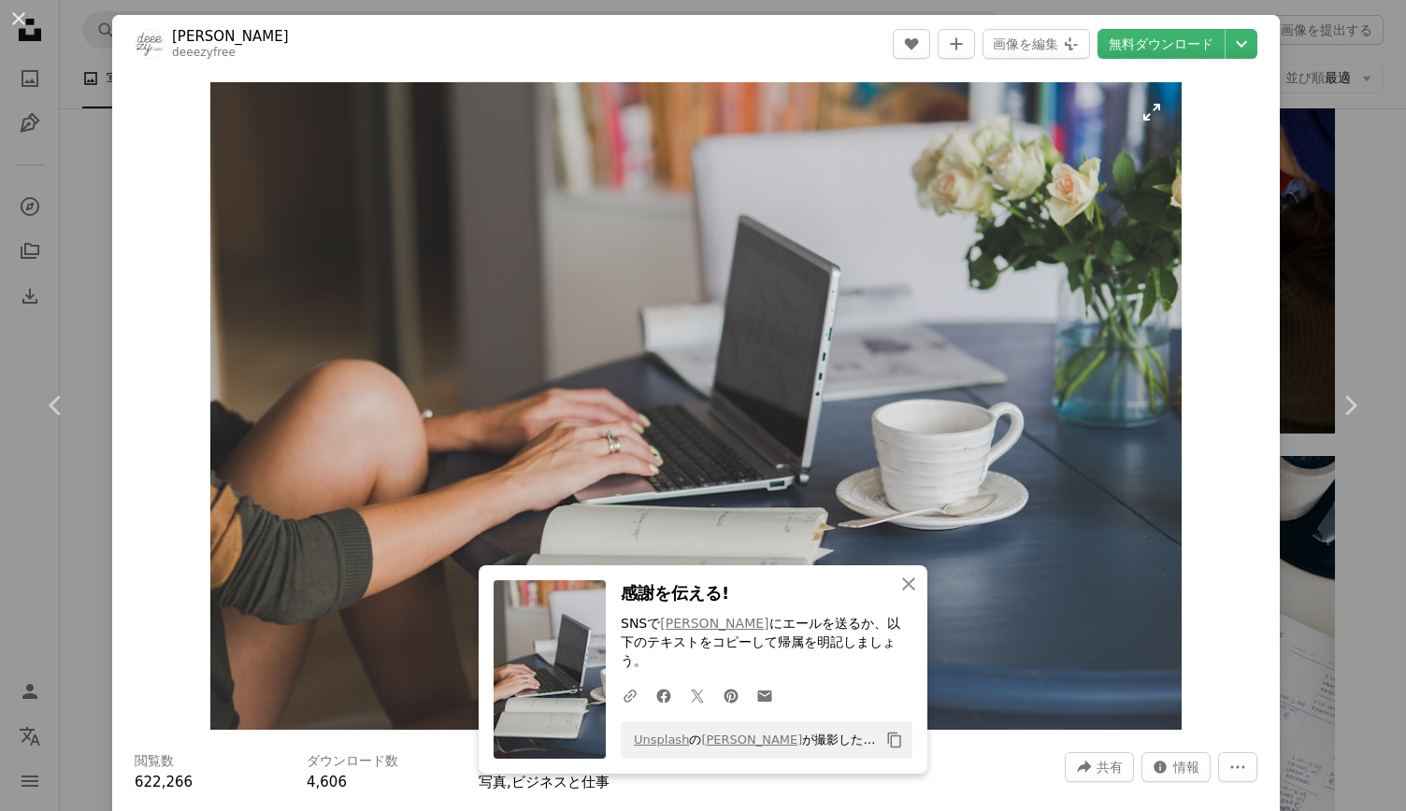
scroll to position [187, 0]
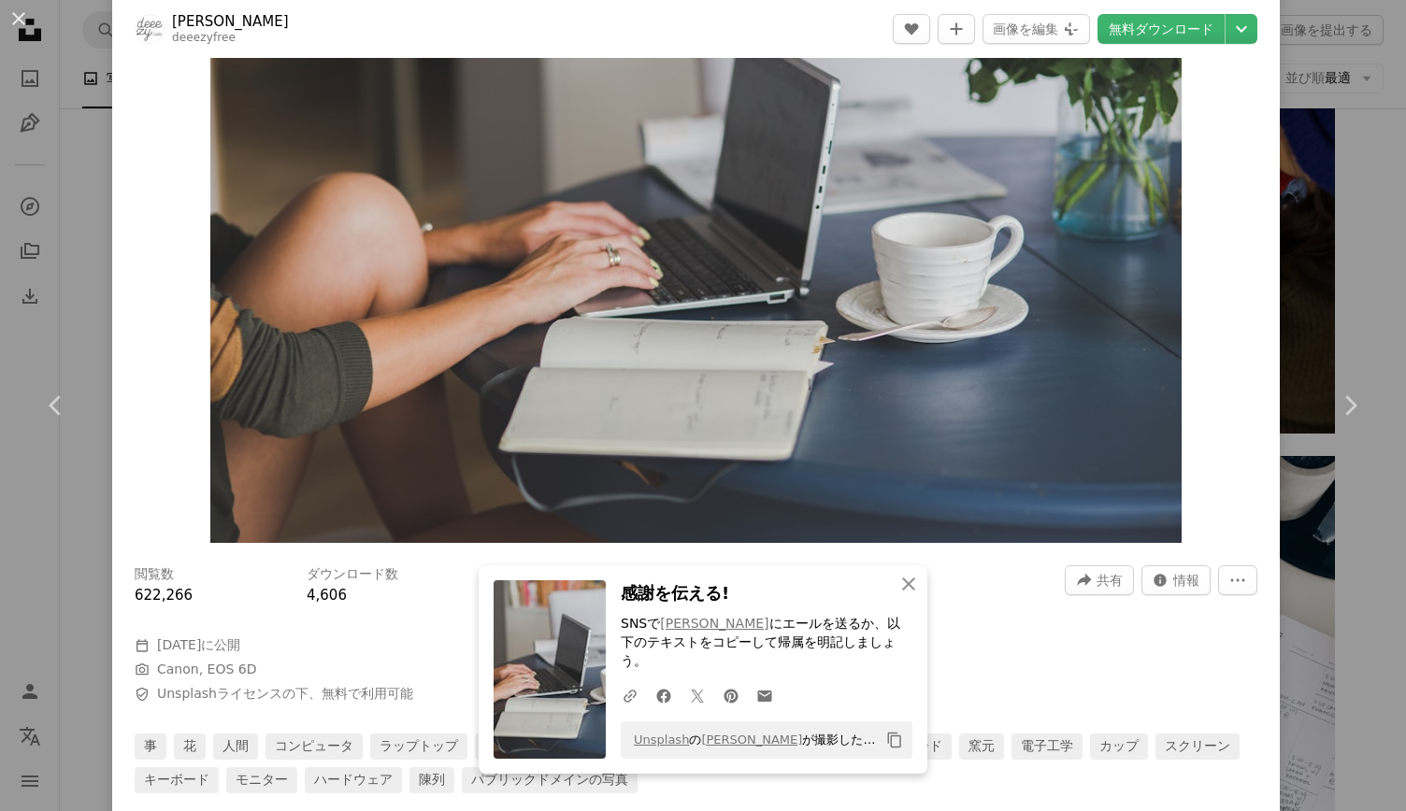
click at [1207, 455] on div "Zoom in" at bounding box center [695, 219] width 1167 height 666
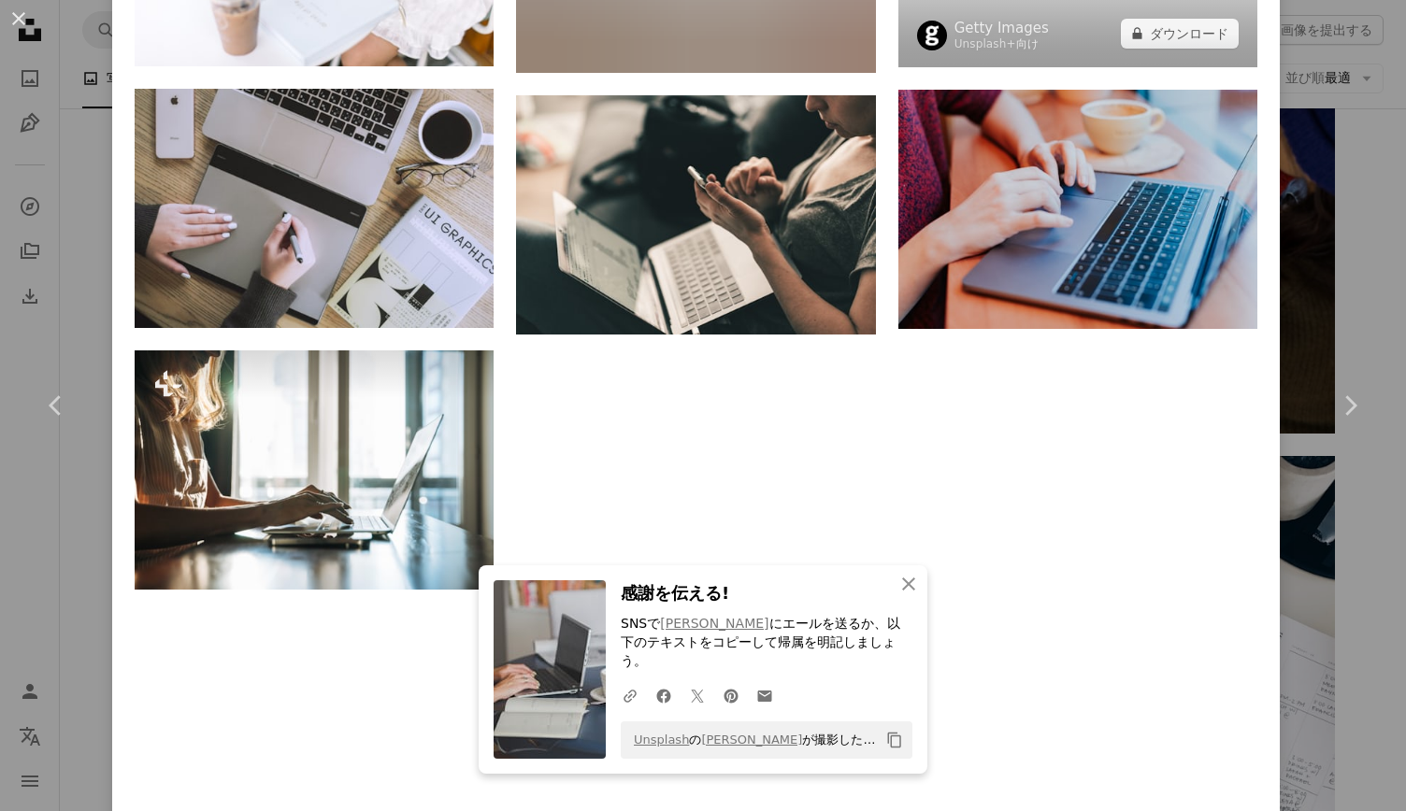
scroll to position [5047, 0]
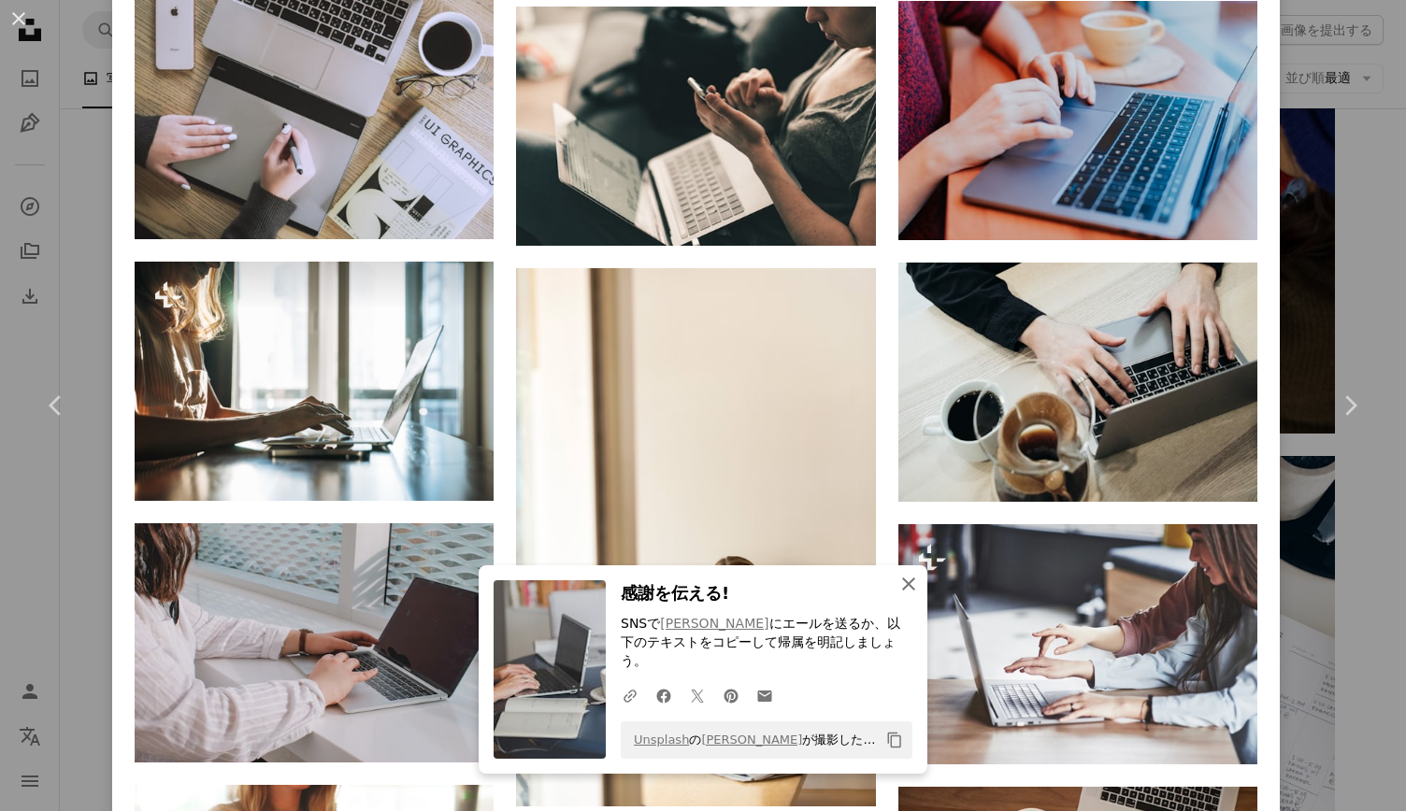
click at [902, 595] on icon "An X shape" at bounding box center [908, 584] width 22 height 22
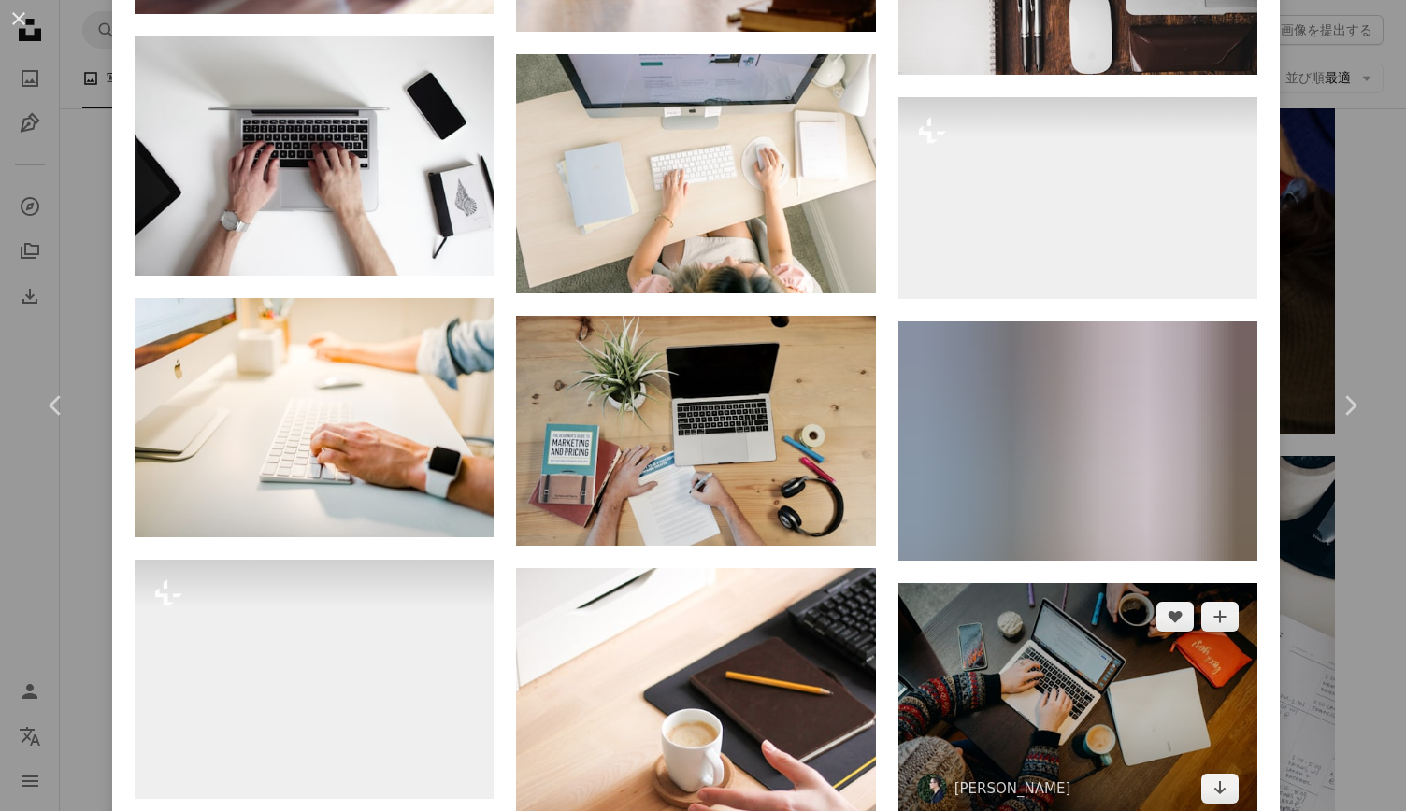
scroll to position [11491, 0]
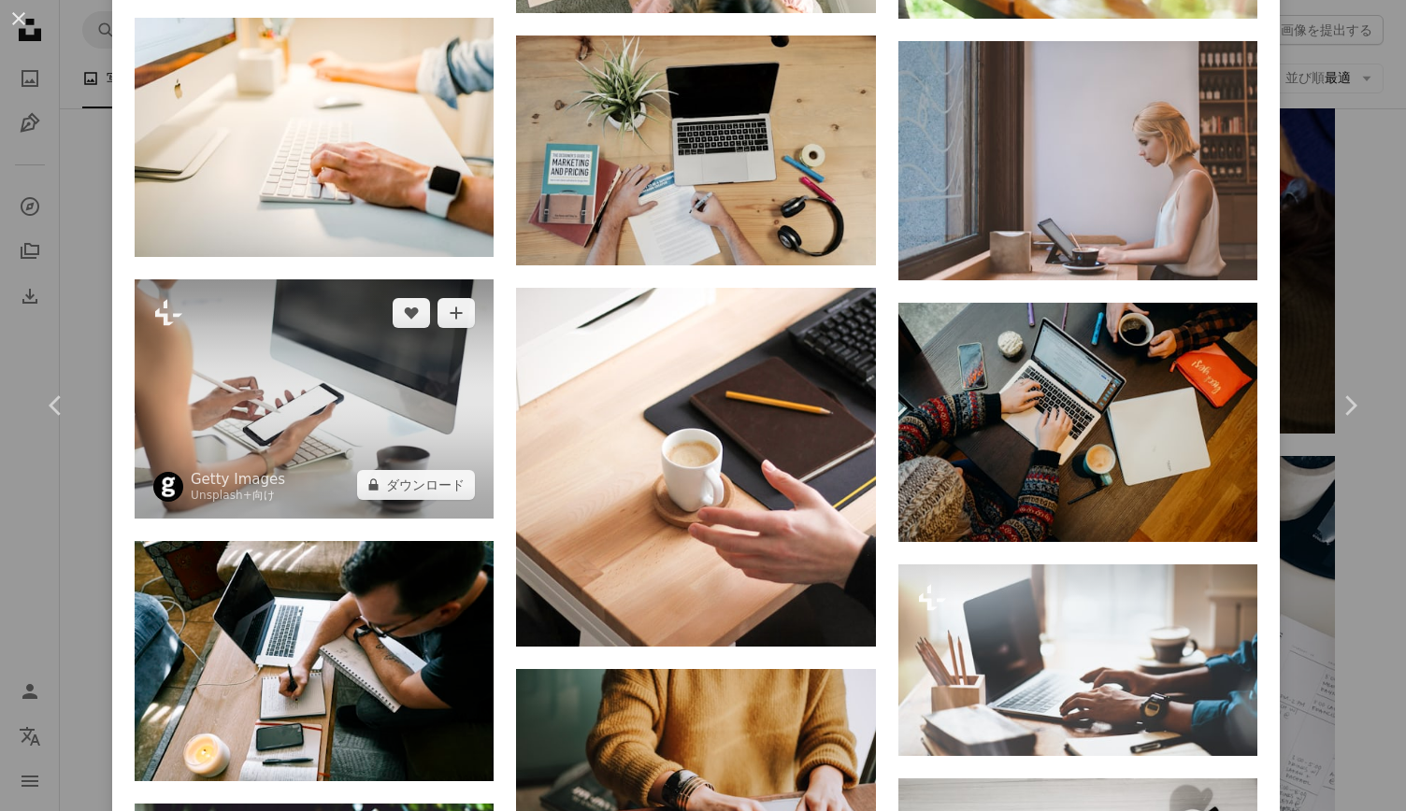
click at [379, 287] on img at bounding box center [314, 398] width 359 height 239
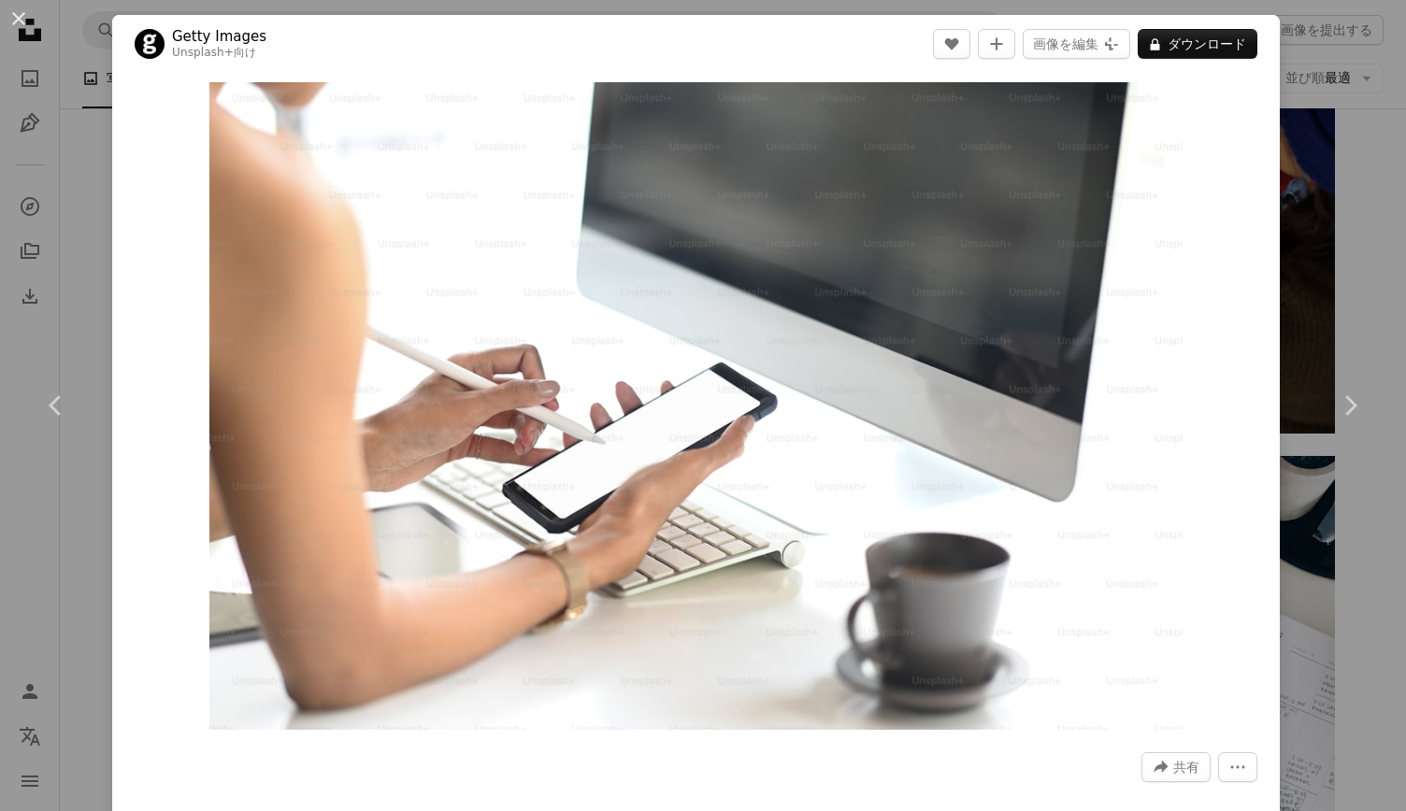
click at [7, 25] on button "An X shape" at bounding box center [18, 18] width 22 height 22
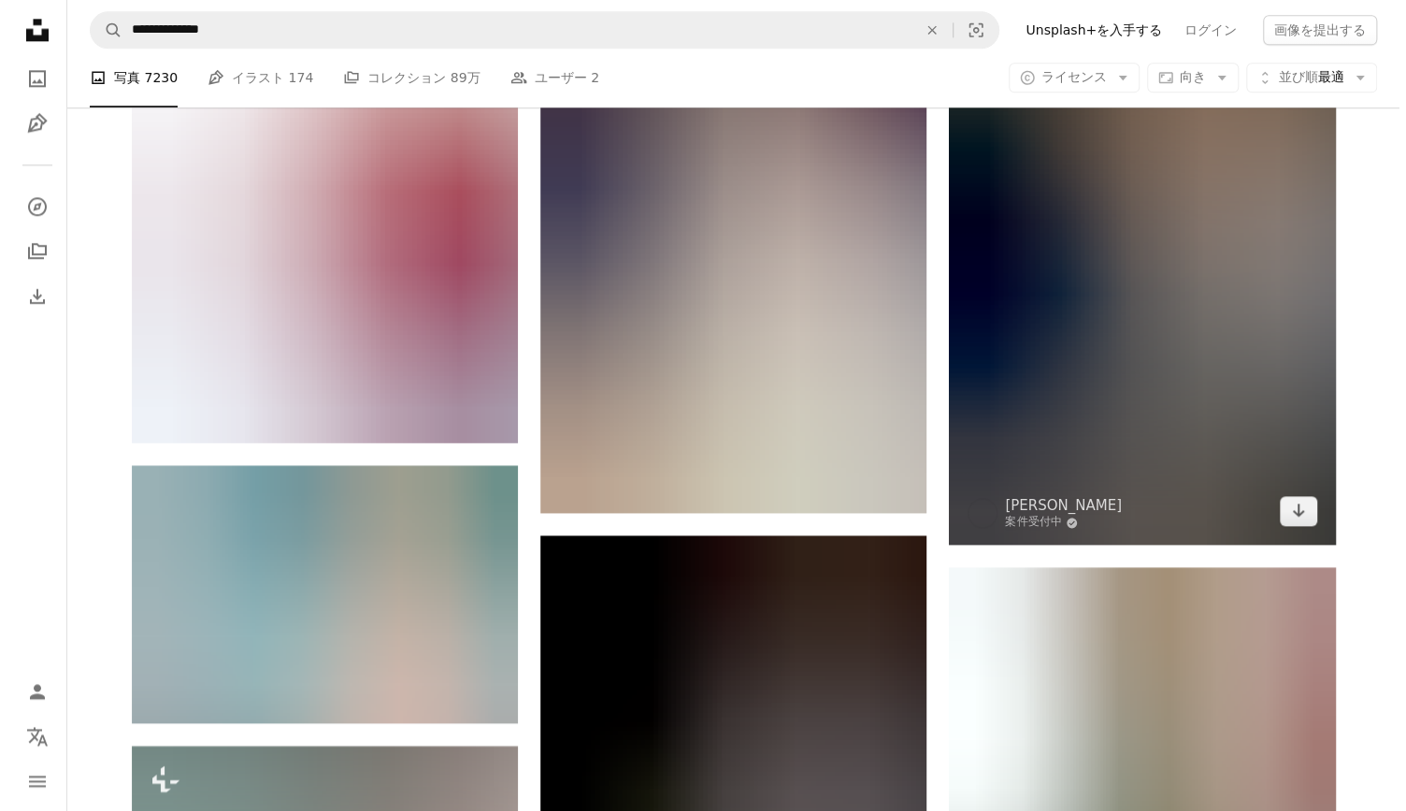
scroll to position [13738, 0]
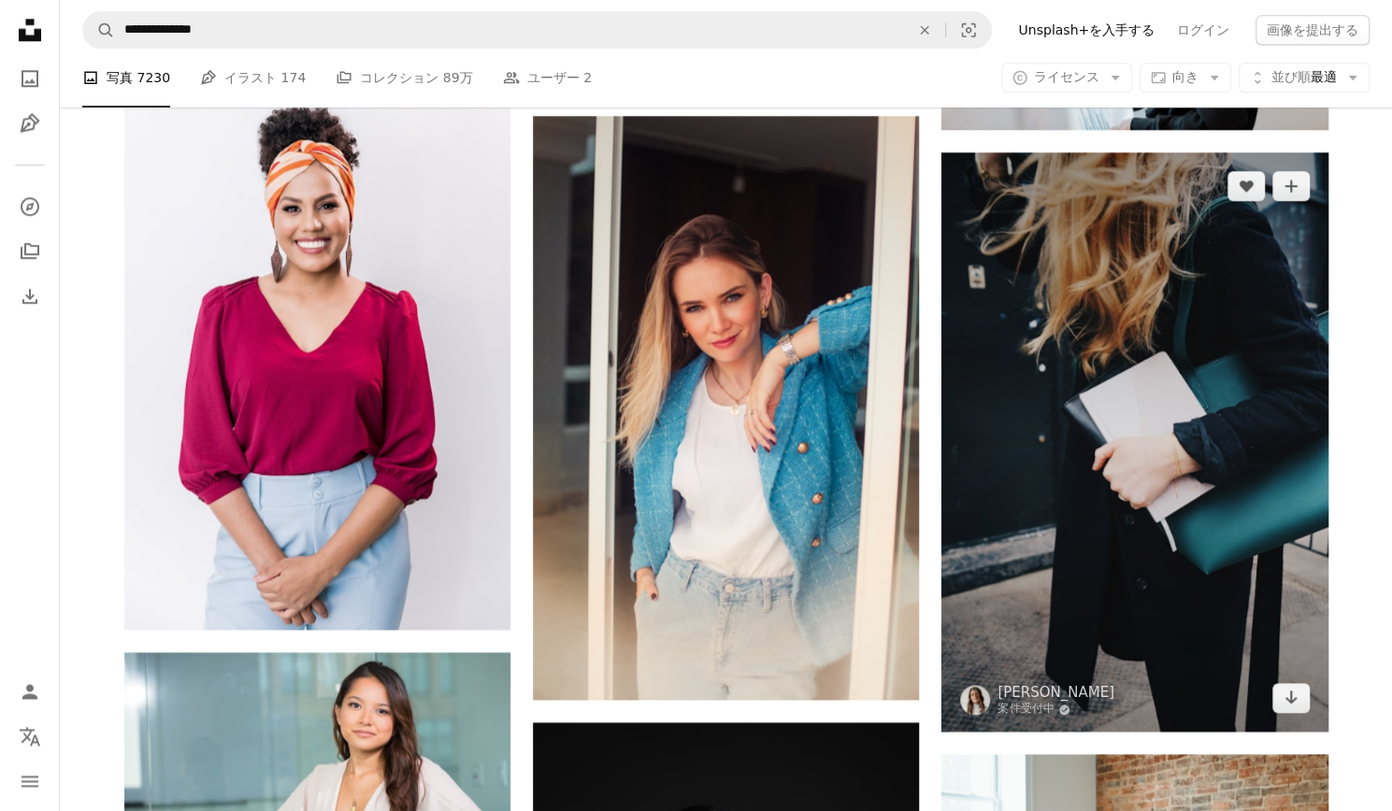
click at [1137, 332] on img at bounding box center [1134, 441] width 386 height 579
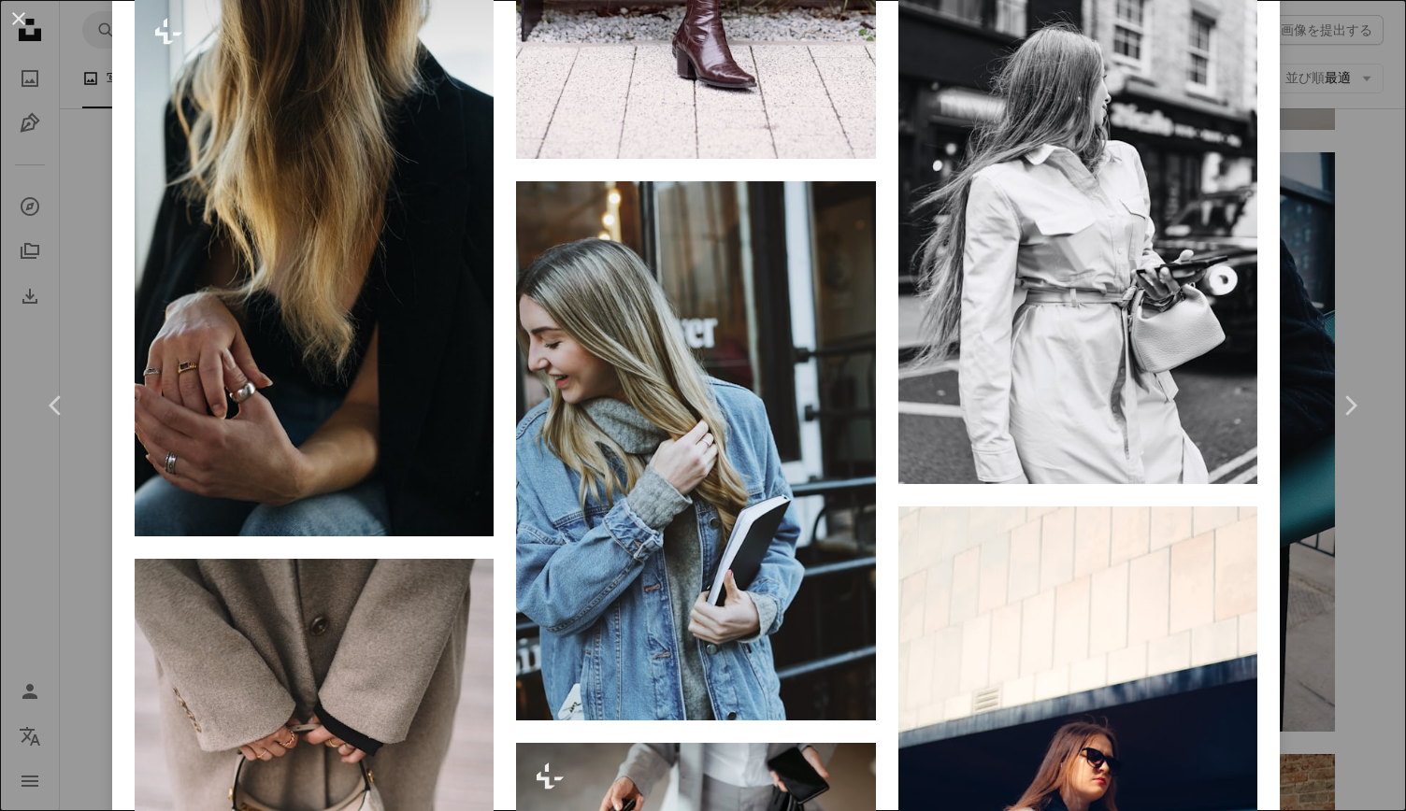
scroll to position [5421, 0]
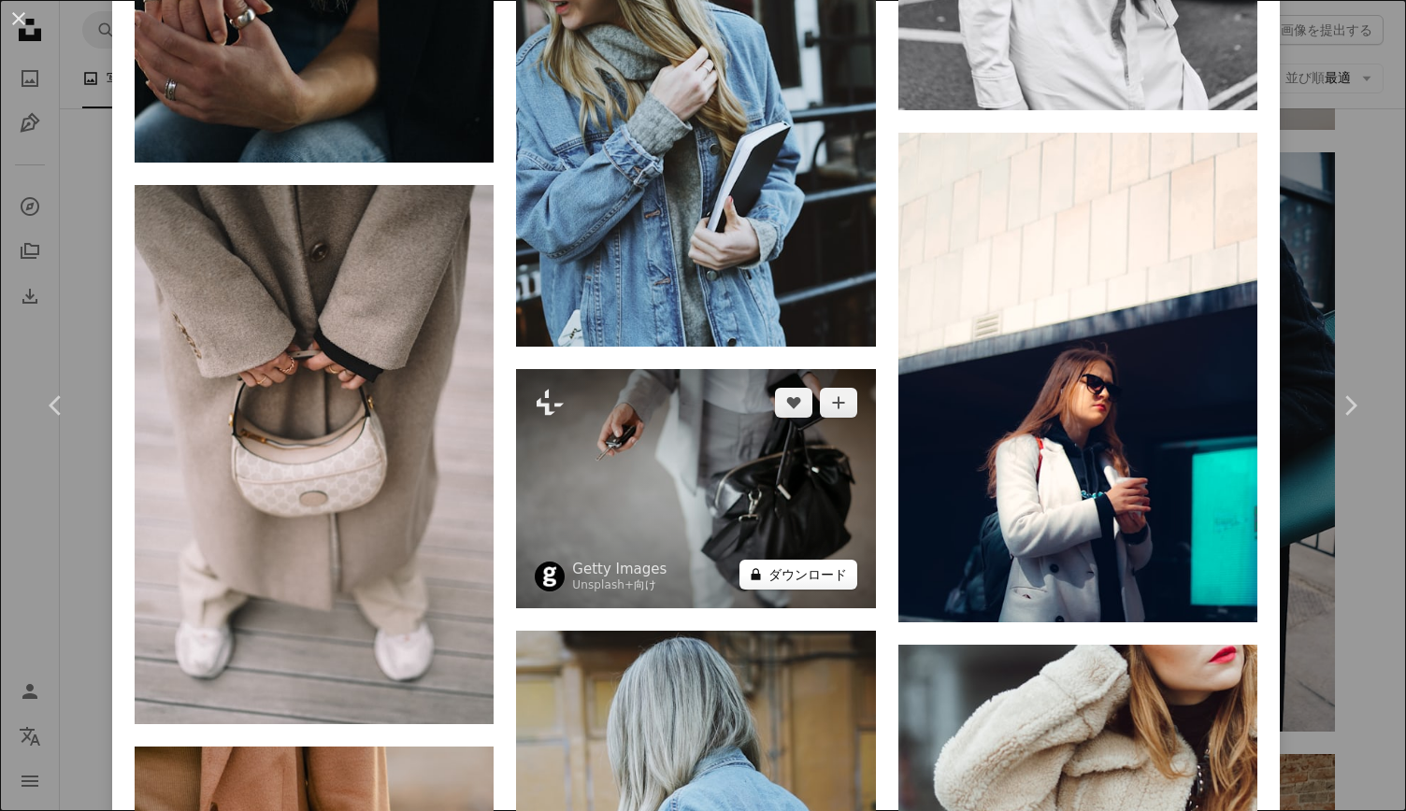
click at [822, 560] on button "A lock ダウンロード" at bounding box center [798, 575] width 118 height 30
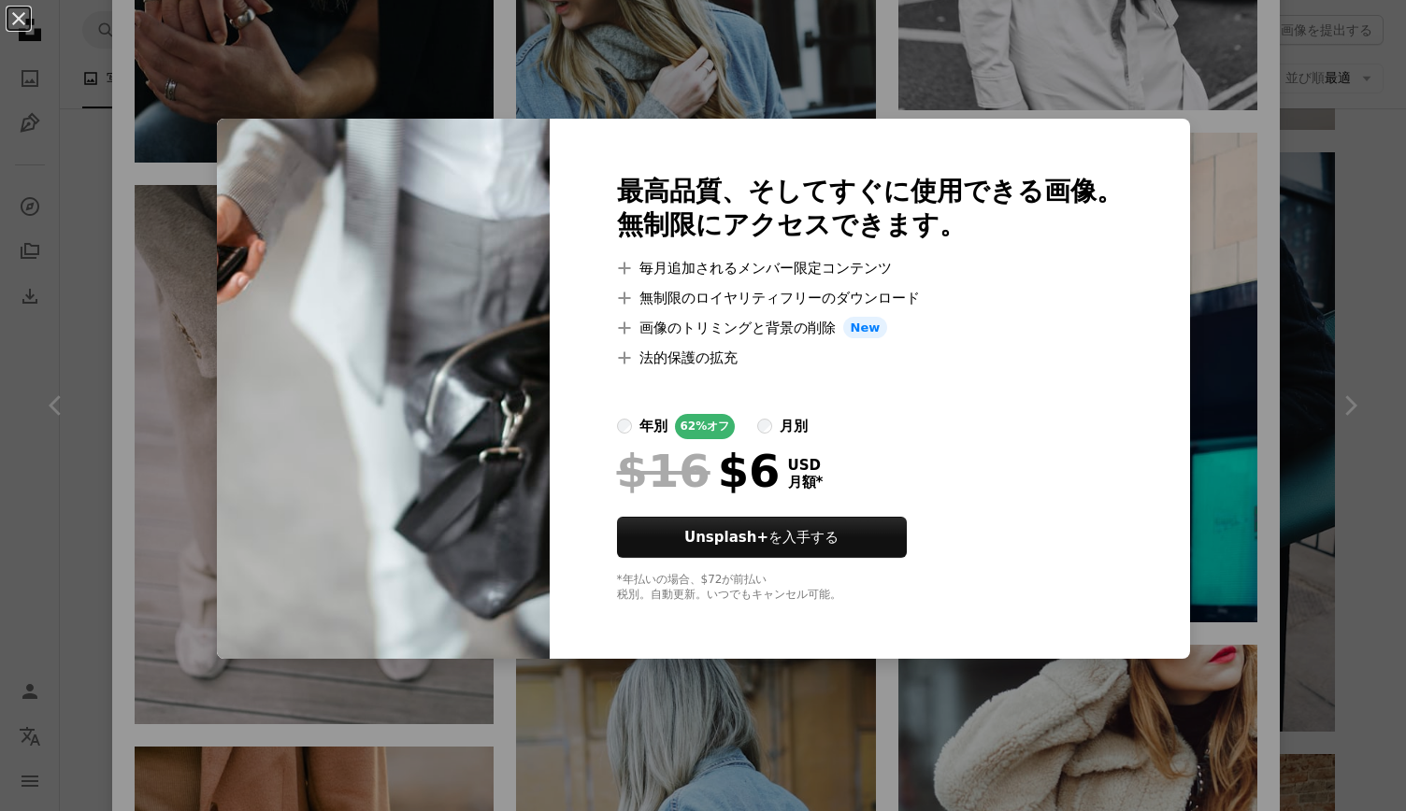
click at [1291, 448] on div "An X shape 最高品質、そしてすぐに使用できる画像。 無制限にアクセスできます。 A plus sign 毎月追加されるメンバー限定コンテンツ A p…" at bounding box center [703, 405] width 1406 height 811
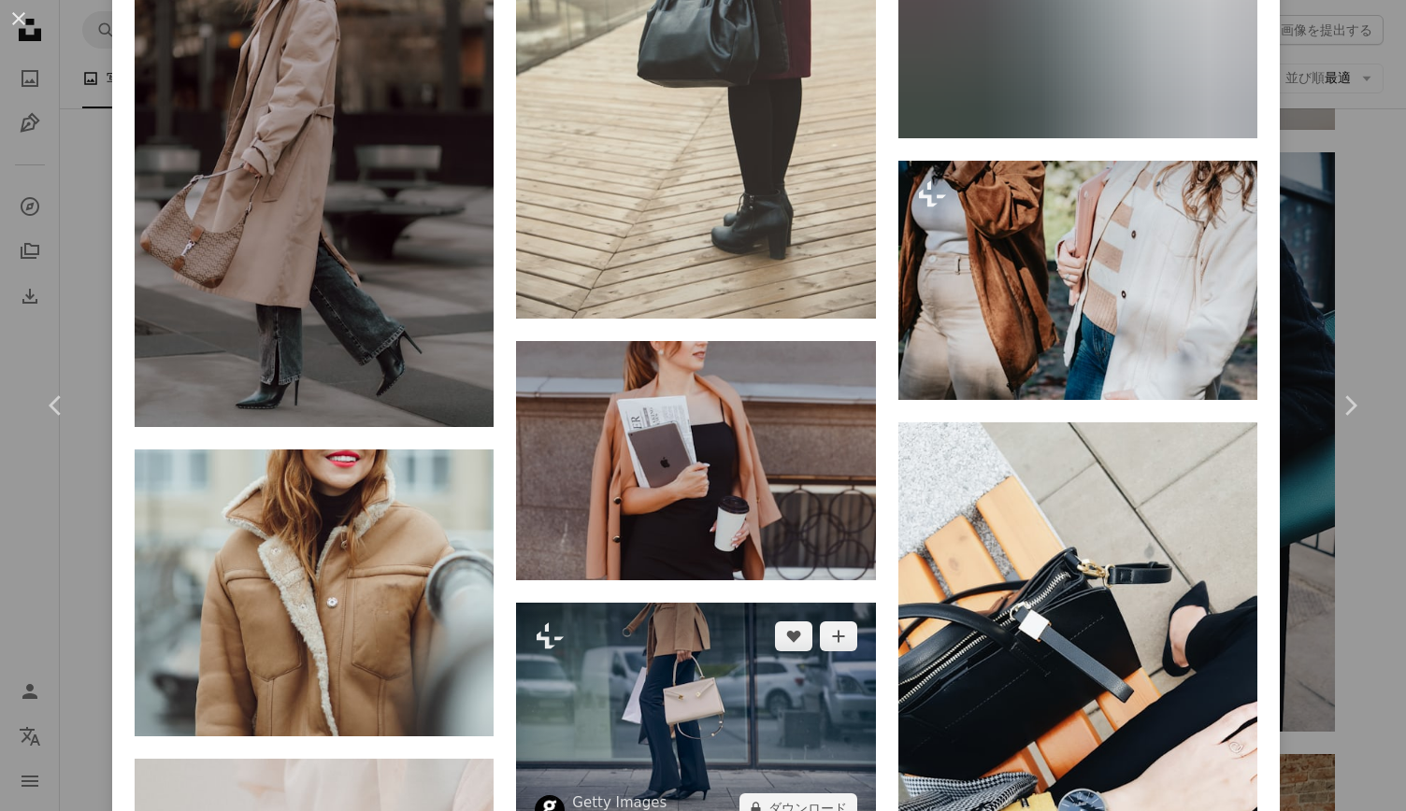
scroll to position [9252, 0]
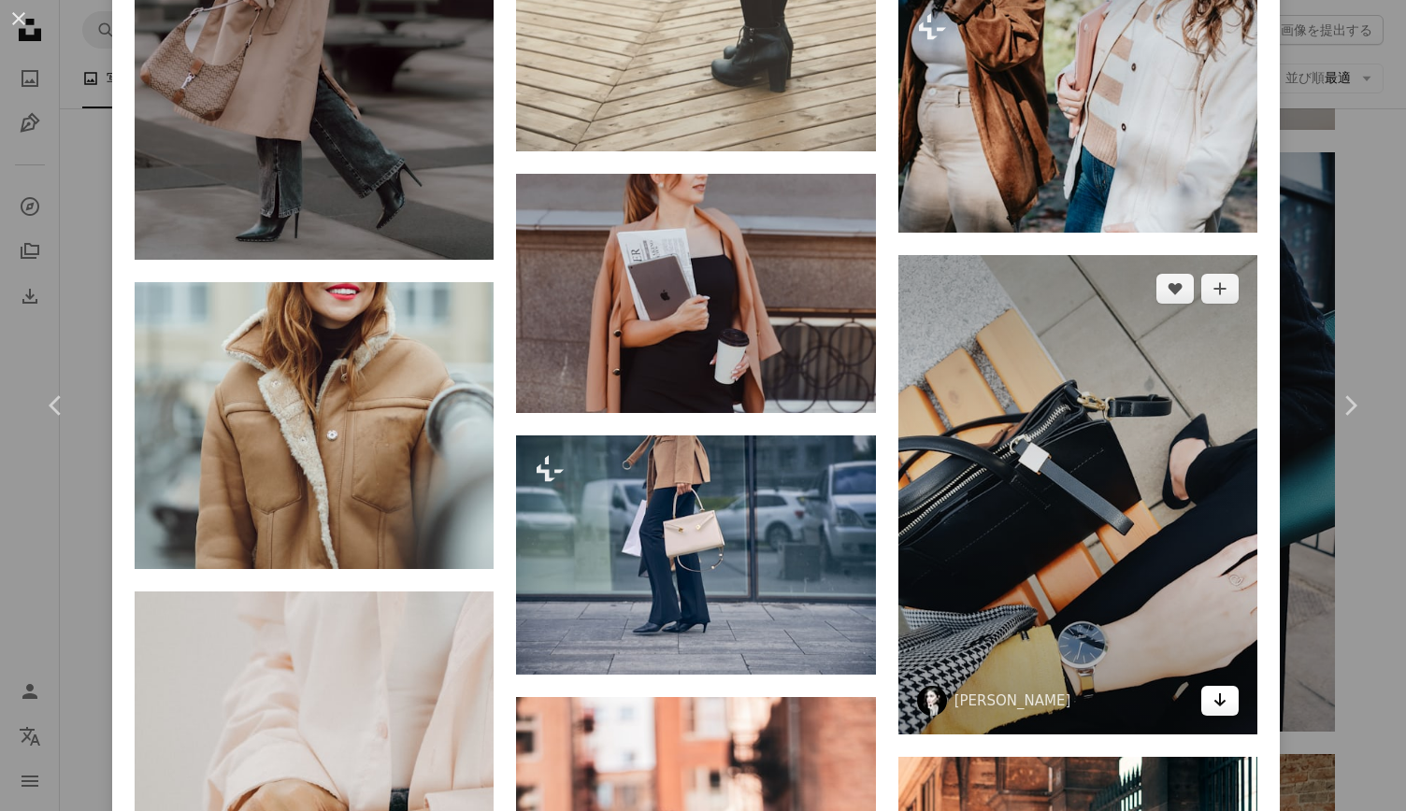
click at [1201, 686] on link "Arrow pointing down" at bounding box center [1219, 701] width 37 height 30
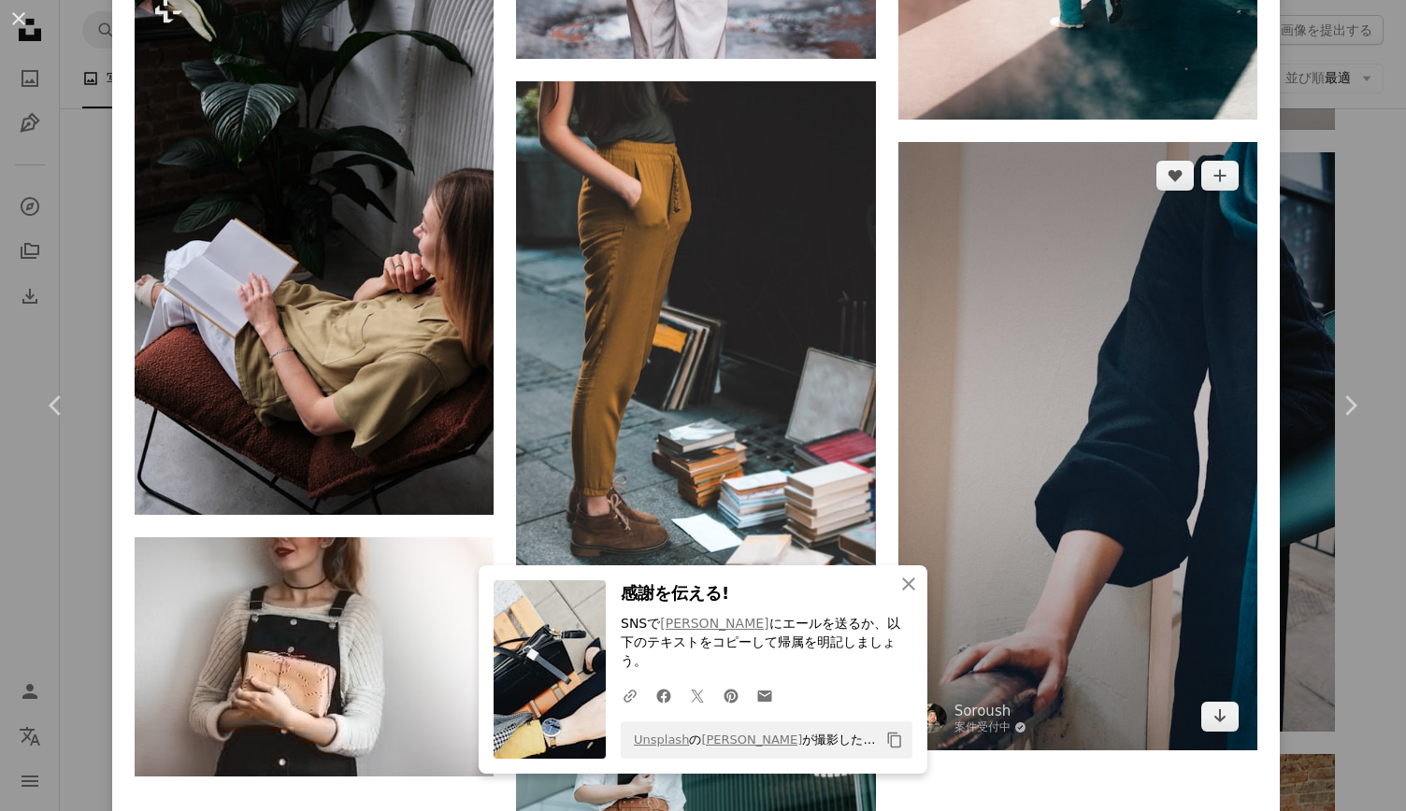
scroll to position [10467, 0]
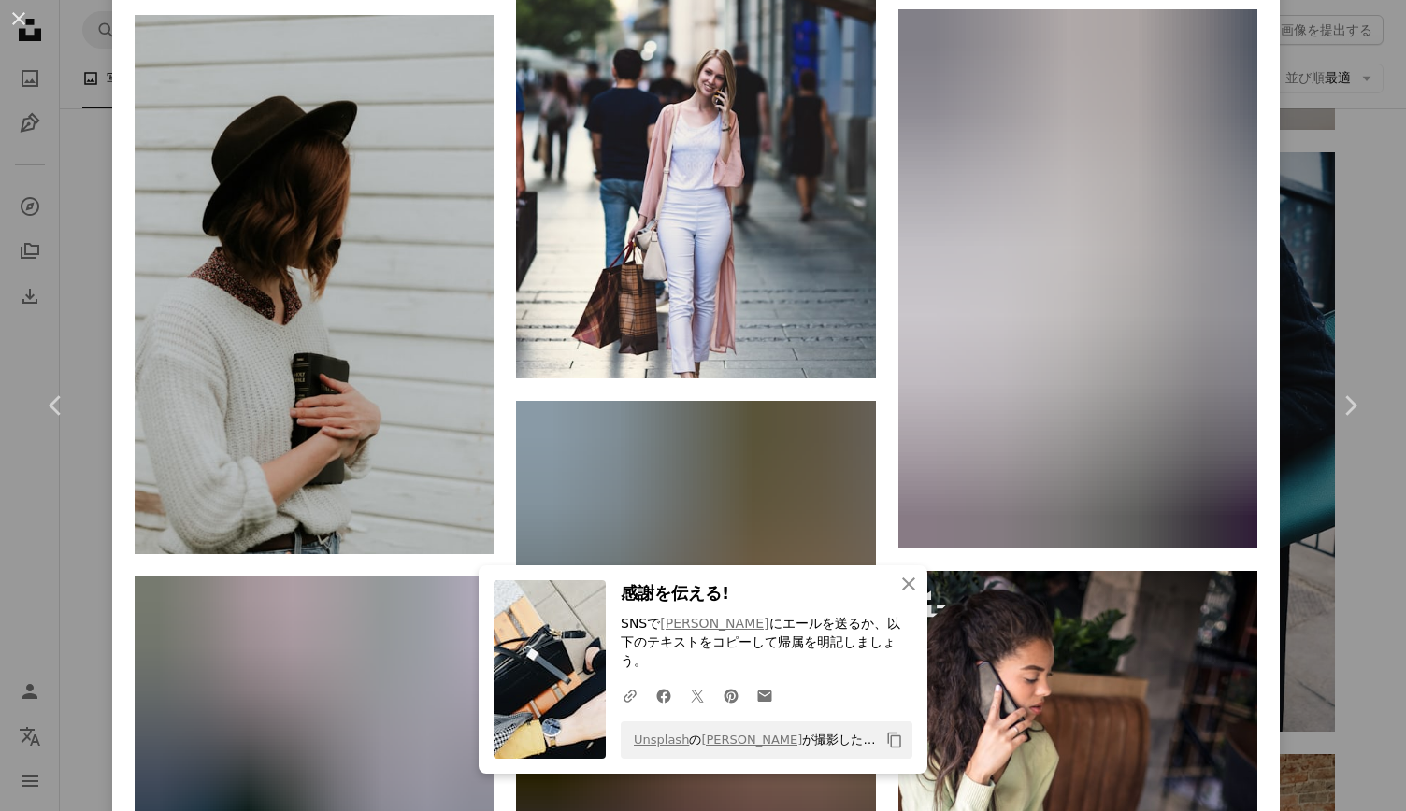
scroll to position [15250, 0]
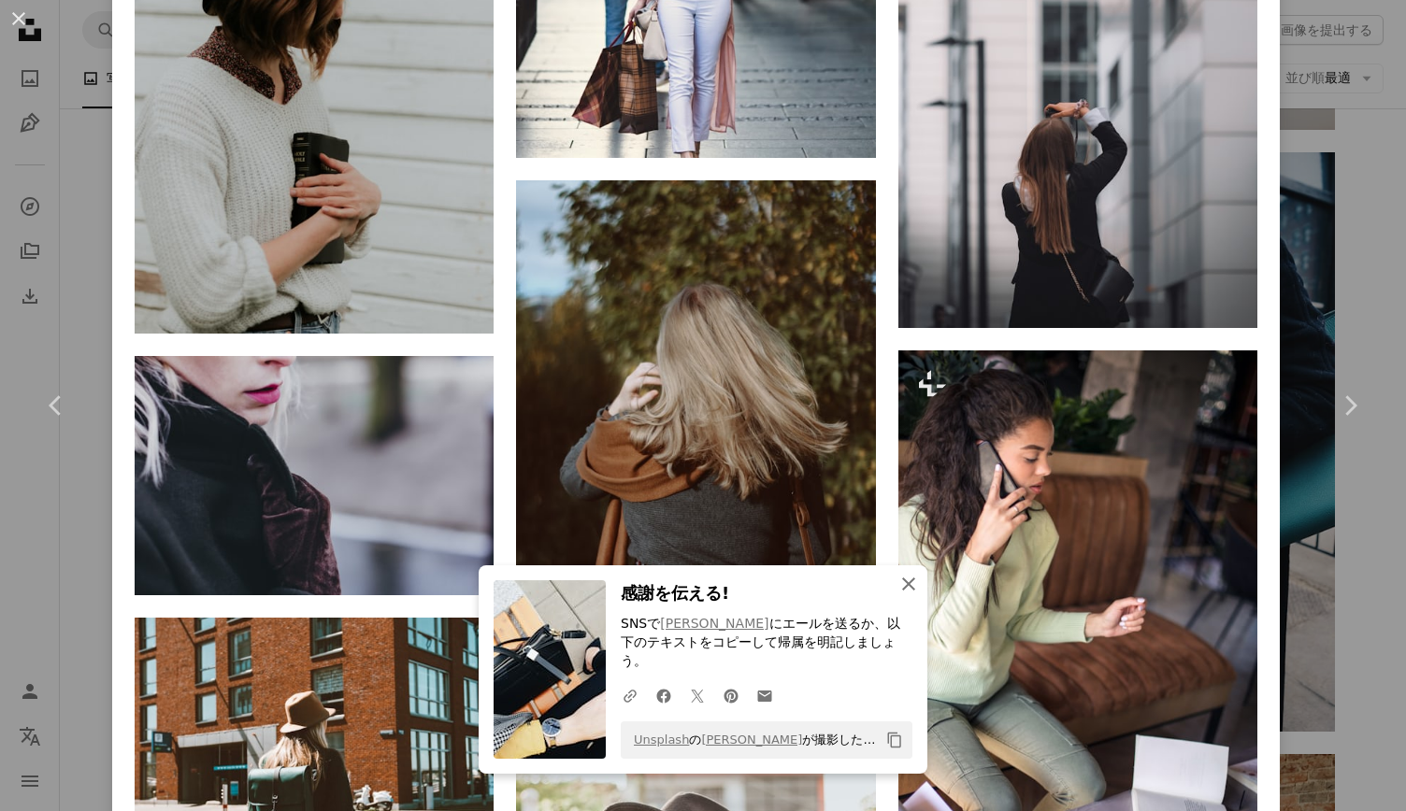
click at [908, 595] on icon "An X shape" at bounding box center [908, 584] width 22 height 22
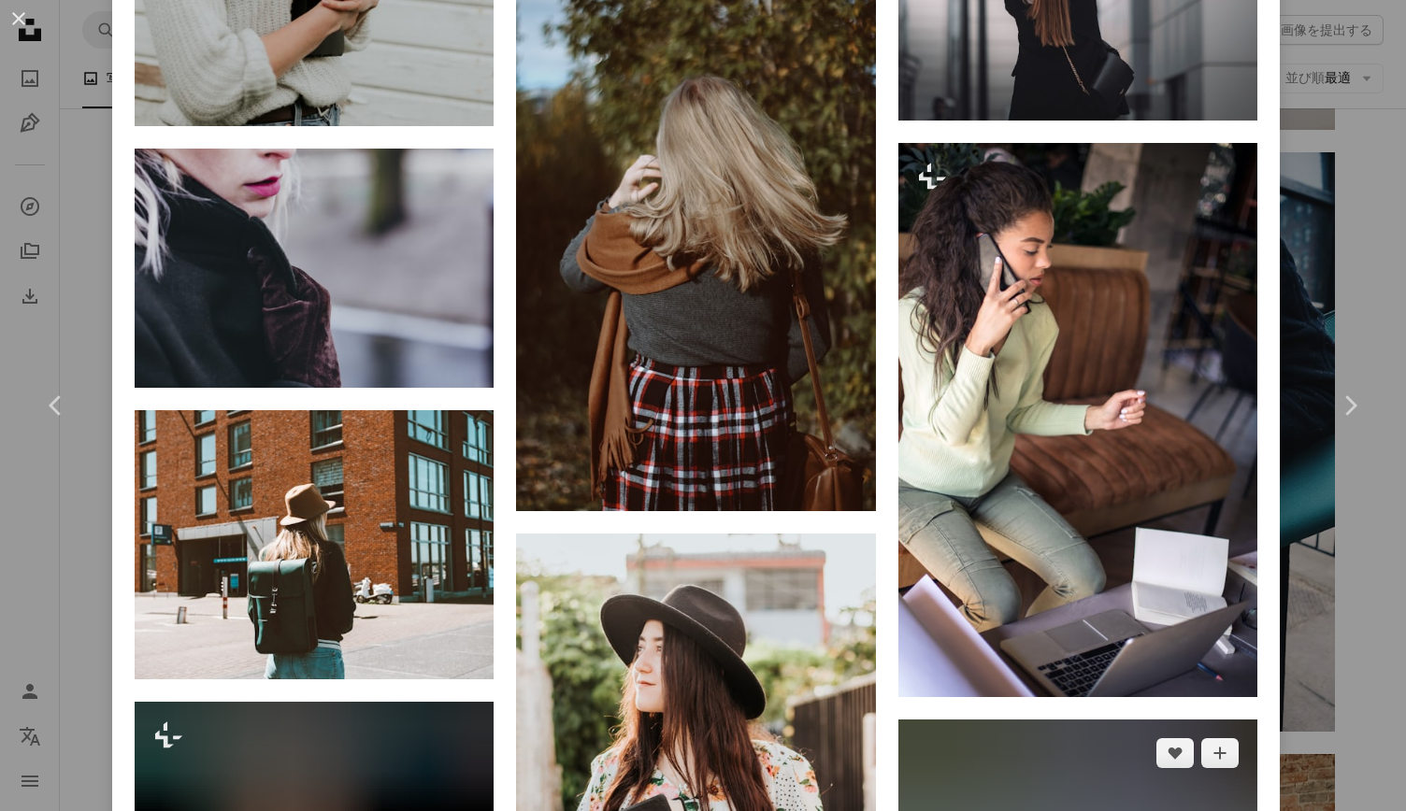
scroll to position [15531, 0]
